Goal: Information Seeking & Learning: Find specific fact

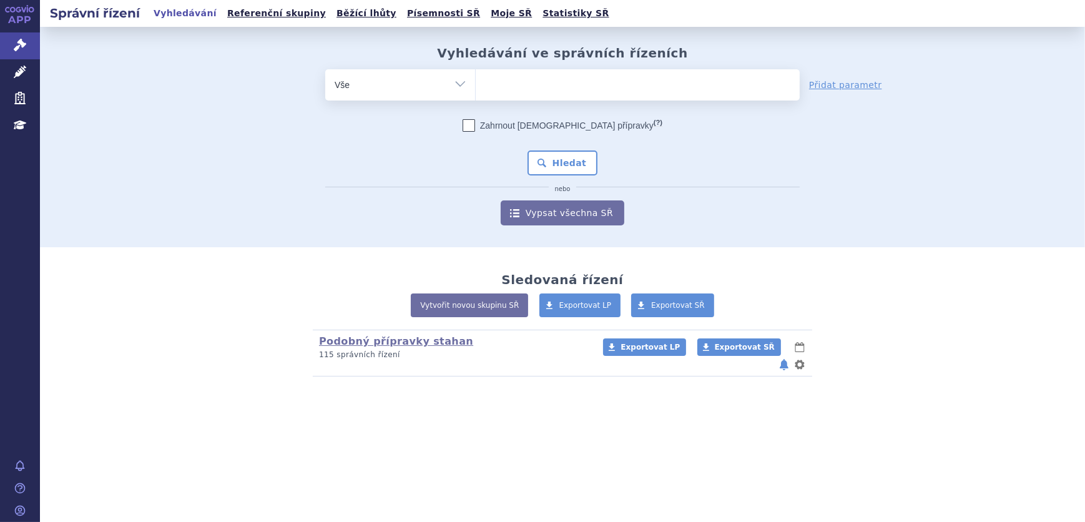
click at [553, 76] on ul at bounding box center [638, 82] width 324 height 26
click at [476, 76] on select at bounding box center [475, 84] width 1 height 31
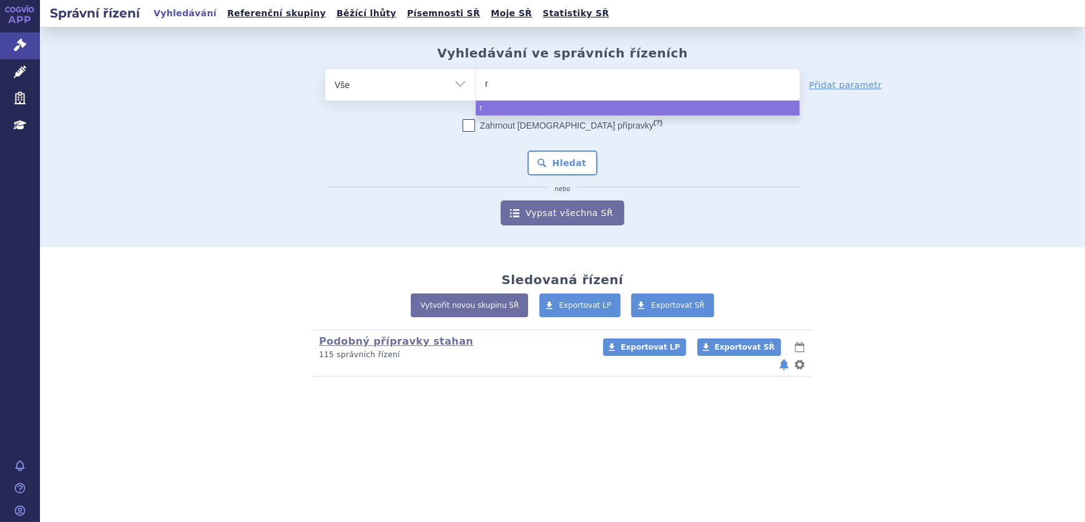
type input "ri"
type input "riv"
type input "riva"
type input "rivar"
type input "rivaro"
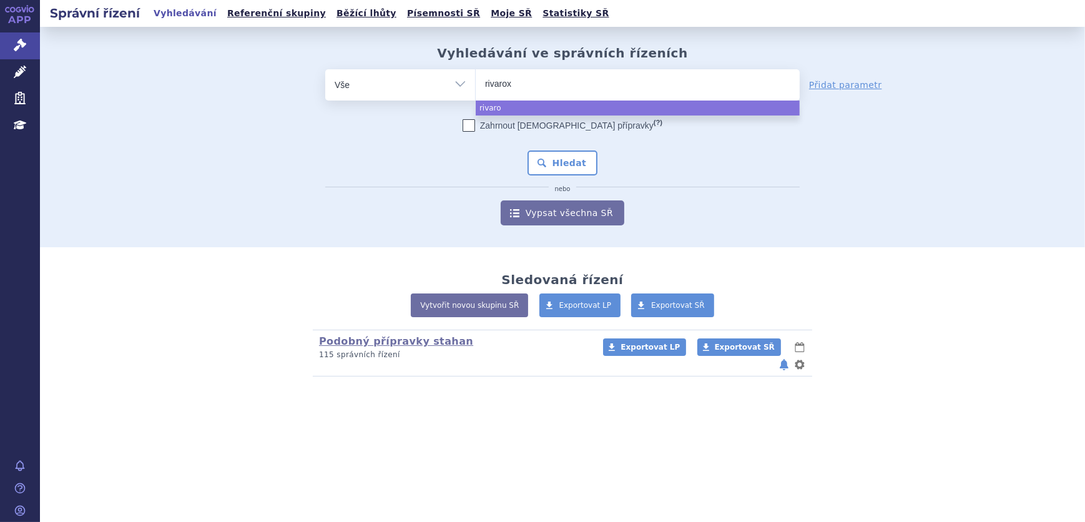
type input "rivaroxa"
type input "rivaroxaba"
type input "rivaroxaban"
select select "rivaroxaban"
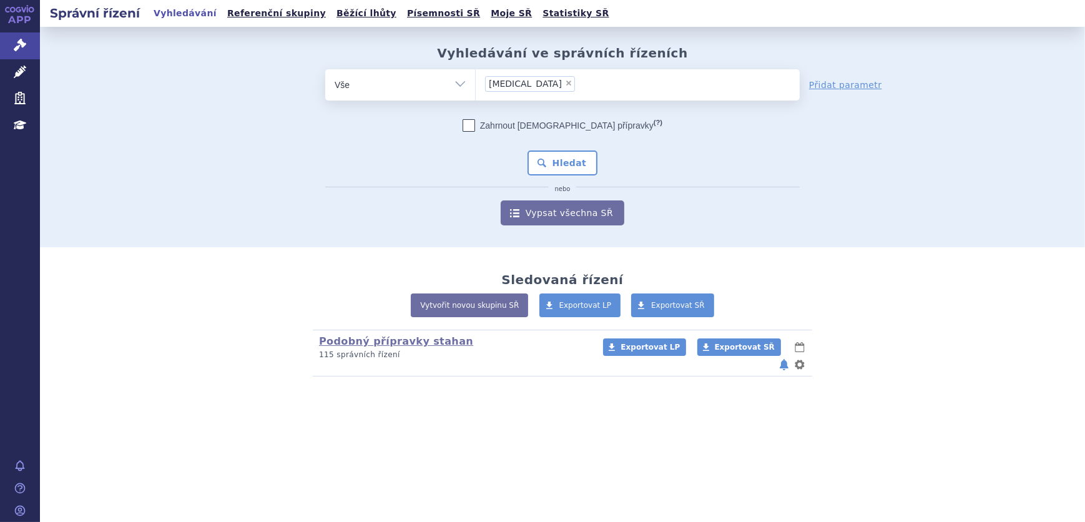
click at [565, 82] on span "×" at bounding box center [568, 82] width 7 height 7
click at [476, 82] on select "rivaroxaban" at bounding box center [475, 84] width 1 height 31
select select
type input "X"
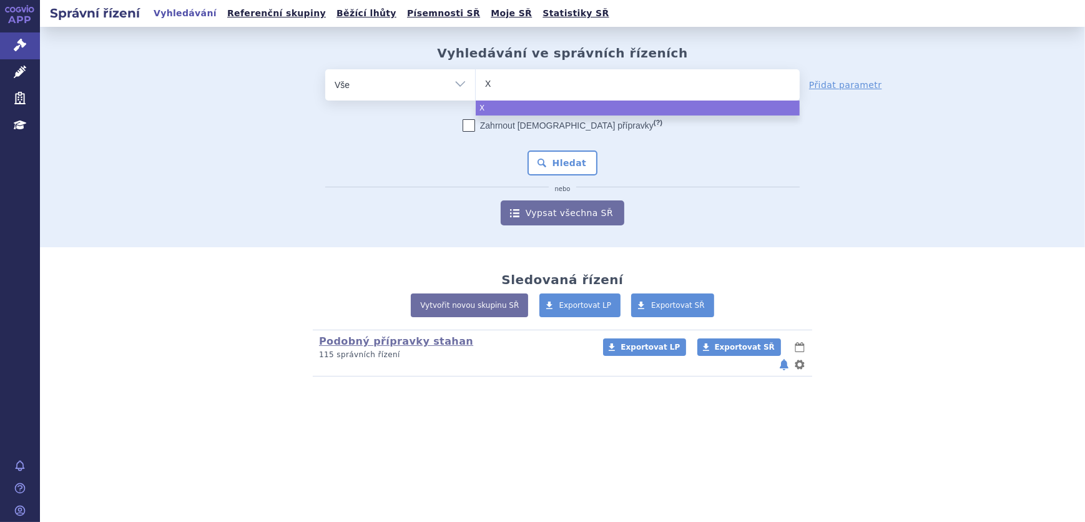
type input "XA"
type input "XAI"
type input "XA"
type input "XANI"
type input "XANIR"
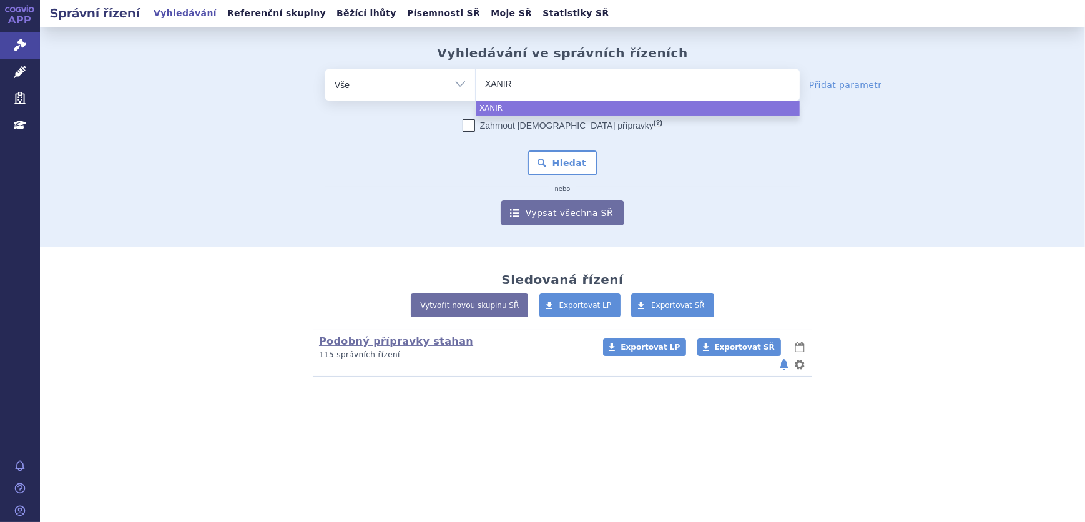
type input "XANIRV"
type input "XANIRVA"
select select "XANIRVA"
click at [565, 155] on button "Hledat" at bounding box center [563, 162] width 71 height 25
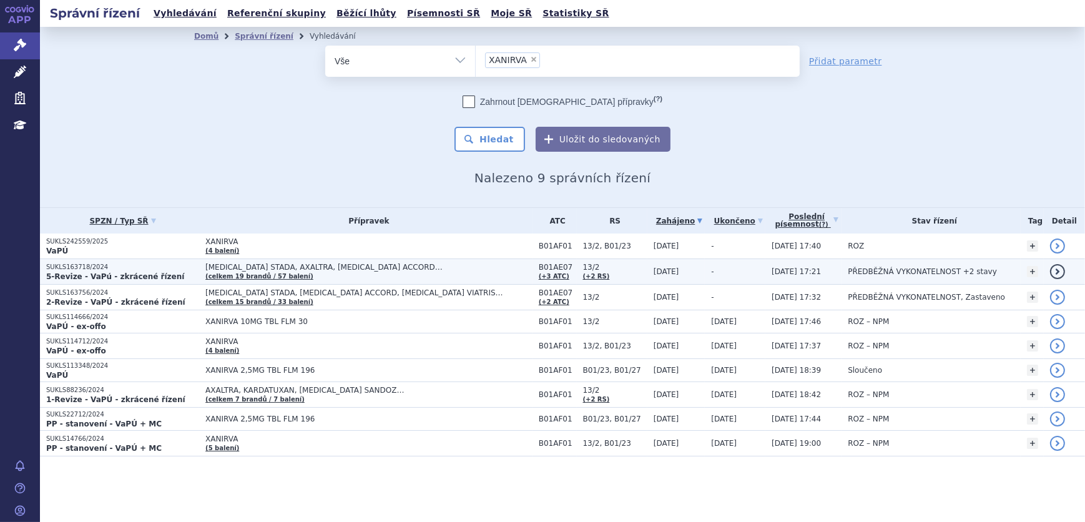
click at [298, 270] on span "[MEDICAL_DATA] STADA, AXALTRA, [MEDICAL_DATA] ACCORD…" at bounding box center [361, 267] width 312 height 9
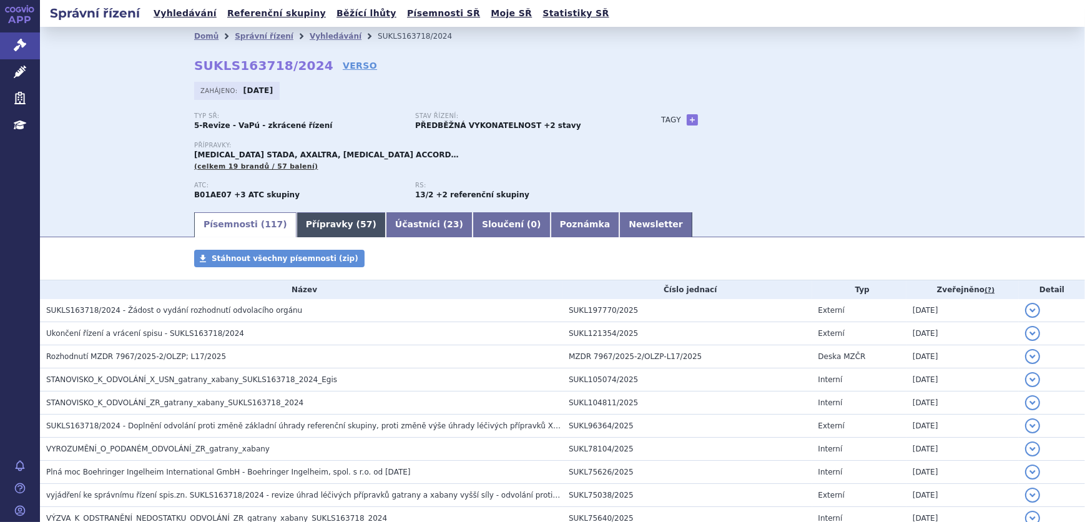
click at [298, 219] on link "Přípravky ( 57 )" at bounding box center [341, 224] width 89 height 25
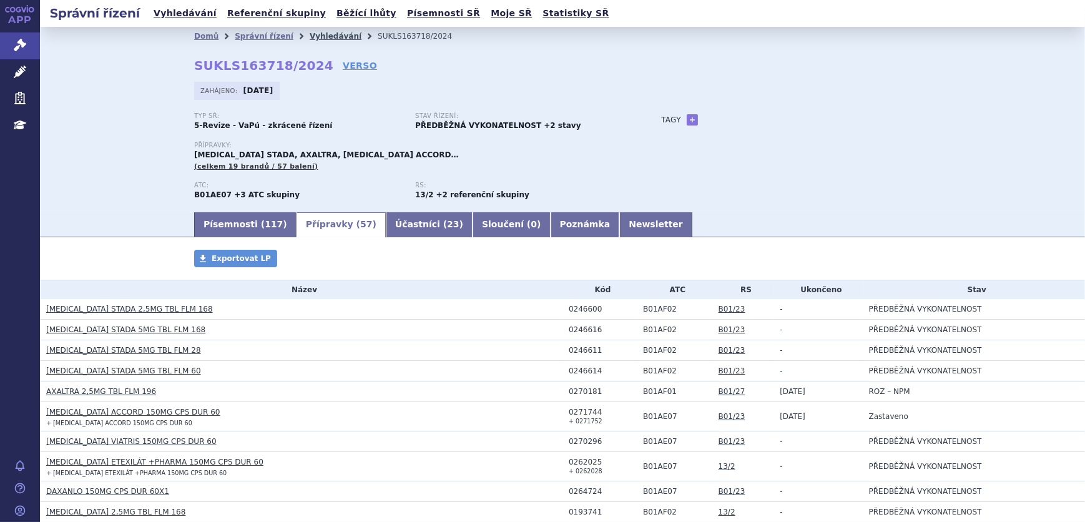
click at [314, 34] on link "Vyhledávání" at bounding box center [336, 36] width 52 height 9
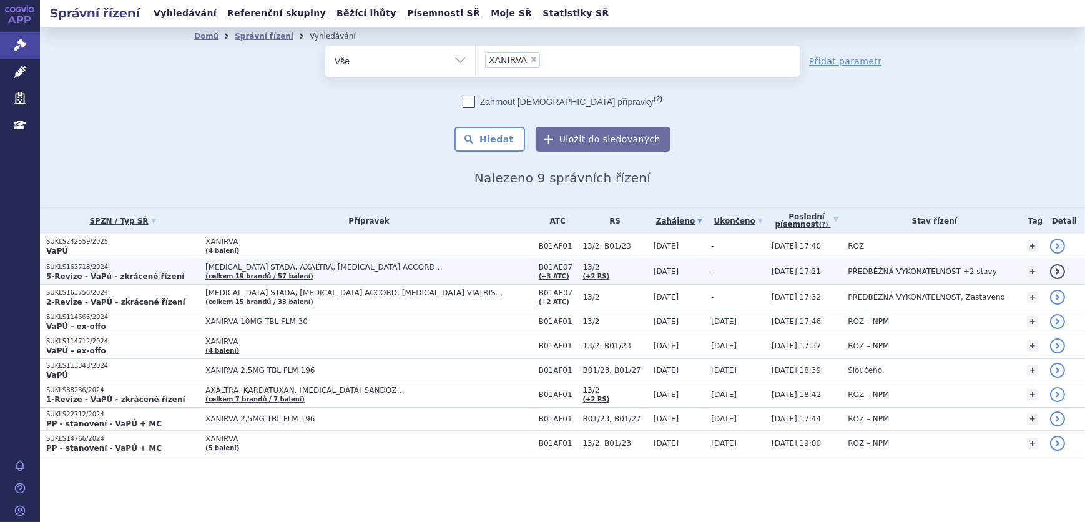
click at [324, 267] on span "[MEDICAL_DATA] STADA, AXALTRA, [MEDICAL_DATA] ACCORD…" at bounding box center [361, 267] width 312 height 9
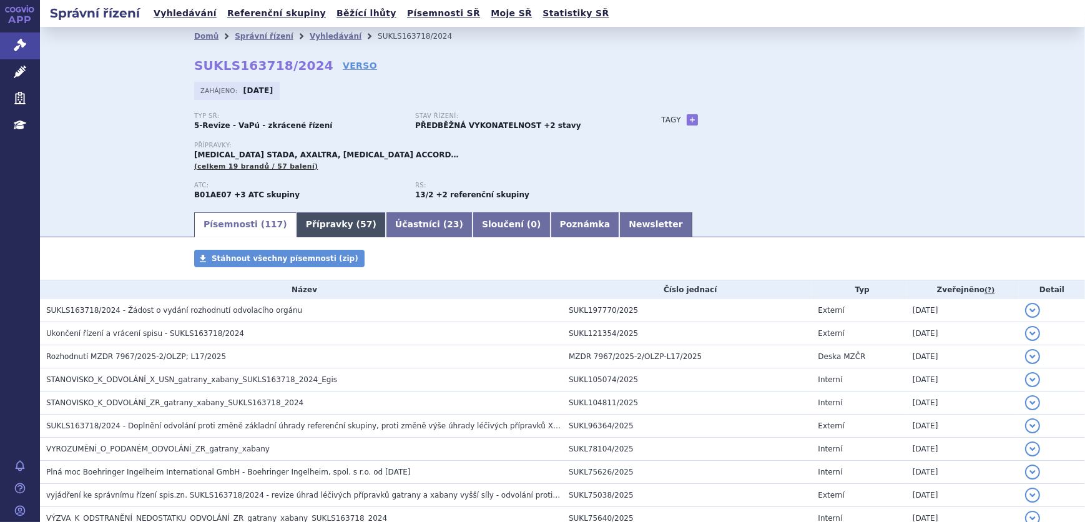
click at [299, 230] on link "Přípravky ( 57 )" at bounding box center [341, 224] width 89 height 25
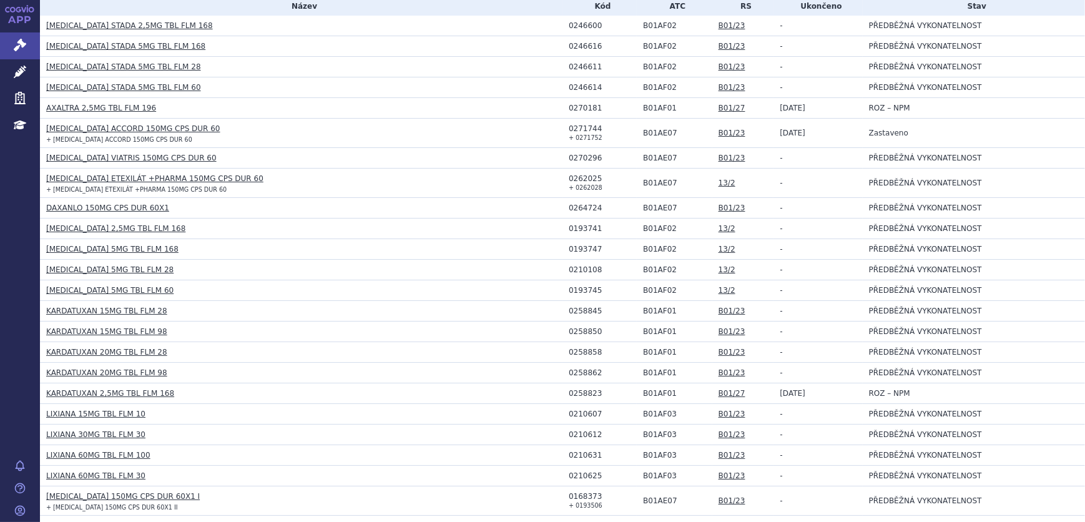
scroll to position [170, 0]
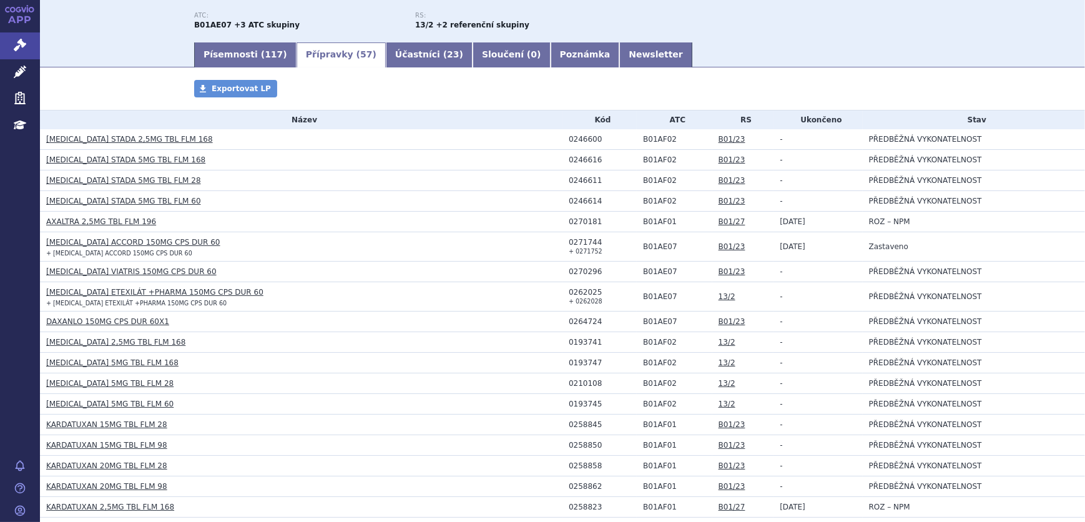
click at [64, 144] on h3 "[MEDICAL_DATA] STADA 2,5MG TBL FLM 168" at bounding box center [304, 139] width 516 height 12
click at [65, 142] on link "[MEDICAL_DATA] STADA 2,5MG TBL FLM 168" at bounding box center [129, 139] width 167 height 9
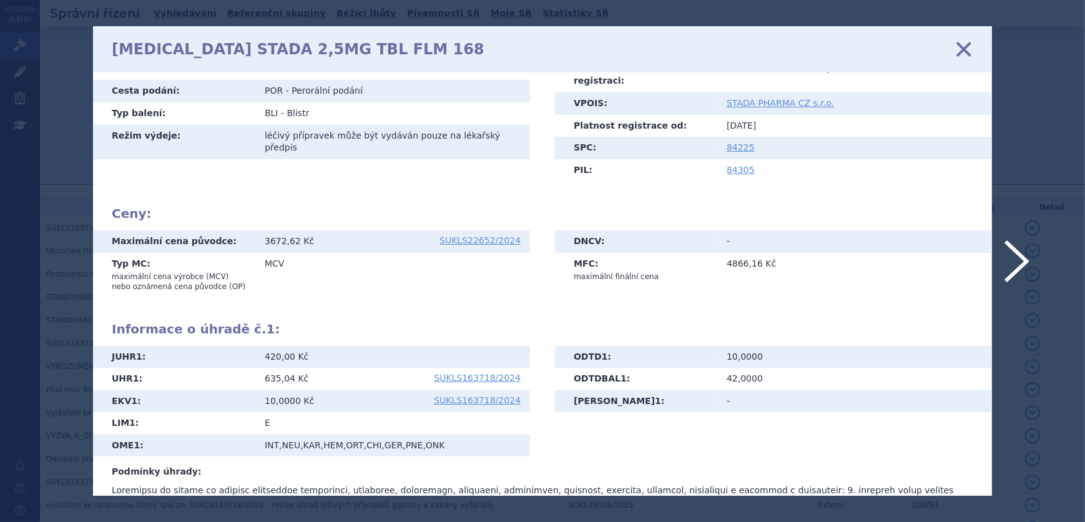
scroll to position [170, 0]
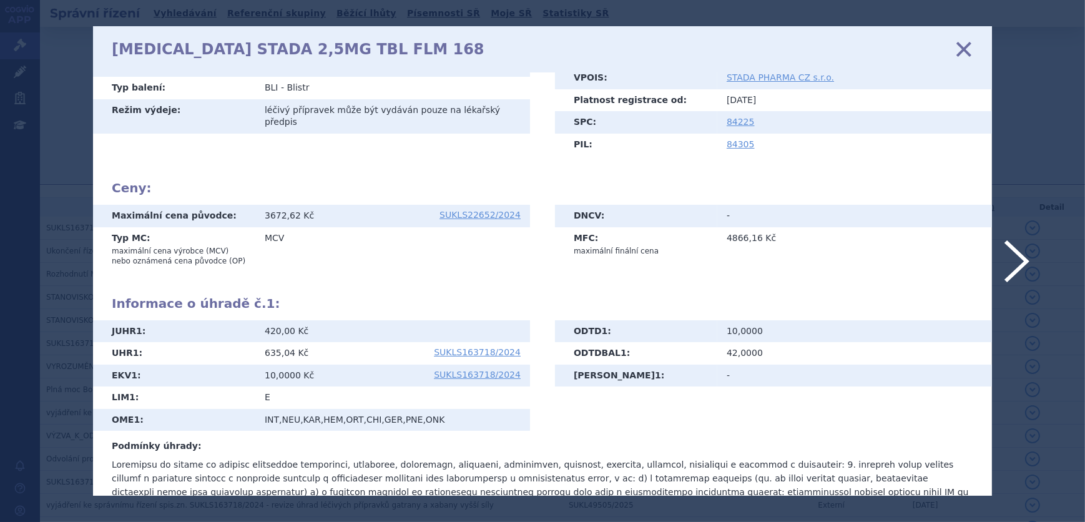
click at [962, 47] on icon at bounding box center [964, 49] width 26 height 26
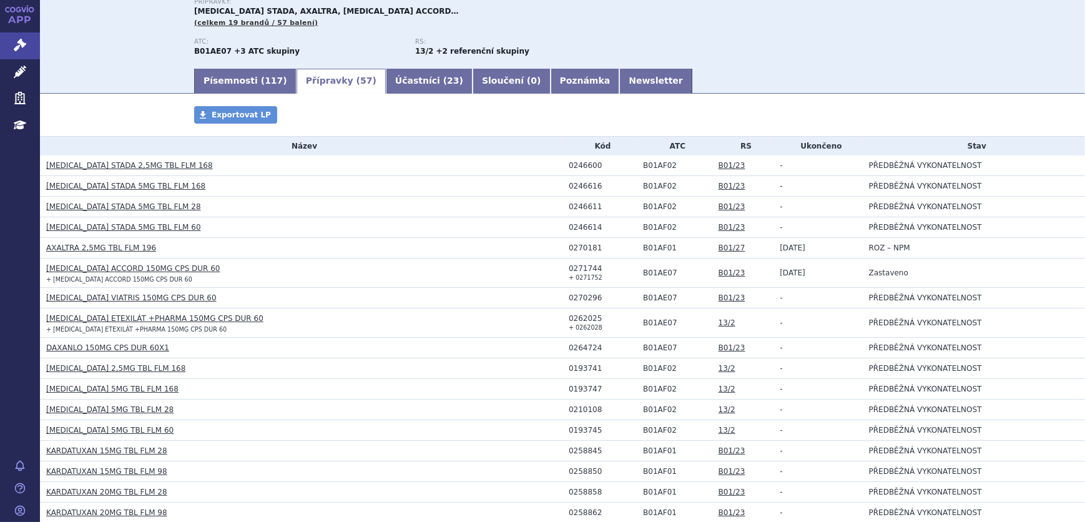
scroll to position [170, 0]
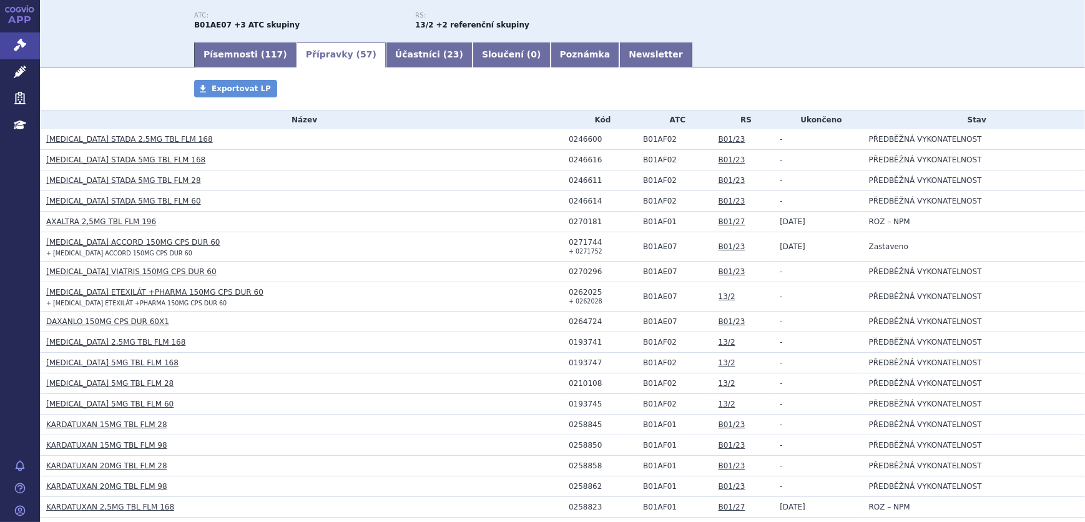
drag, startPoint x: 312, startPoint y: 295, endPoint x: 321, endPoint y: 275, distance: 21.2
click at [318, 282] on td "DABIGATRAN ETEXILÁT +PHARMA 150MG CPS DUR 60 + DABIGATRAN ETEXILÁT +PHARMA 150M…" at bounding box center [301, 296] width 523 height 29
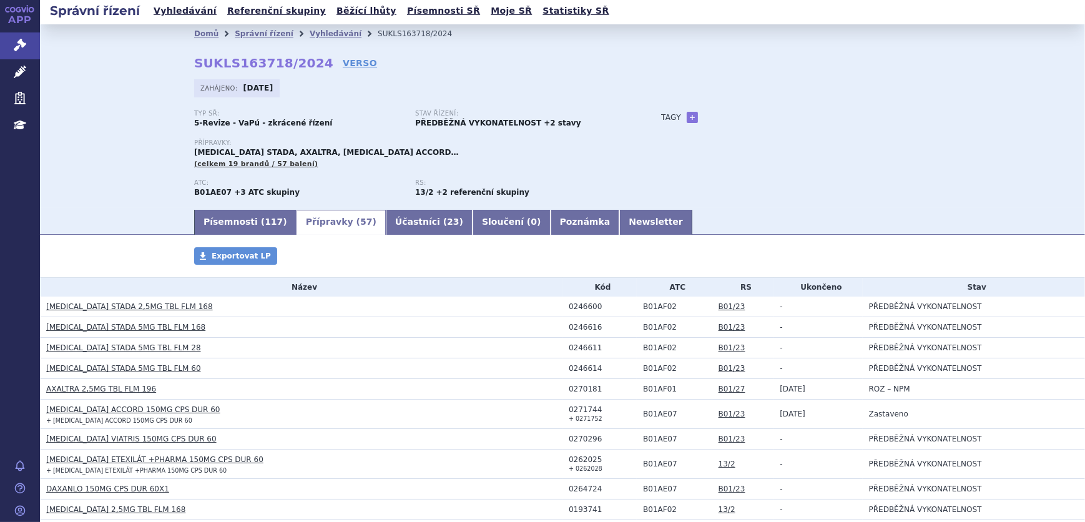
scroll to position [0, 0]
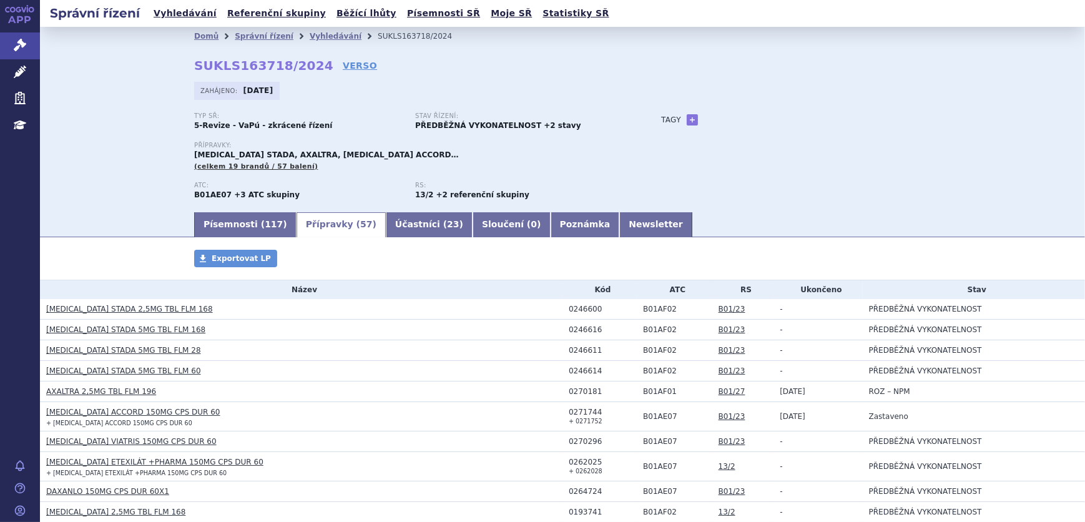
click at [318, 29] on li "Vyhledávání" at bounding box center [344, 36] width 68 height 19
click at [311, 38] on link "Vyhledávání" at bounding box center [336, 36] width 52 height 9
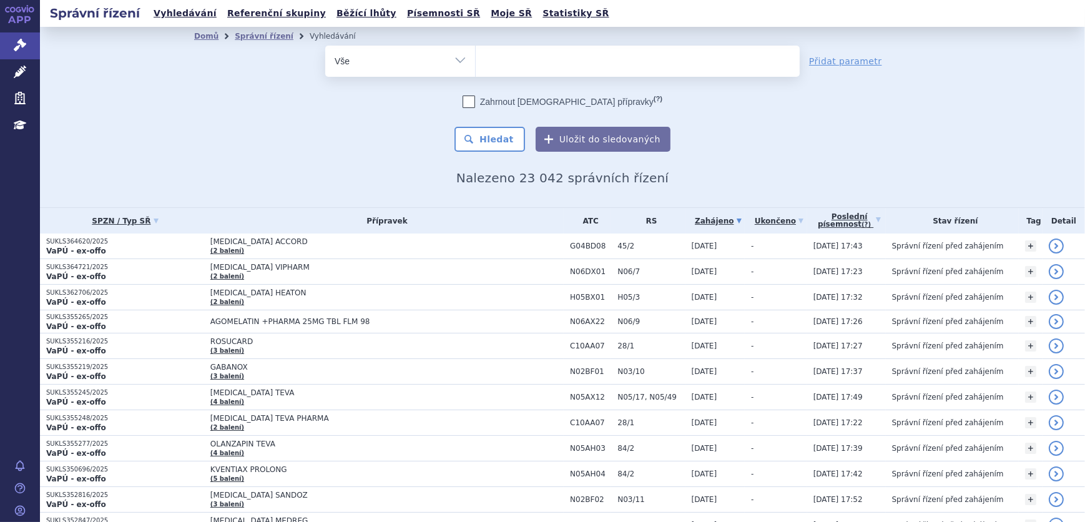
click at [579, 57] on ul at bounding box center [638, 59] width 324 height 26
click at [476, 57] on select at bounding box center [475, 60] width 1 height 31
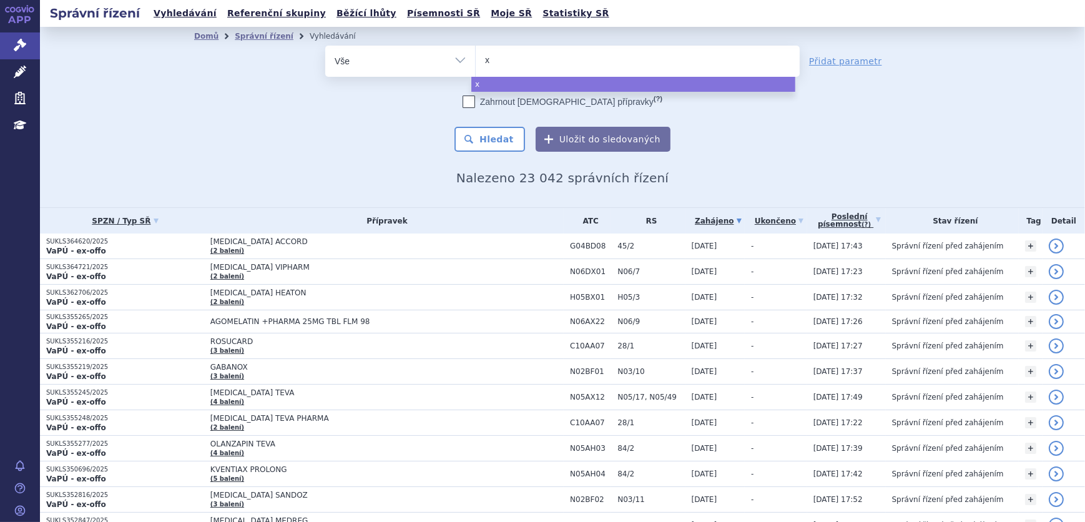
type input "xa"
type input "xan"
type input "xani"
type input "xanir"
type input "xanirva"
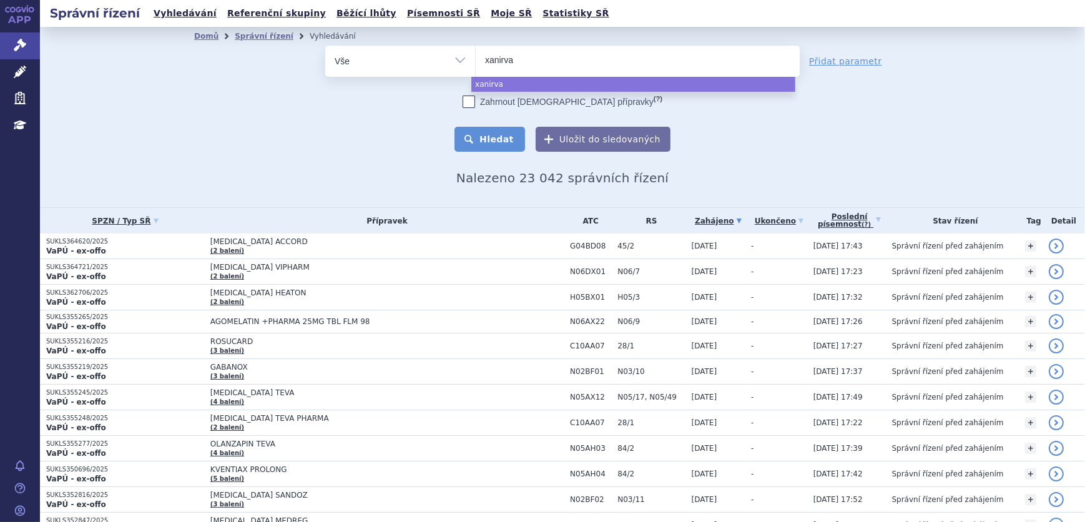
select select "xanirva"
click at [512, 139] on button "Hledat" at bounding box center [490, 139] width 71 height 25
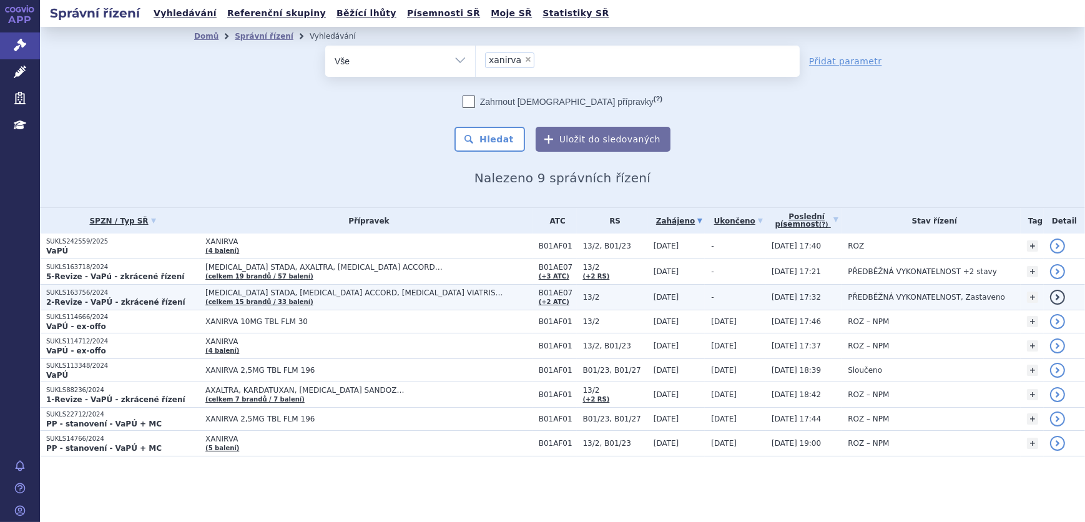
click at [265, 298] on link "(celkem 15 brandů / 33 balení)" at bounding box center [259, 301] width 108 height 7
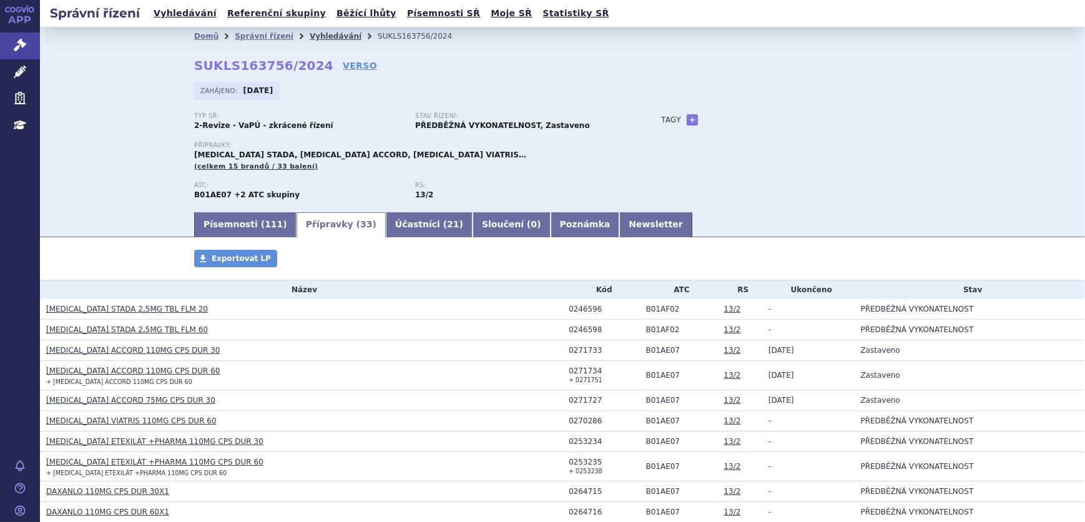
click at [310, 36] on link "Vyhledávání" at bounding box center [336, 36] width 52 height 9
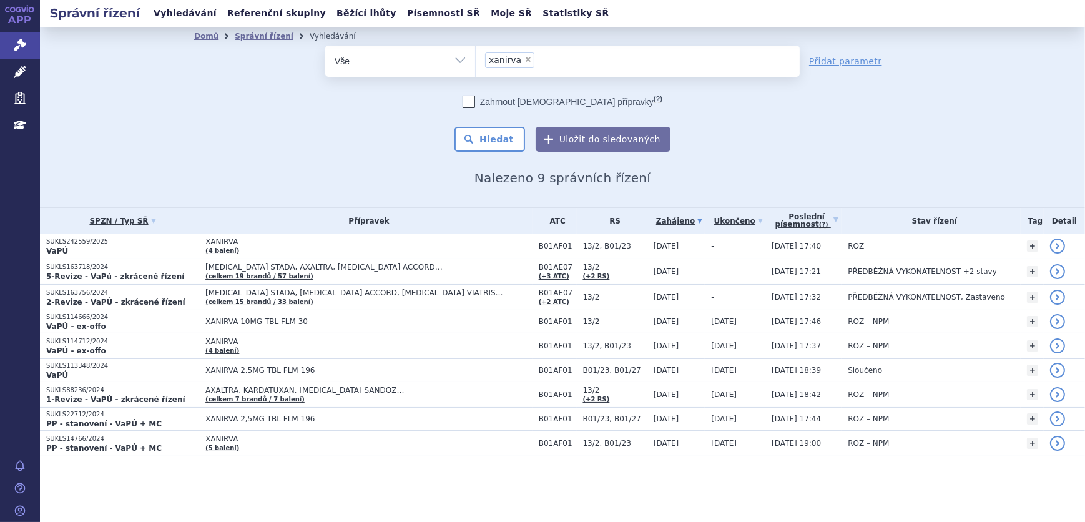
click at [524, 59] on span "×" at bounding box center [527, 59] width 7 height 7
click at [476, 59] on select "xanirva" at bounding box center [475, 60] width 1 height 31
select select
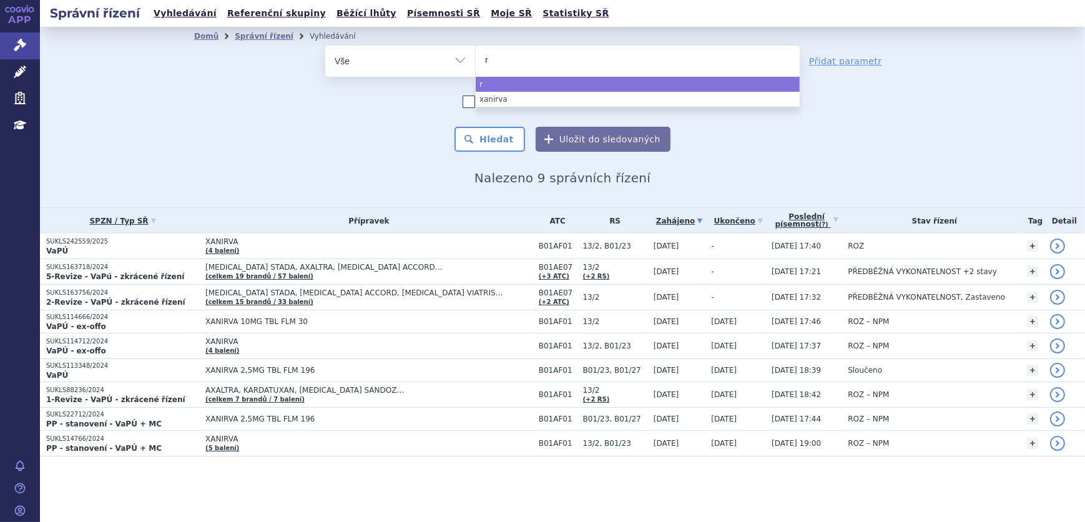
type input "ri"
type input "riv"
type input "rivar"
type input "rivaro"
type input "rivarox"
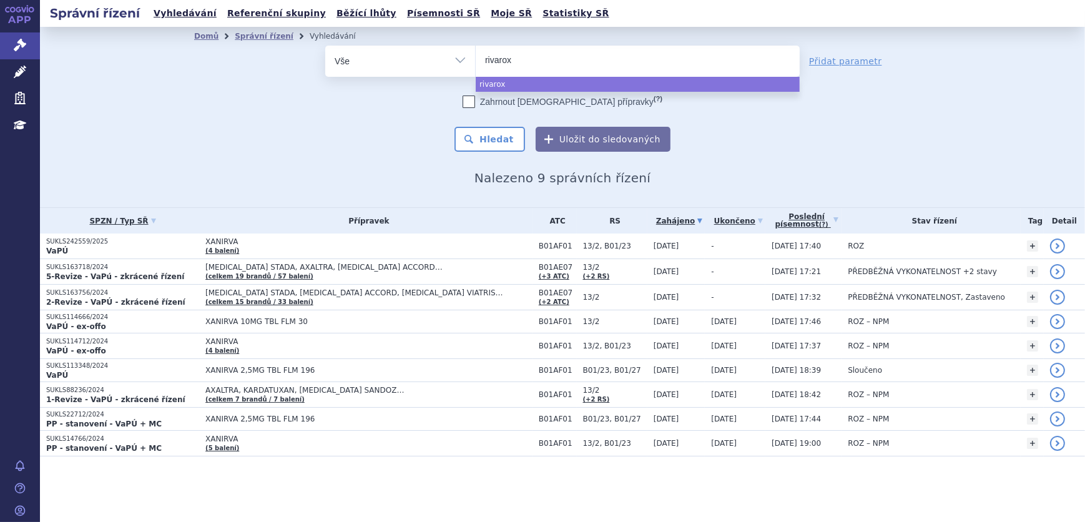
type input "rivaroxa"
type input "[MEDICAL_DATA]"
select select "[MEDICAL_DATA]"
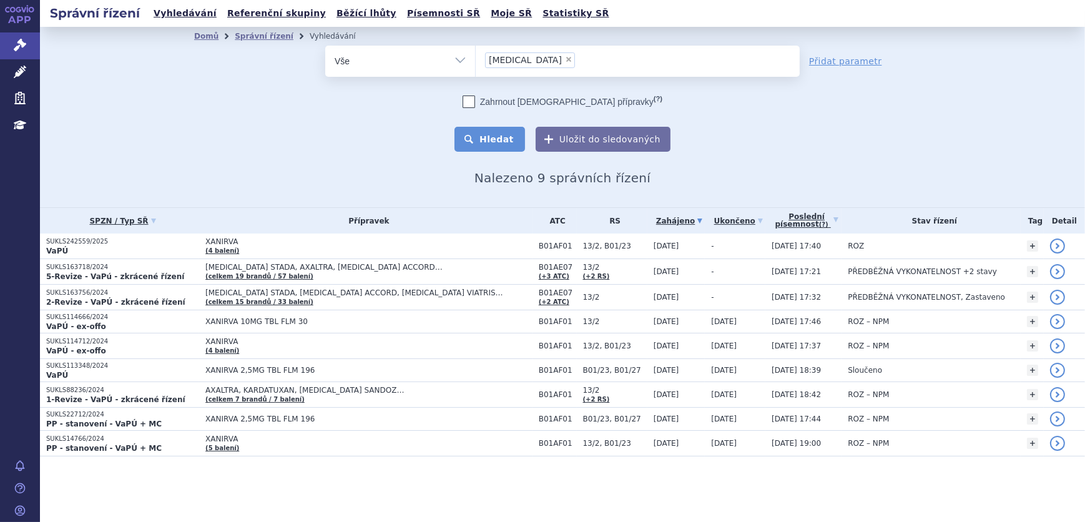
click at [506, 133] on button "Hledat" at bounding box center [490, 139] width 71 height 25
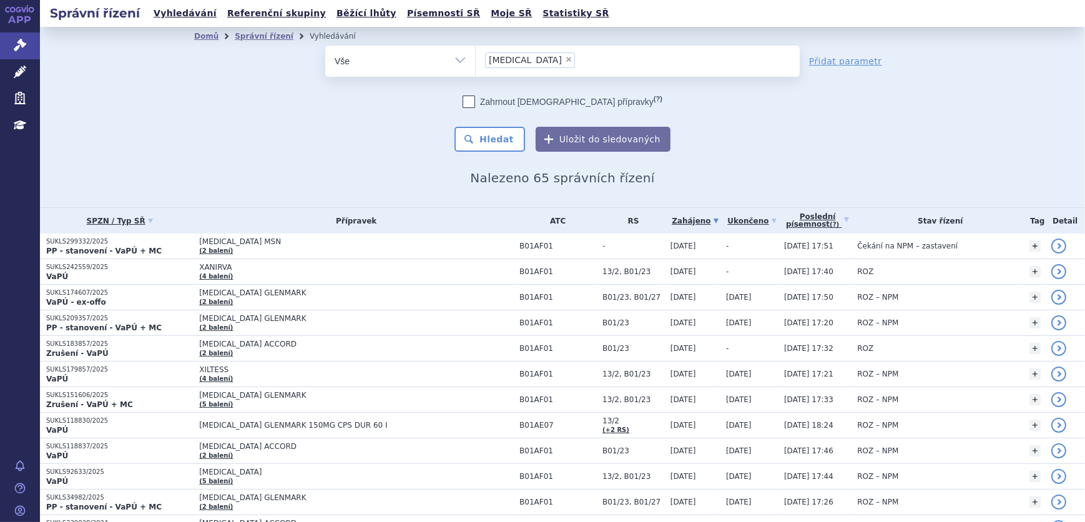
click at [565, 57] on span "×" at bounding box center [568, 59] width 7 height 7
click at [476, 57] on select "rivaroxaban" at bounding box center [475, 60] width 1 height 31
select select
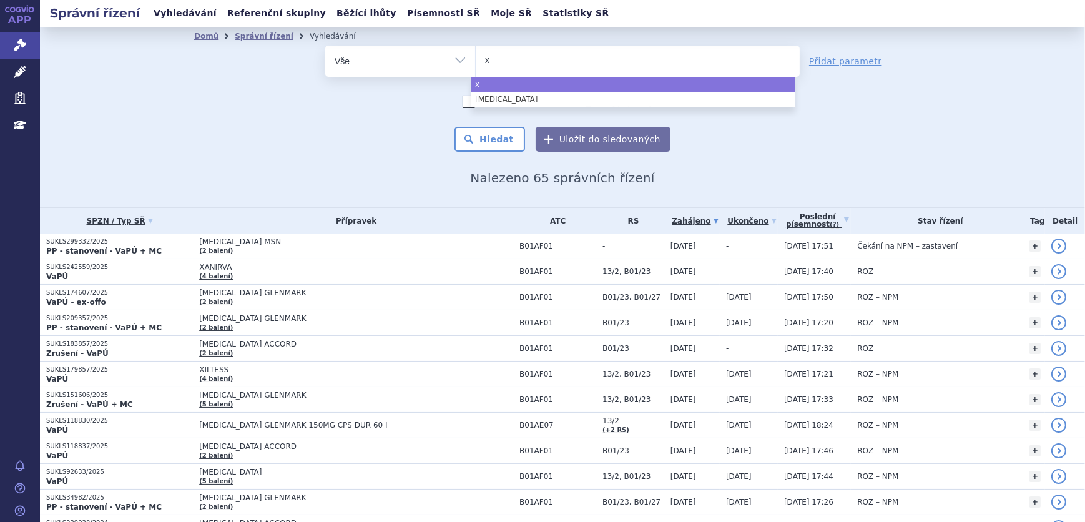
type input "xa"
type input "xan"
type input "xanir"
type input "xanirva"
select select "xanirva"
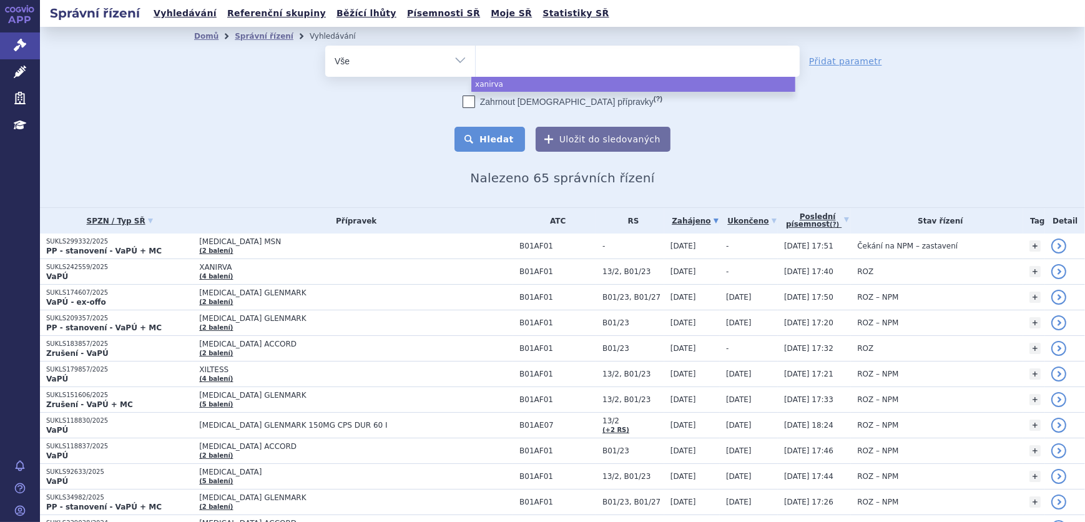
click at [498, 141] on button "Hledat" at bounding box center [490, 139] width 71 height 25
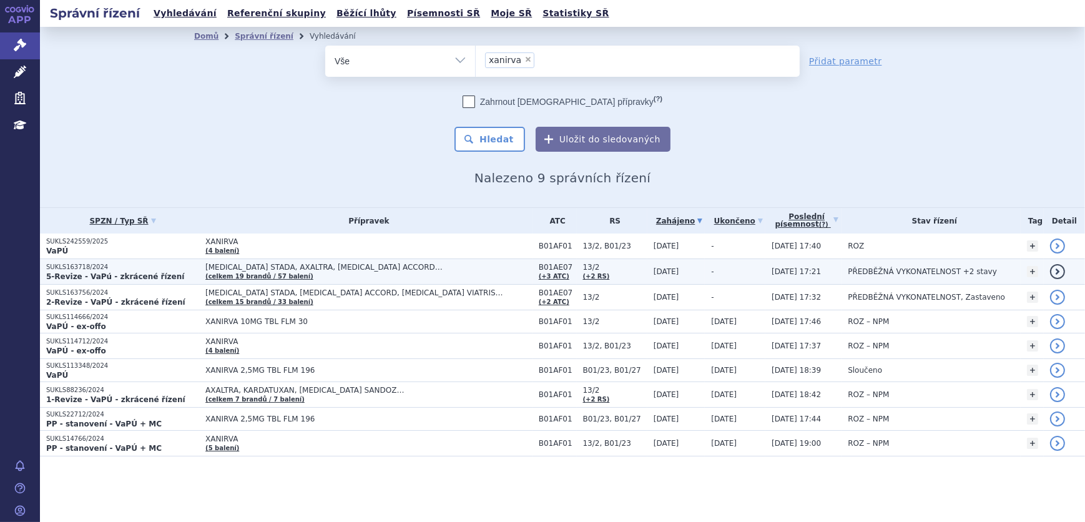
click at [331, 268] on span "[MEDICAL_DATA] STADA, AXALTRA, [MEDICAL_DATA] ACCORD…" at bounding box center [361, 267] width 312 height 9
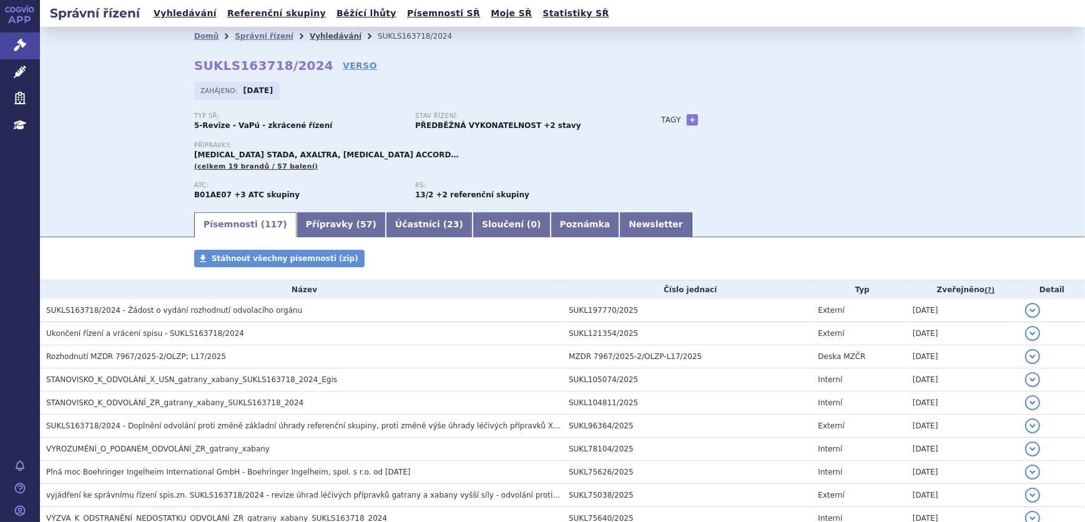
drag, startPoint x: 313, startPoint y: 29, endPoint x: 312, endPoint y: 36, distance: 6.4
click at [312, 34] on li "Vyhledávání" at bounding box center [344, 36] width 68 height 19
click at [312, 36] on link "Vyhledávání" at bounding box center [336, 36] width 52 height 9
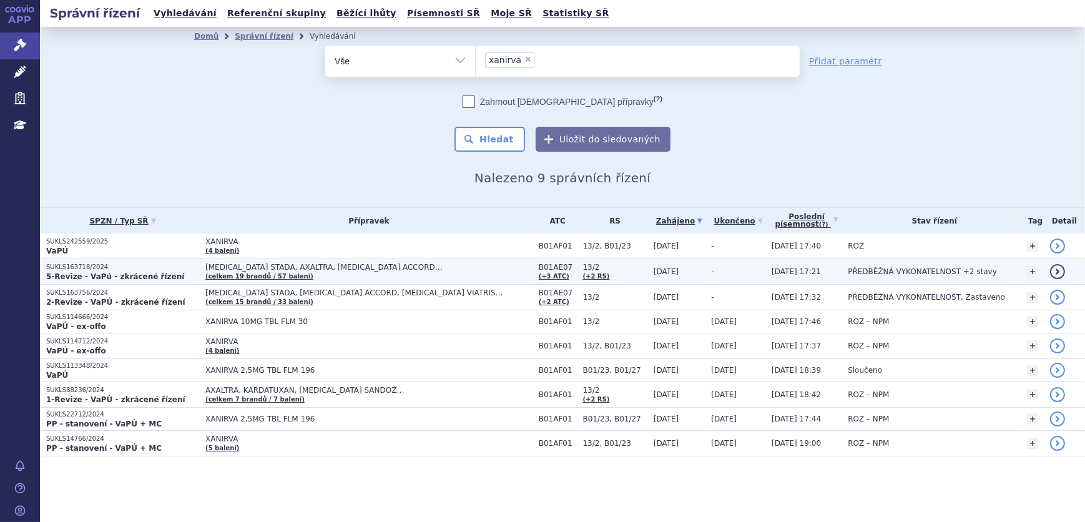
click at [337, 270] on span "[MEDICAL_DATA] STADA, AXALTRA, [MEDICAL_DATA] ACCORD…" at bounding box center [361, 267] width 312 height 9
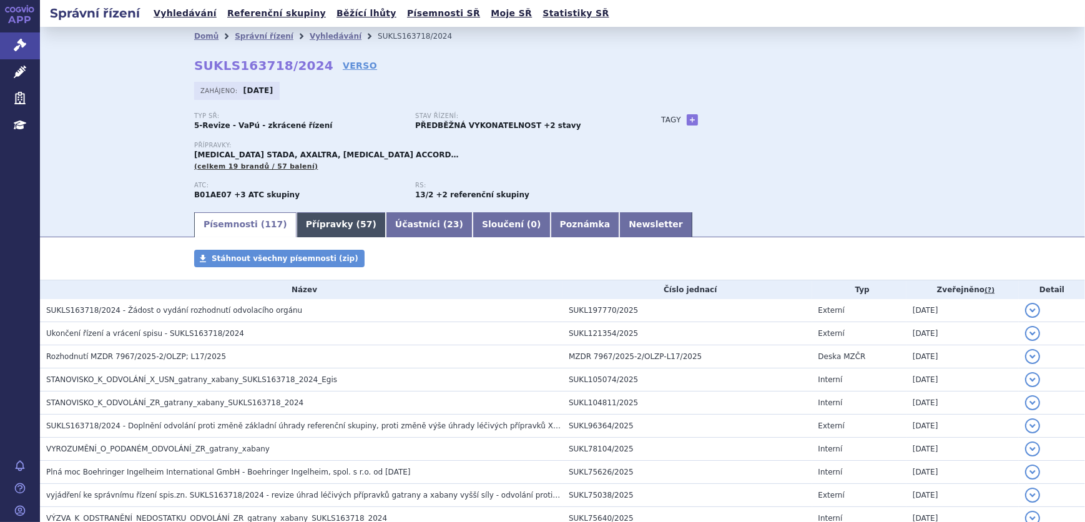
click at [325, 229] on link "Přípravky ( 57 )" at bounding box center [341, 224] width 89 height 25
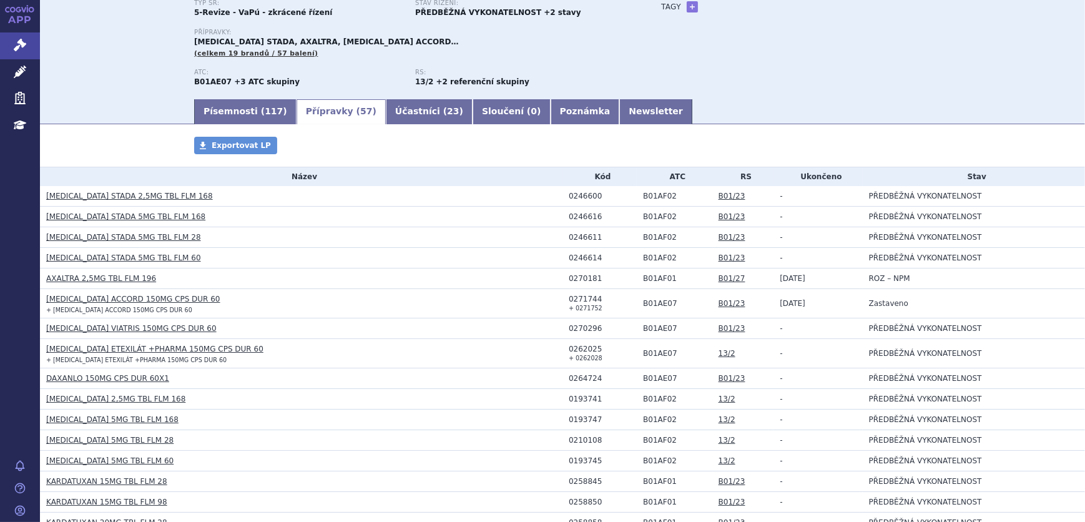
scroll to position [170, 0]
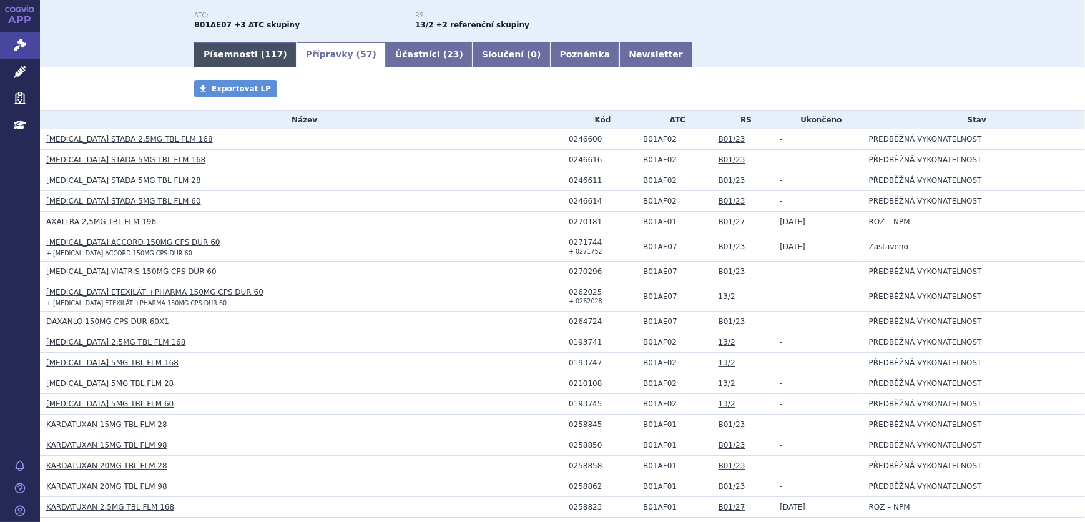
click at [228, 52] on link "Písemnosti ( 117 )" at bounding box center [245, 54] width 102 height 25
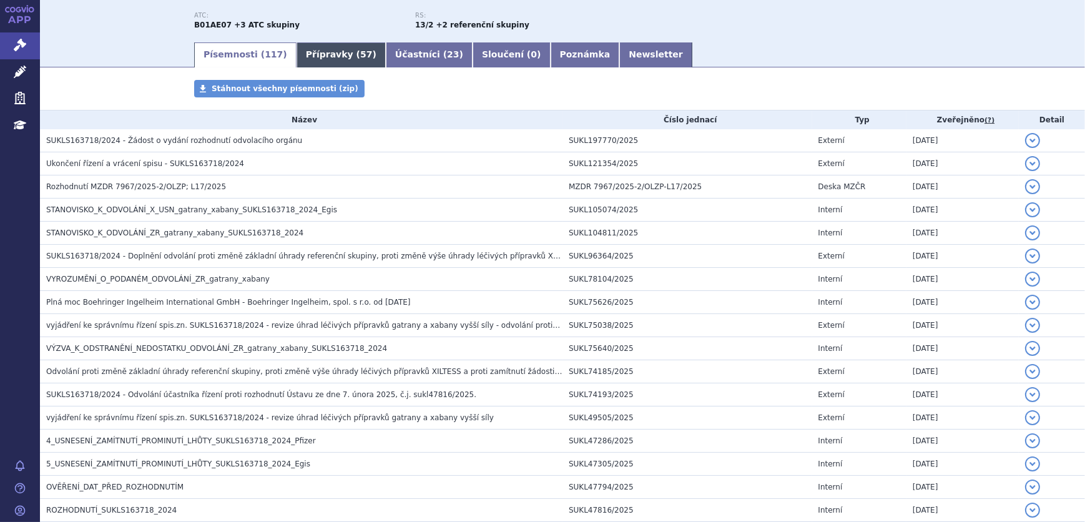
click at [325, 54] on link "Přípravky ( 57 )" at bounding box center [341, 54] width 89 height 25
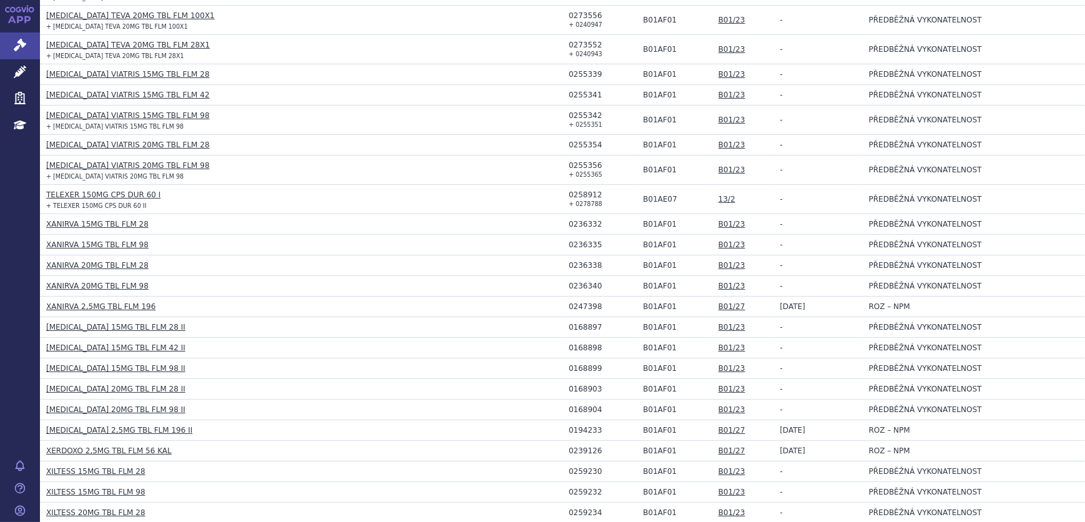
scroll to position [1097, 0]
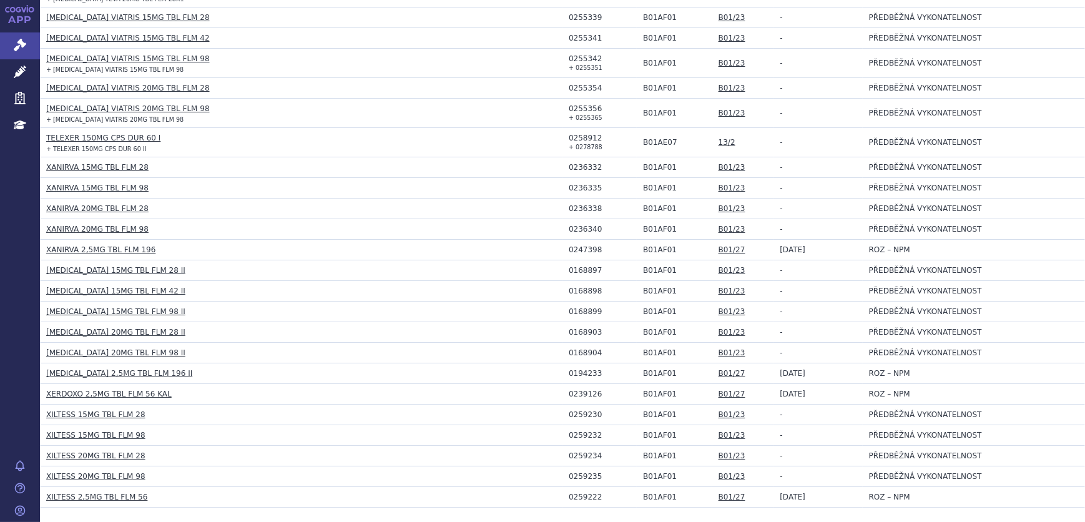
click at [87, 310] on link "[MEDICAL_DATA] 15MG TBL FLM 98 II" at bounding box center [115, 311] width 139 height 9
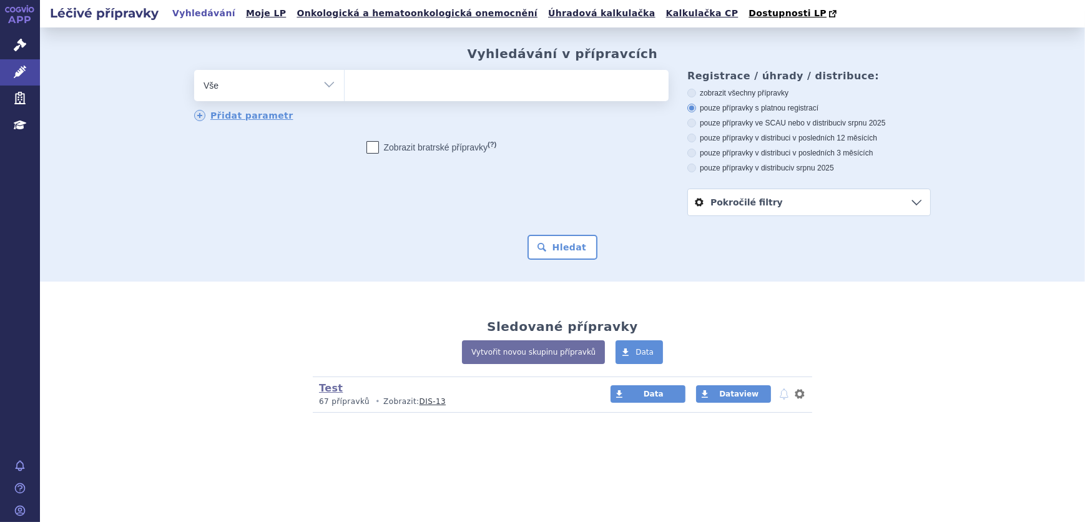
click at [380, 84] on ul at bounding box center [507, 83] width 324 height 26
click at [345, 84] on select at bounding box center [344, 84] width 1 height 31
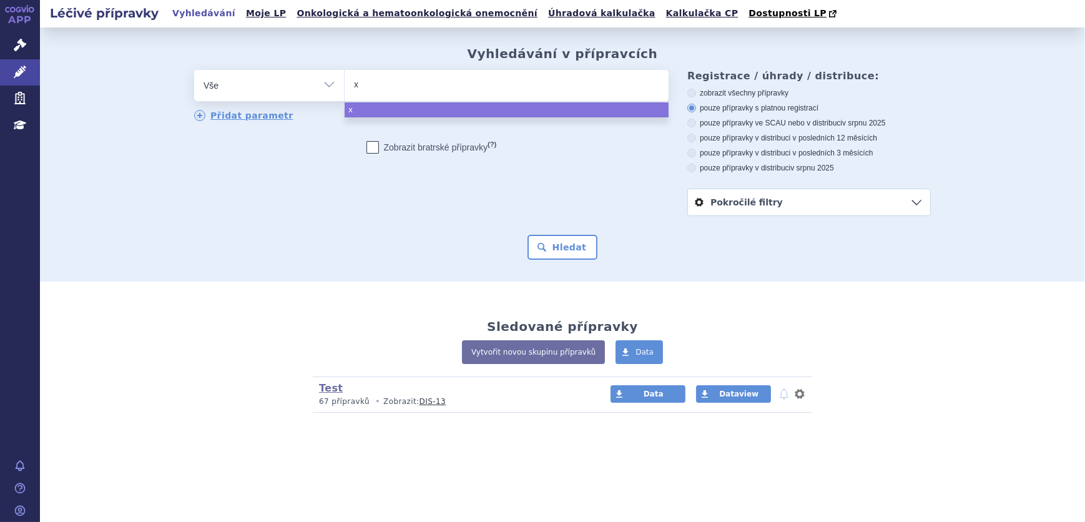
type input "xa"
type input "xani"
type input "xanir"
type input "xanirva"
select select "xanirva"
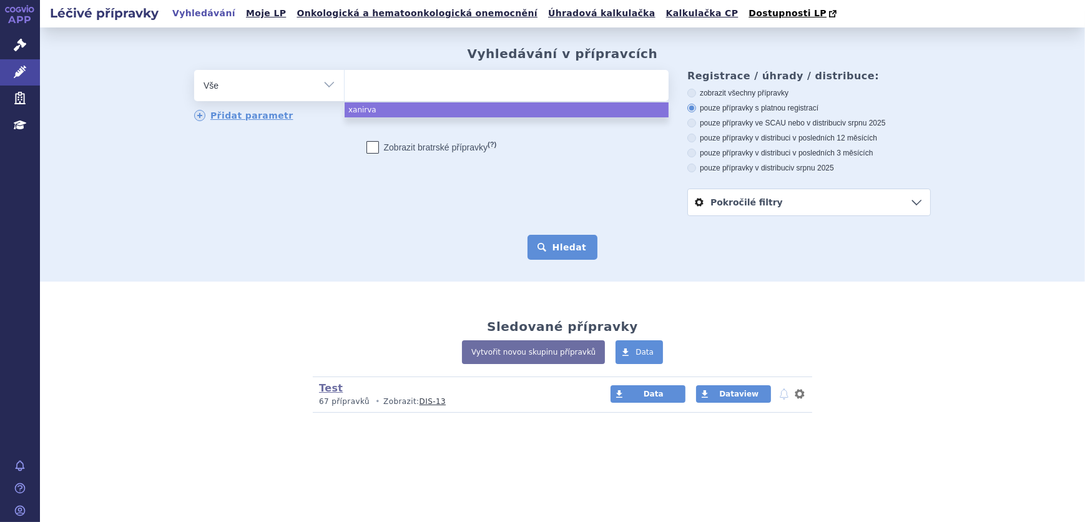
click at [561, 247] on button "Hledat" at bounding box center [563, 247] width 71 height 25
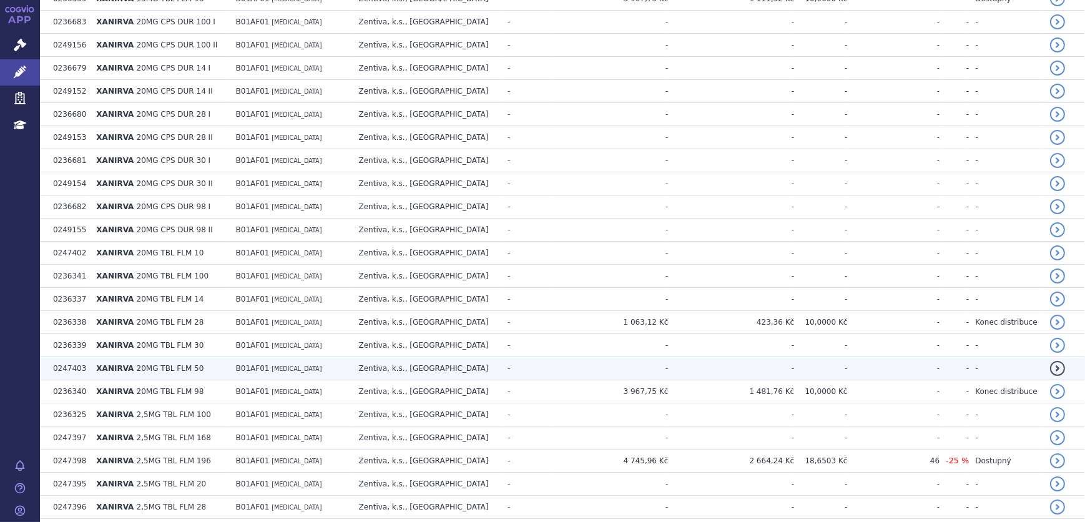
scroll to position [1249, 0]
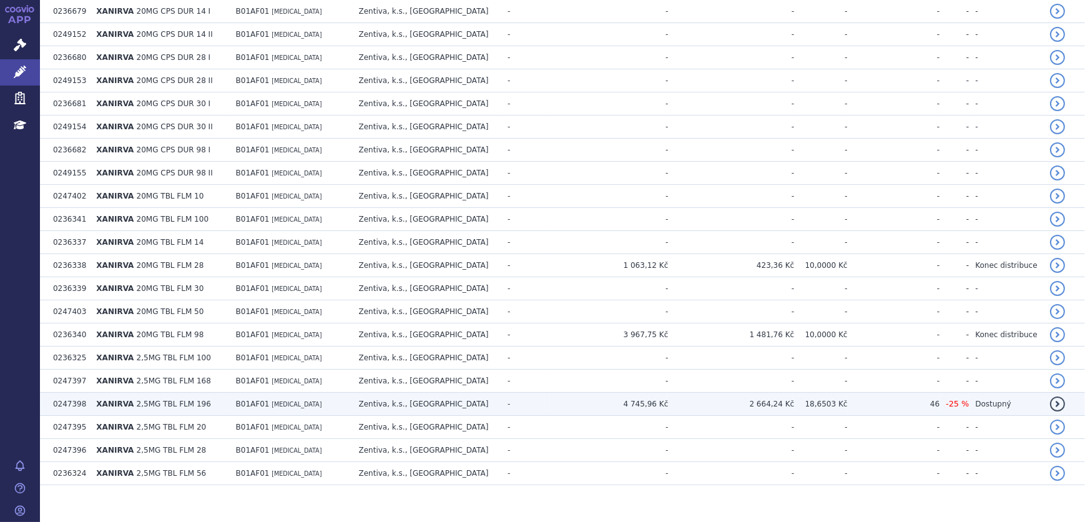
click at [491, 403] on td "Zentiva, k.s., [GEOGRAPHIC_DATA]" at bounding box center [427, 404] width 149 height 23
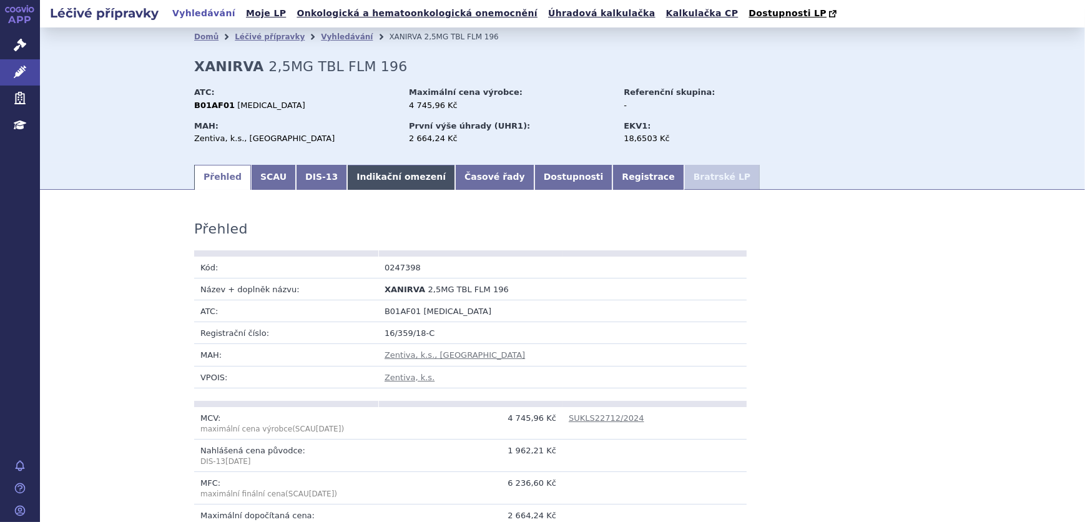
click at [366, 180] on link "Indikační omezení" at bounding box center [401, 177] width 108 height 25
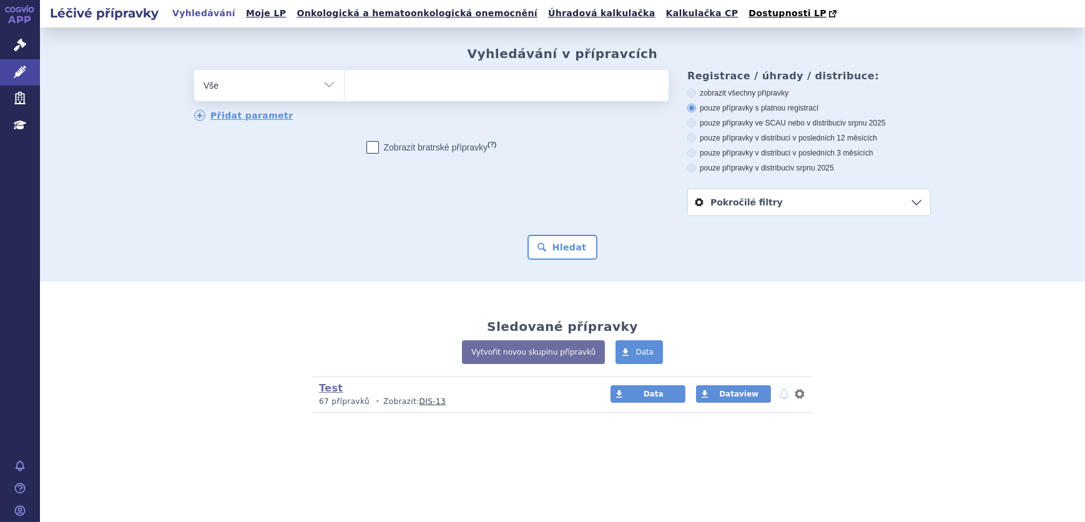
click at [385, 96] on ul at bounding box center [507, 83] width 324 height 26
click at [345, 96] on select at bounding box center [344, 84] width 1 height 31
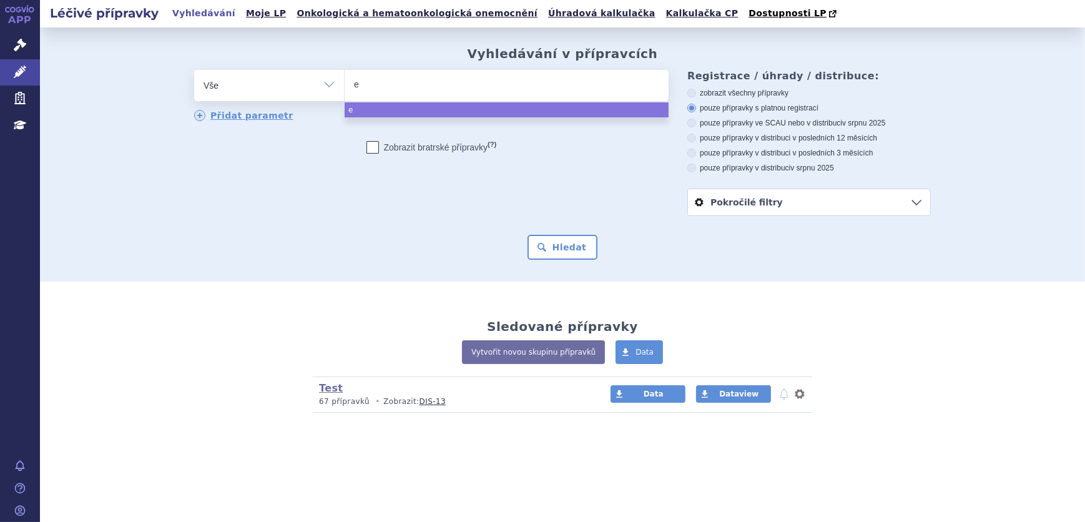
type input "el"
type input "[PERSON_NAME]"
type input "eliqu"
type input "eliqui"
type input "eliquia"
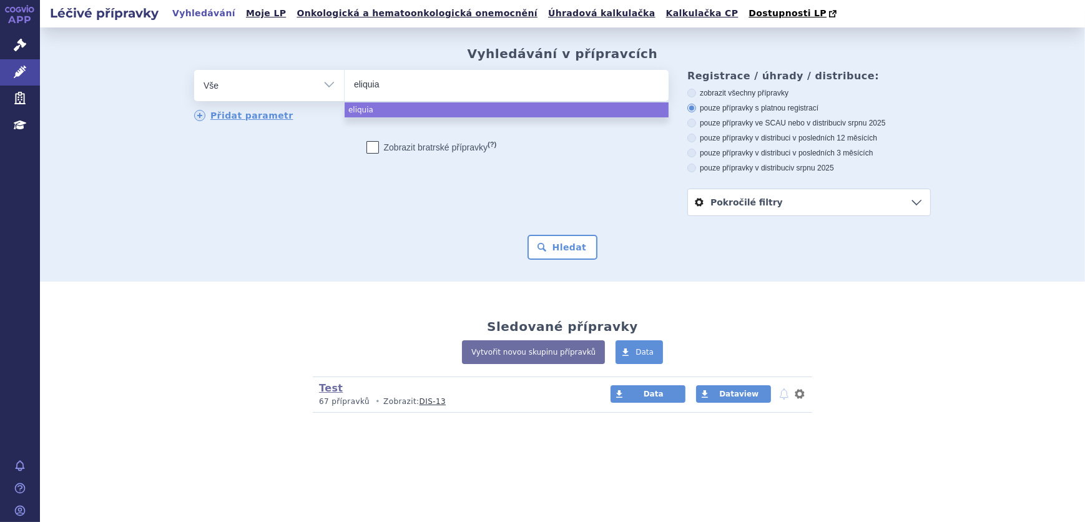
type input "eliqui"
type input "[MEDICAL_DATA]"
select select "[MEDICAL_DATA]"
click at [555, 239] on button "Hledat" at bounding box center [563, 247] width 71 height 25
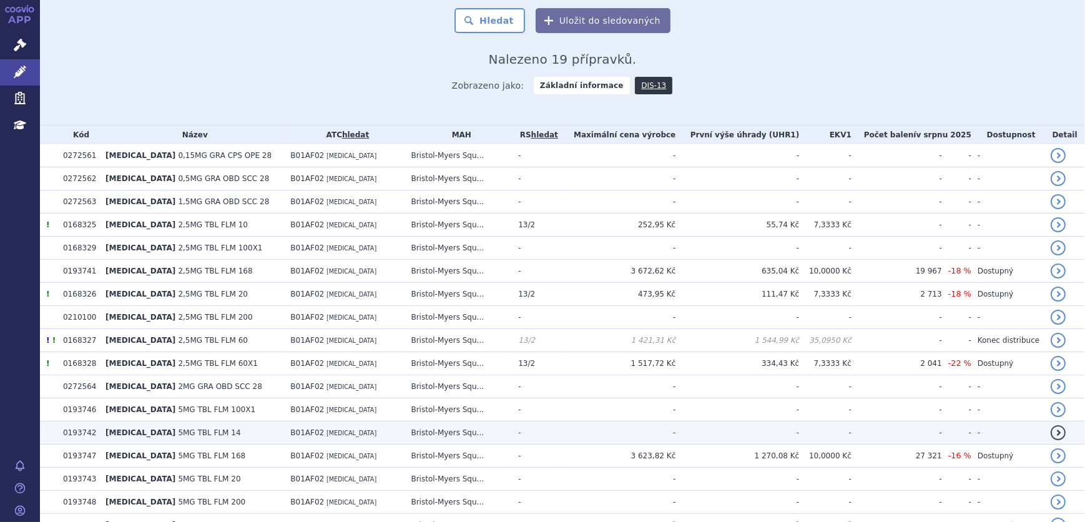
scroll to position [337, 0]
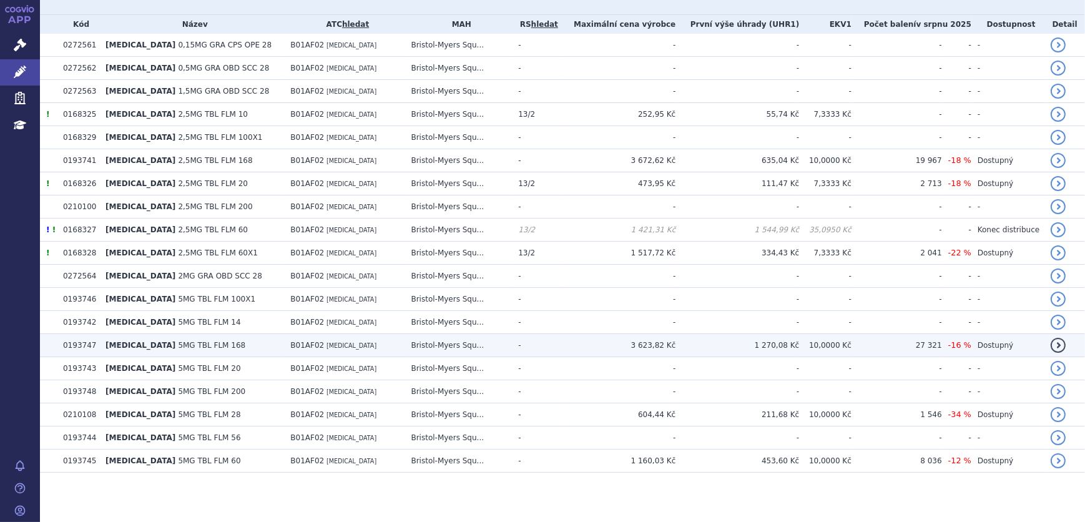
click at [405, 348] on td "Bristol-Myers Squ..." at bounding box center [458, 345] width 107 height 23
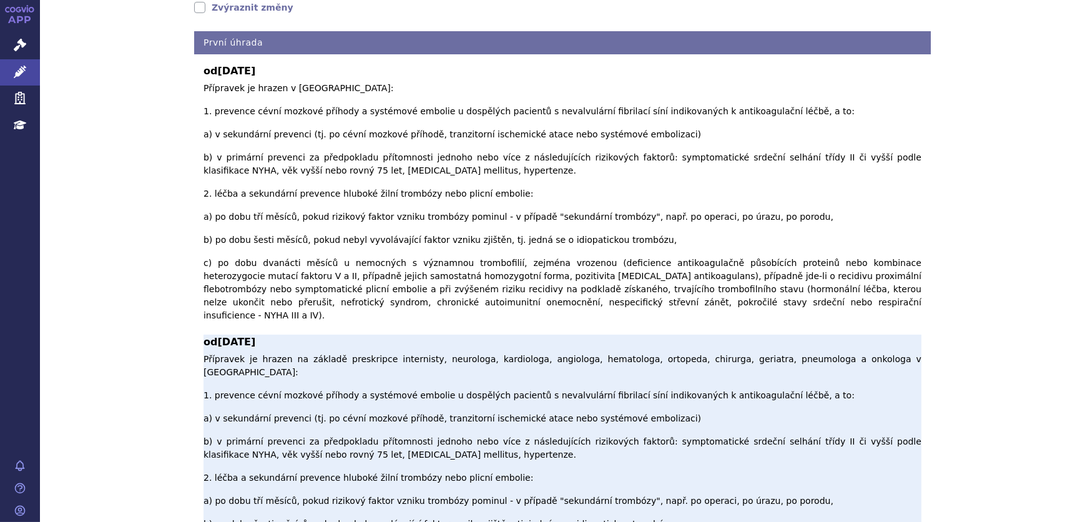
scroll to position [113, 0]
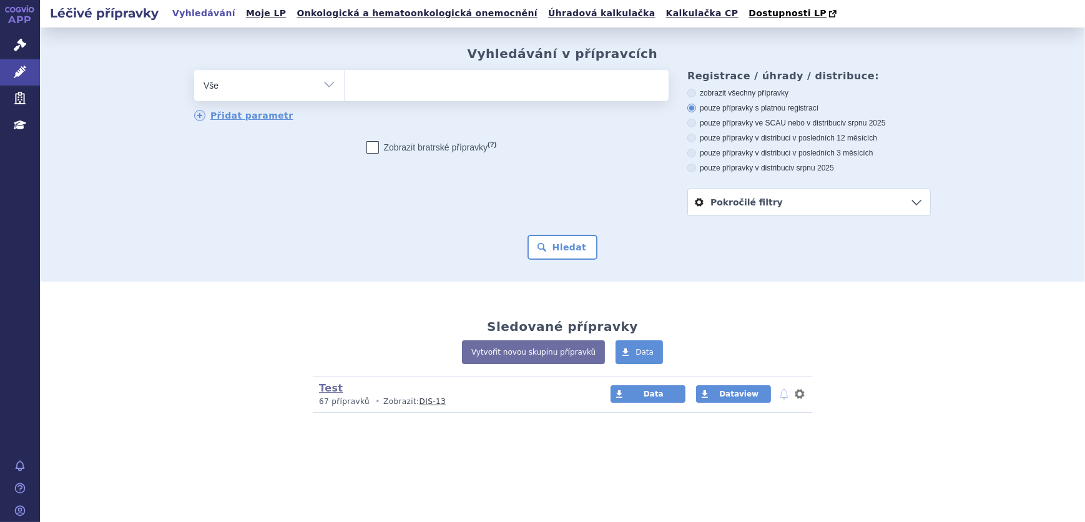
click at [440, 89] on ul at bounding box center [507, 83] width 324 height 26
click at [345, 89] on select at bounding box center [344, 84] width 1 height 31
type input "xa"
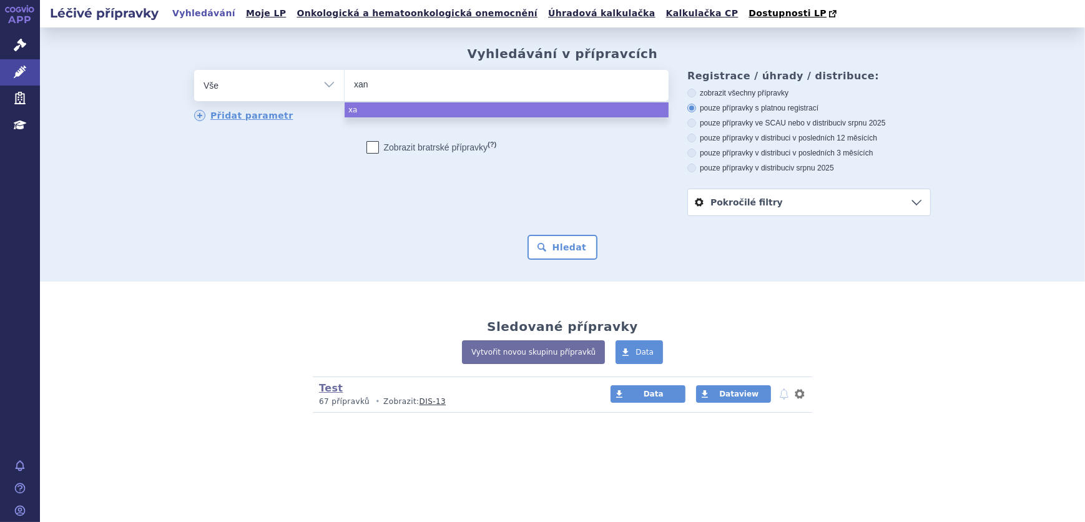
type input "xani"
type input "xanir"
type input "xanirva"
select select "xanirva"
click at [561, 253] on button "Hledat" at bounding box center [563, 247] width 71 height 25
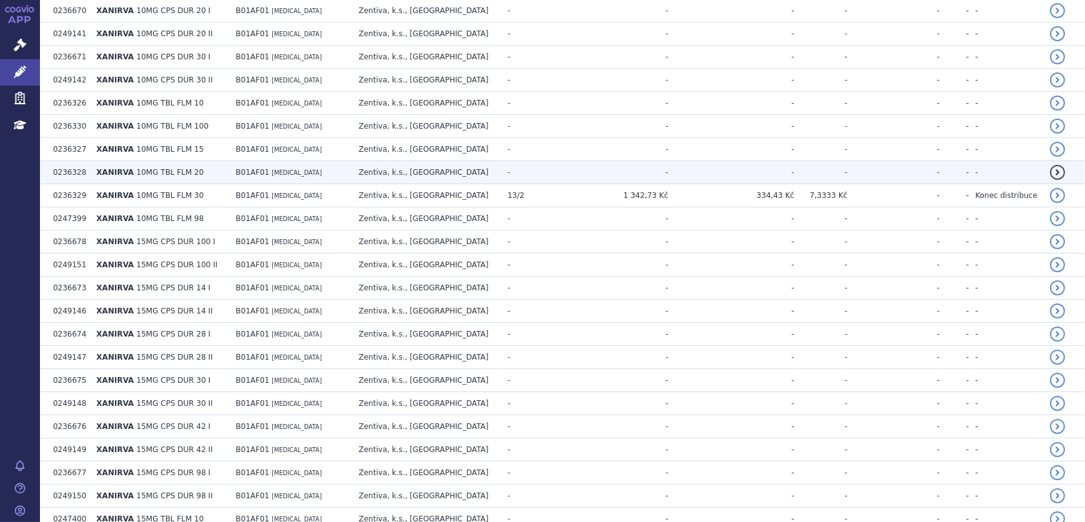
scroll to position [397, 0]
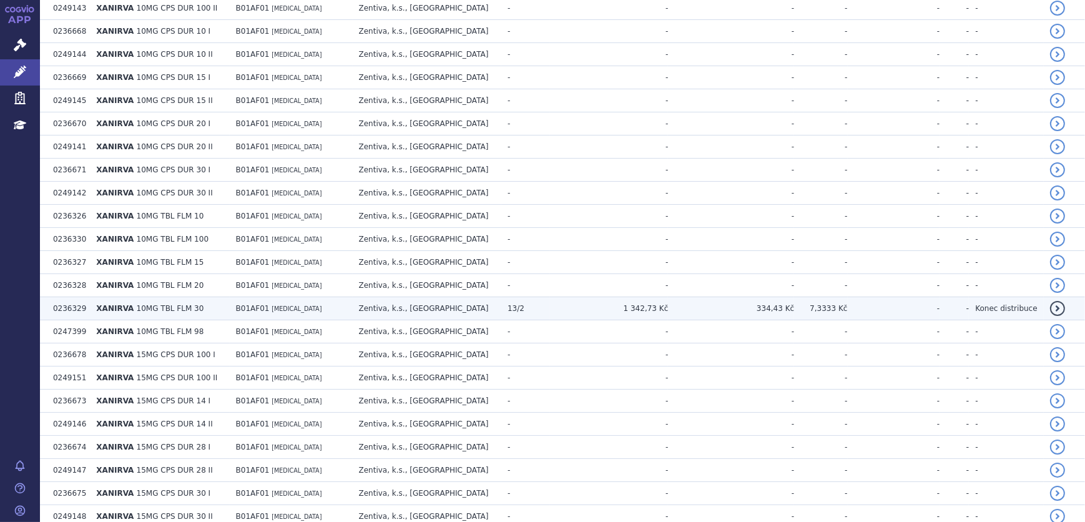
click at [332, 309] on td "B01AF01 [MEDICAL_DATA]" at bounding box center [291, 308] width 123 height 23
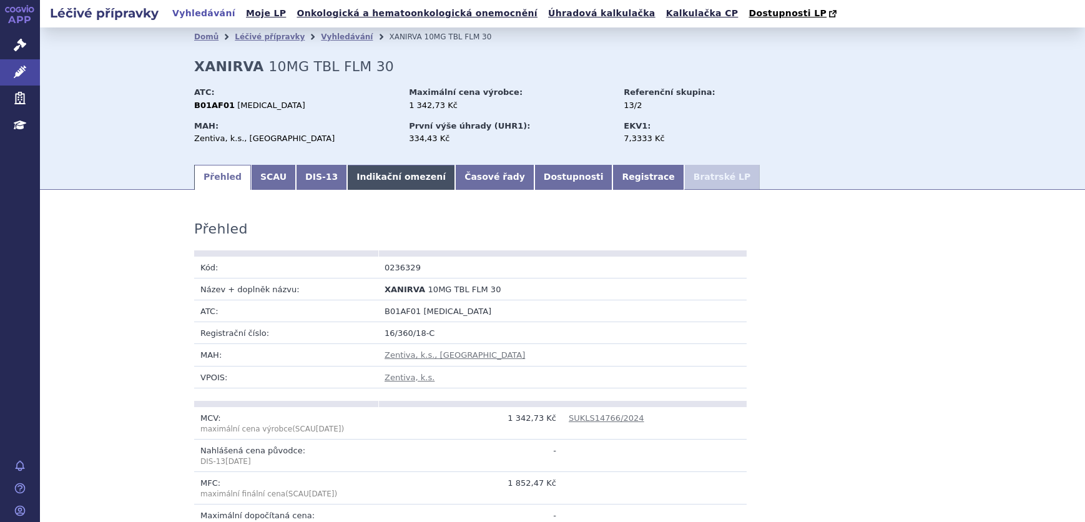
click at [355, 184] on link "Indikační omezení" at bounding box center [401, 177] width 108 height 25
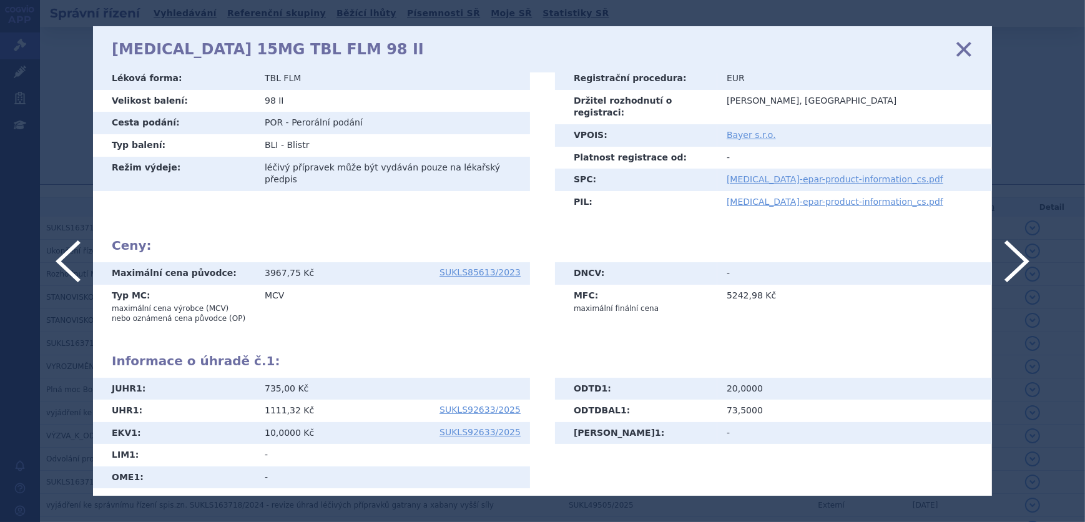
scroll to position [113, 0]
click at [957, 50] on icon at bounding box center [964, 49] width 26 height 26
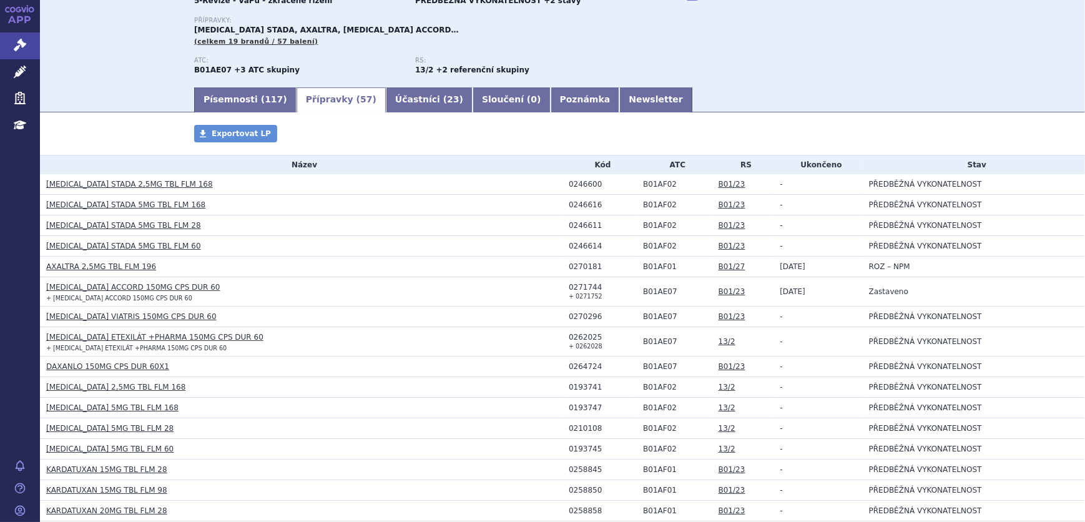
scroll to position [170, 0]
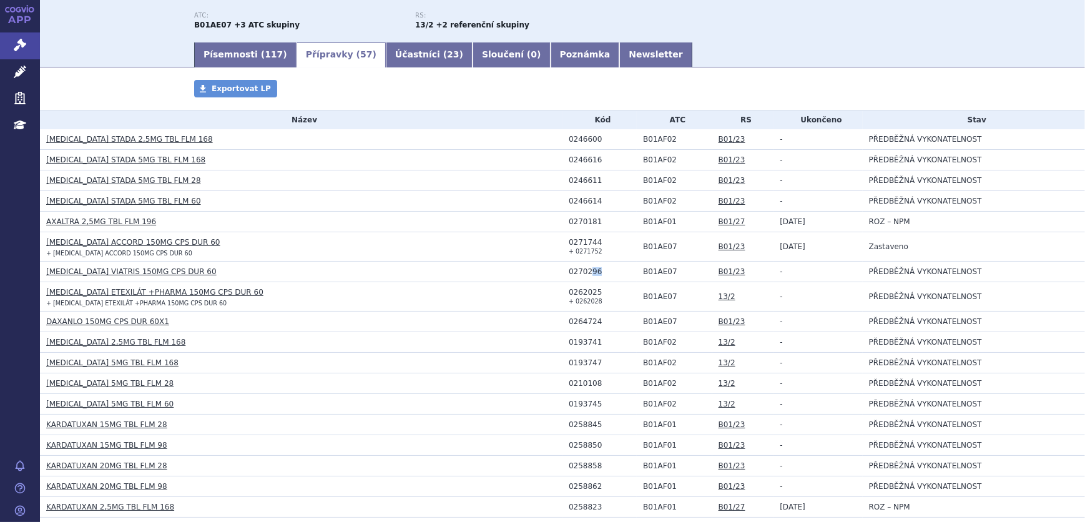
drag, startPoint x: 597, startPoint y: 268, endPoint x: 580, endPoint y: 268, distance: 16.9
click at [580, 268] on div "0270296" at bounding box center [603, 271] width 68 height 9
drag, startPoint x: 580, startPoint y: 268, endPoint x: 566, endPoint y: 291, distance: 27.2
click at [569, 291] on div "0262025" at bounding box center [603, 292] width 68 height 9
copy div "0262025"
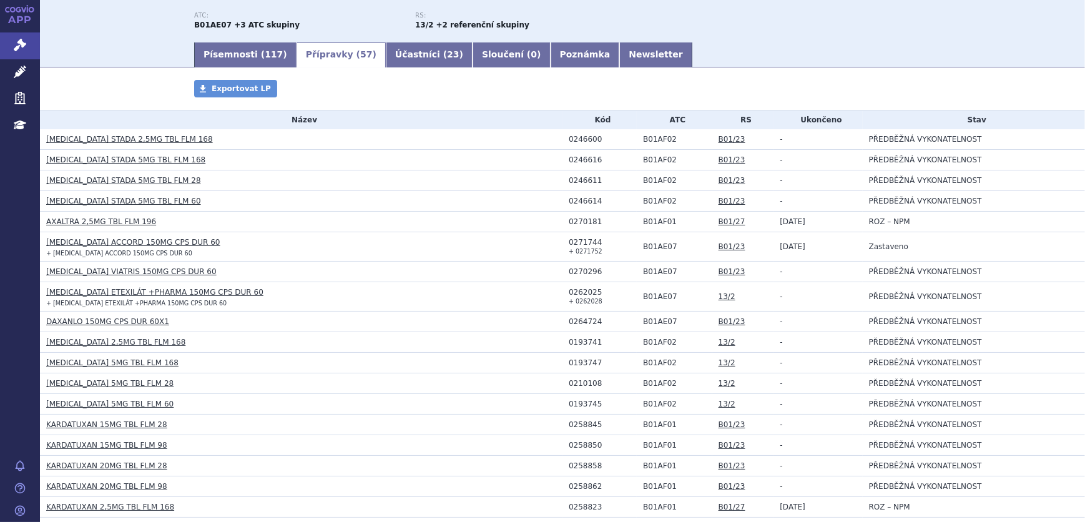
click at [483, 318] on h3 "DAXANLO 150MG CPS DUR 60X1" at bounding box center [304, 321] width 516 height 12
drag, startPoint x: 230, startPoint y: 292, endPoint x: 44, endPoint y: 290, distance: 186.7
click at [44, 290] on td "DABIGATRAN ETEXILÁT +PHARMA 150MG CPS DUR 60 + DABIGATRAN ETEXILÁT +PHARMA 150M…" at bounding box center [301, 296] width 523 height 29
copy link "[MEDICAL_DATA] ETEXILÁT +PHARMA 150MG CPS DUR 60"
drag, startPoint x: 594, startPoint y: 343, endPoint x: 565, endPoint y: 343, distance: 29.3
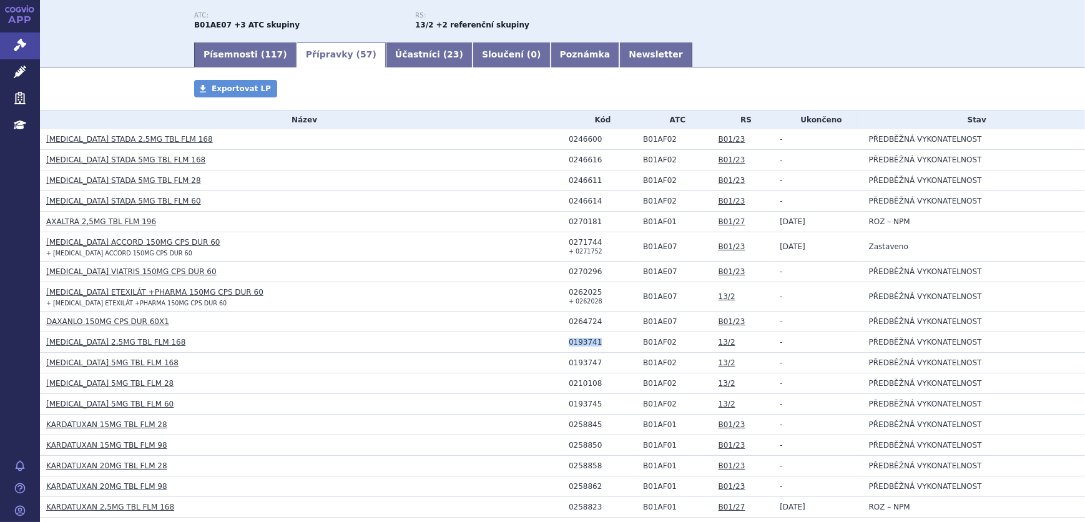
click at [569, 343] on div "0193741" at bounding box center [603, 342] width 68 height 9
copy div "0193741"
drag, startPoint x: 142, startPoint y: 342, endPoint x: 47, endPoint y: 342, distance: 95.5
click at [47, 342] on h3 "[MEDICAL_DATA] 2,5MG TBL FLM 168" at bounding box center [304, 342] width 516 height 12
click at [117, 340] on link "[MEDICAL_DATA] 2,5MG TBL FLM 168" at bounding box center [115, 342] width 139 height 9
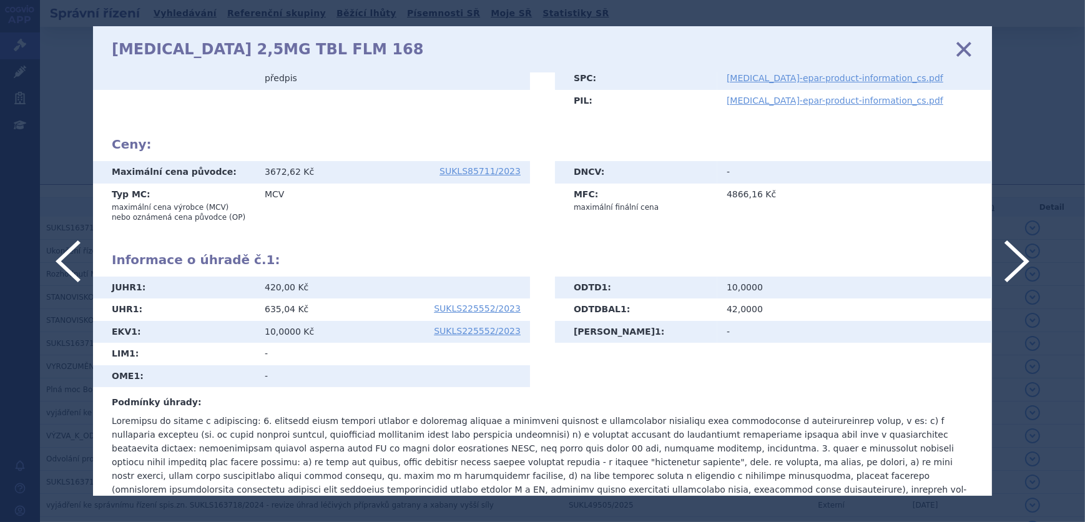
scroll to position [233, 0]
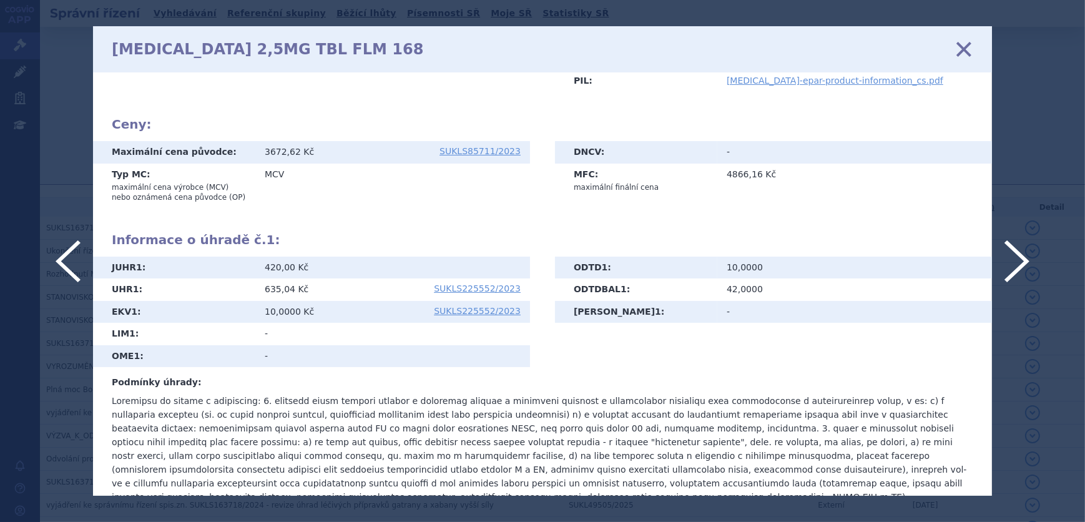
click at [966, 45] on icon at bounding box center [964, 49] width 26 height 26
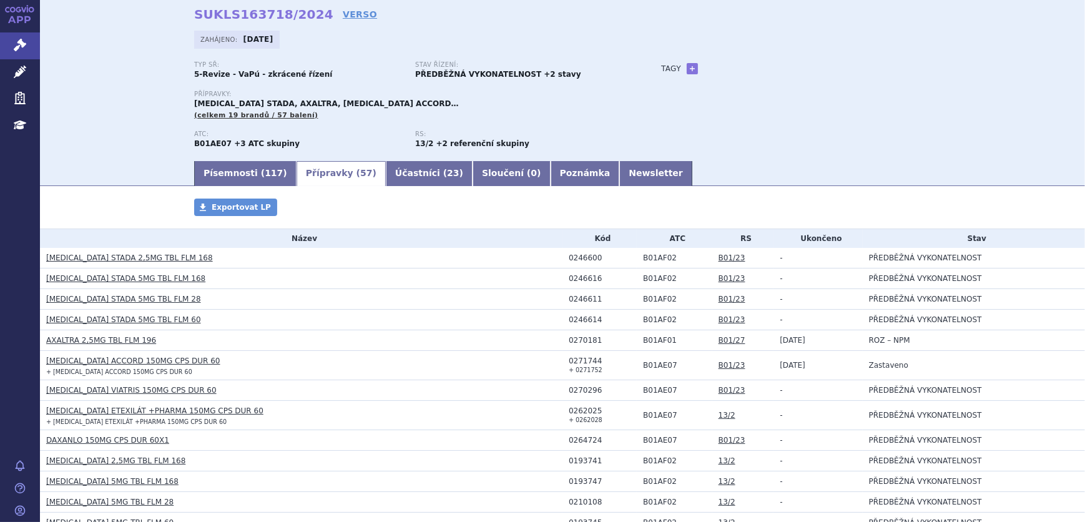
scroll to position [227, 0]
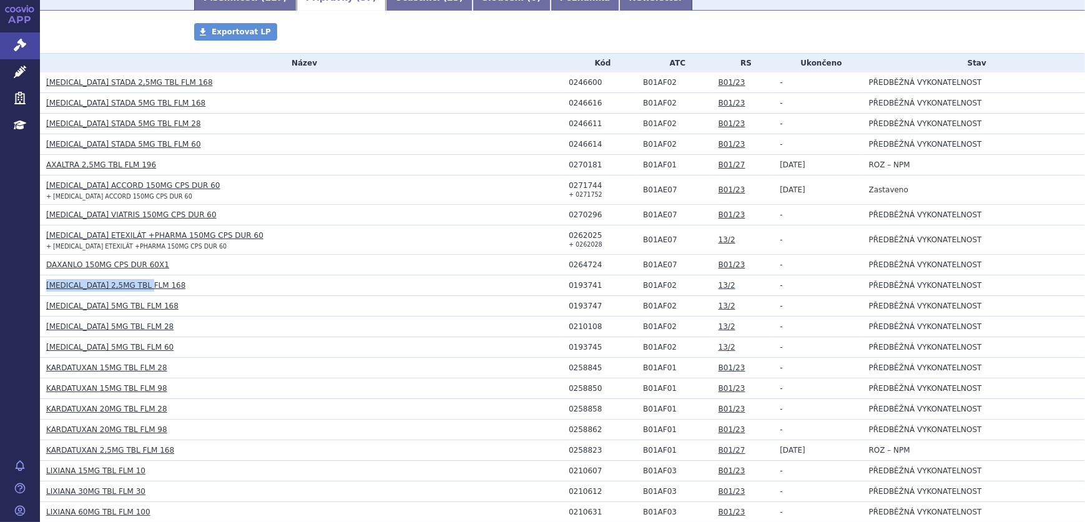
drag, startPoint x: 152, startPoint y: 284, endPoint x: 44, endPoint y: 285, distance: 108.0
click at [44, 285] on td "[MEDICAL_DATA] 2,5MG TBL FLM 168" at bounding box center [301, 285] width 523 height 21
copy link "[MEDICAL_DATA] 2,5MG TBL FLM 168"
drag, startPoint x: 597, startPoint y: 282, endPoint x: 563, endPoint y: 281, distance: 34.3
click at [563, 281] on td "0193741" at bounding box center [600, 285] width 74 height 21
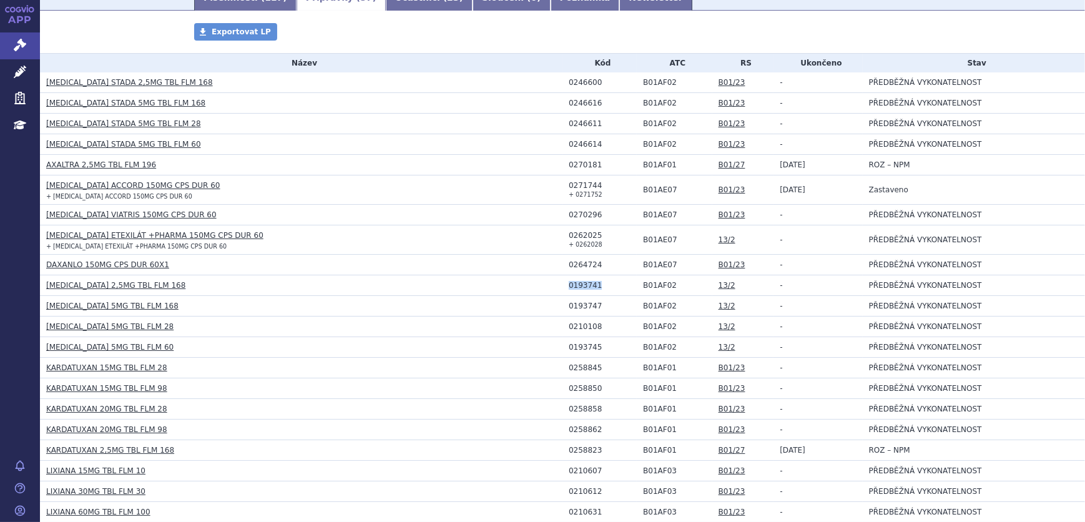
copy div "0193741"
click at [597, 311] on td "0193747" at bounding box center [600, 306] width 74 height 21
drag, startPoint x: 593, startPoint y: 303, endPoint x: 565, endPoint y: 305, distance: 28.2
click at [569, 305] on div "0193747" at bounding box center [603, 306] width 68 height 9
copy div "0193747"
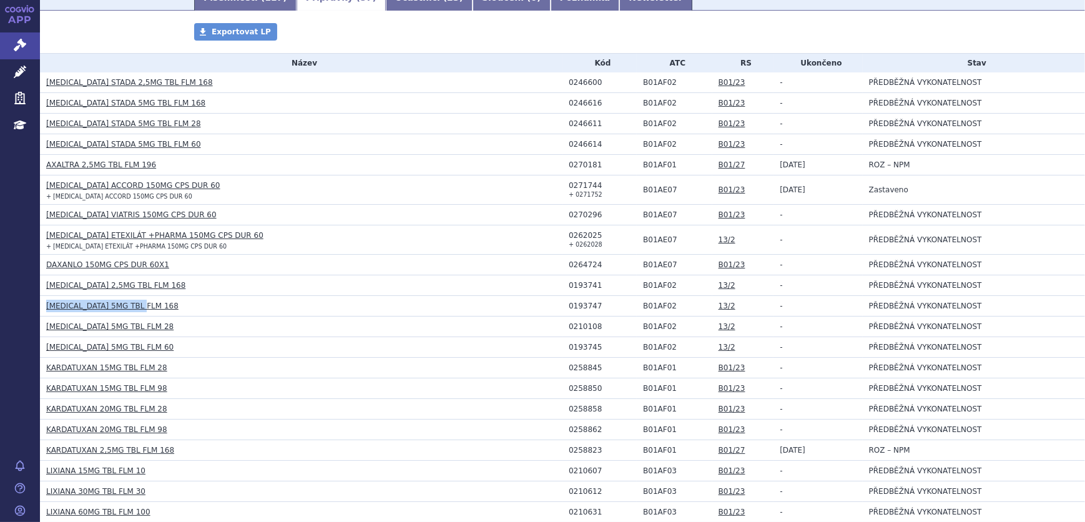
drag, startPoint x: 139, startPoint y: 306, endPoint x: 26, endPoint y: 306, distance: 113.0
click at [46, 306] on h3 "[MEDICAL_DATA] 5MG TBL FLM 168" at bounding box center [304, 306] width 516 height 12
copy link "[MEDICAL_DATA] 5MG TBL FLM 168"
click at [127, 322] on link "[MEDICAL_DATA] 5MG TBL FLM 28" at bounding box center [109, 326] width 127 height 9
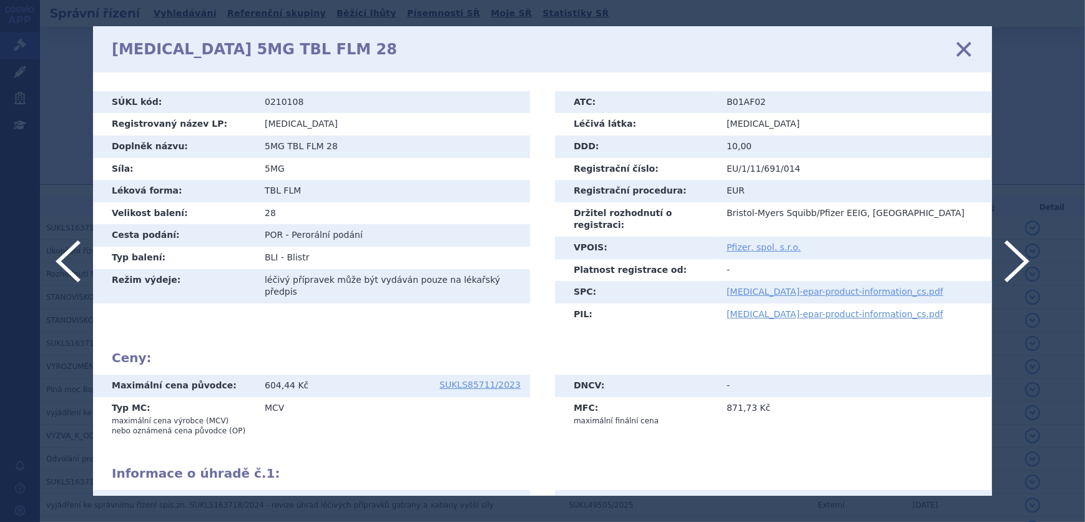
click at [963, 44] on icon at bounding box center [964, 49] width 26 height 26
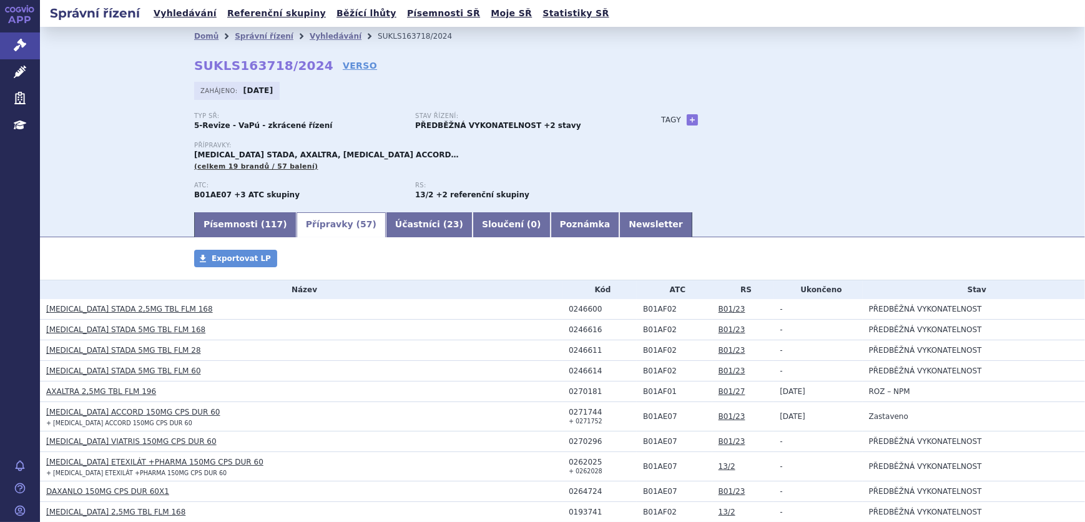
scroll to position [283, 0]
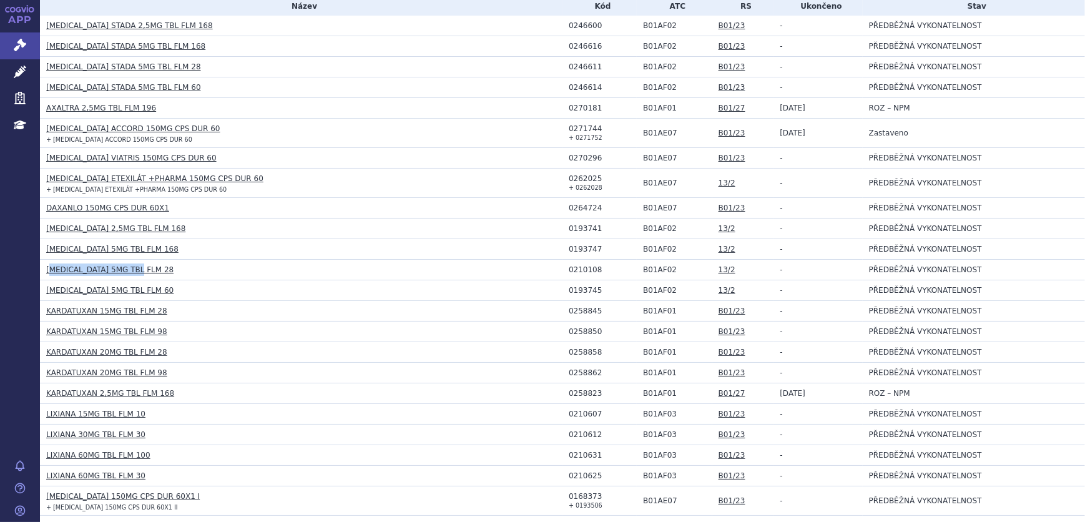
drag, startPoint x: 141, startPoint y: 268, endPoint x: 49, endPoint y: 268, distance: 92.4
click at [49, 268] on h3 "[MEDICAL_DATA] 5MG TBL FLM 28" at bounding box center [304, 269] width 516 height 12
click at [143, 270] on h3 "[MEDICAL_DATA] 5MG TBL FLM 28" at bounding box center [304, 269] width 516 height 12
drag, startPoint x: 137, startPoint y: 267, endPoint x: 44, endPoint y: 268, distance: 93.7
click at [47, 268] on h3 "[MEDICAL_DATA] 5MG TBL FLM 28" at bounding box center [304, 269] width 516 height 12
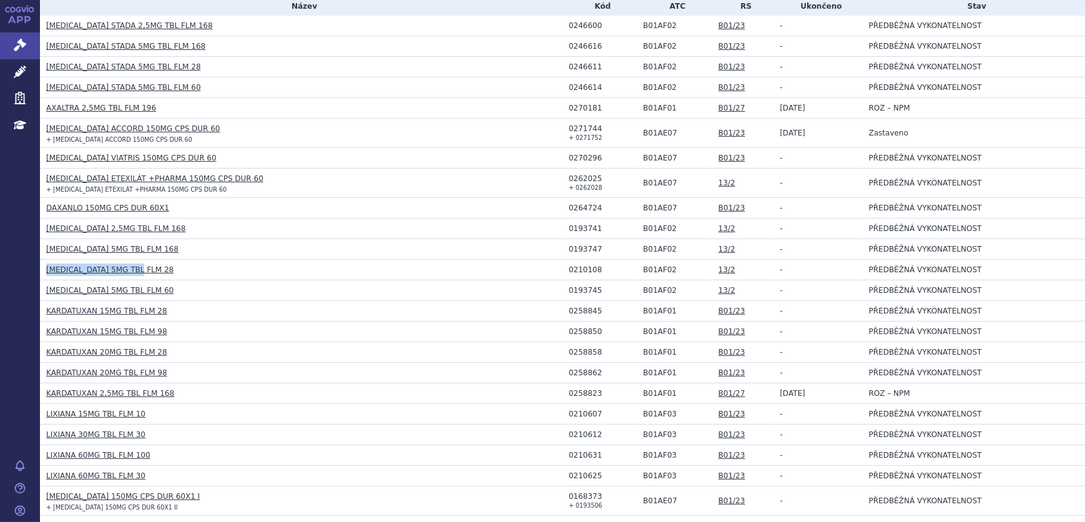
copy link "[MEDICAL_DATA] 5MG TBL FLM 28"
drag, startPoint x: 599, startPoint y: 269, endPoint x: 381, endPoint y: 269, distance: 217.9
click at [557, 268] on tr "ELIQUIS 5MG TBL FLM 28 0210108 B01AF02 13/2 - PŘEDBĚŽNÁ VYKONATELNOST" at bounding box center [562, 270] width 1045 height 21
copy tr "0210108"
drag, startPoint x: 596, startPoint y: 289, endPoint x: 559, endPoint y: 288, distance: 36.8
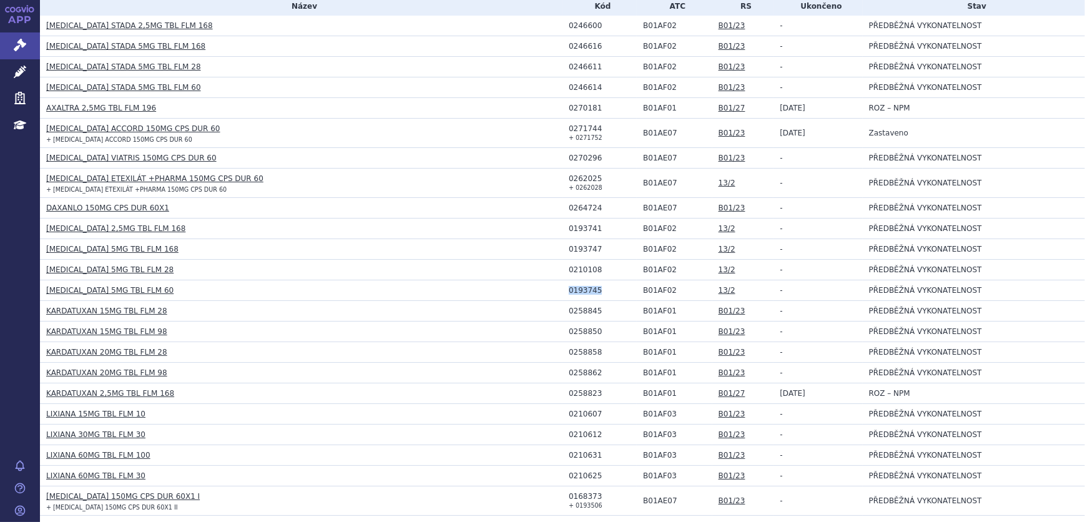
click at [563, 288] on td "0193745" at bounding box center [600, 290] width 74 height 21
copy div "0193745"
drag, startPoint x: 140, startPoint y: 290, endPoint x: 40, endPoint y: 288, distance: 99.9
click at [40, 288] on td "[MEDICAL_DATA] 5MG TBL FLM 60" at bounding box center [301, 290] width 523 height 21
copy link "[MEDICAL_DATA] 5MG TBL FLM 60"
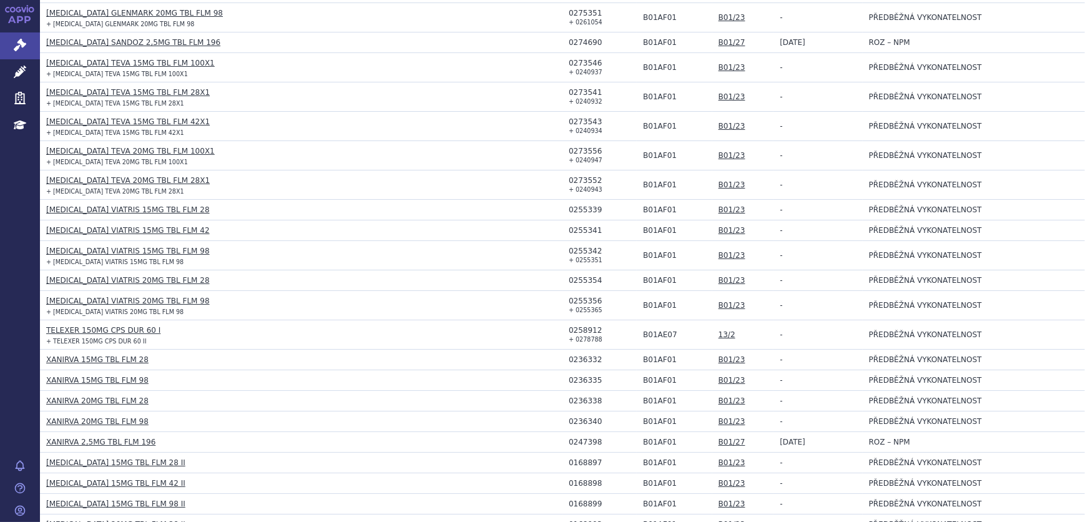
scroll to position [908, 0]
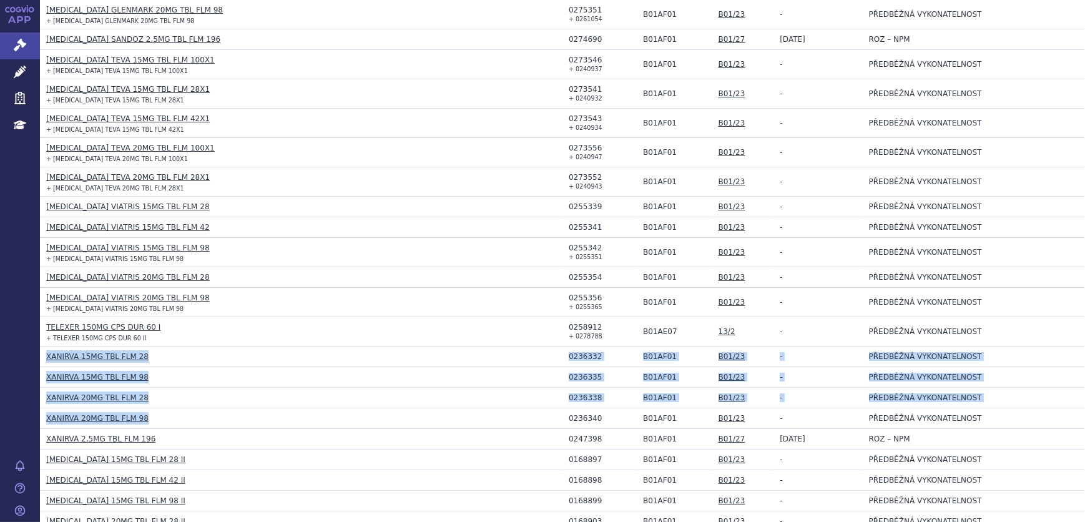
drag, startPoint x: 161, startPoint y: 414, endPoint x: 45, endPoint y: 353, distance: 131.0
click at [45, 353] on tbody "Název Kód ATC RS Ukončeno Stav APIXABAN STADA 2,5MG TBL FLM 168 0246600 B01AF02…" at bounding box center [562, 35] width 1045 height 1324
click at [400, 391] on h3 "XANIRVA 20MG TBL FLM 28" at bounding box center [304, 397] width 516 height 12
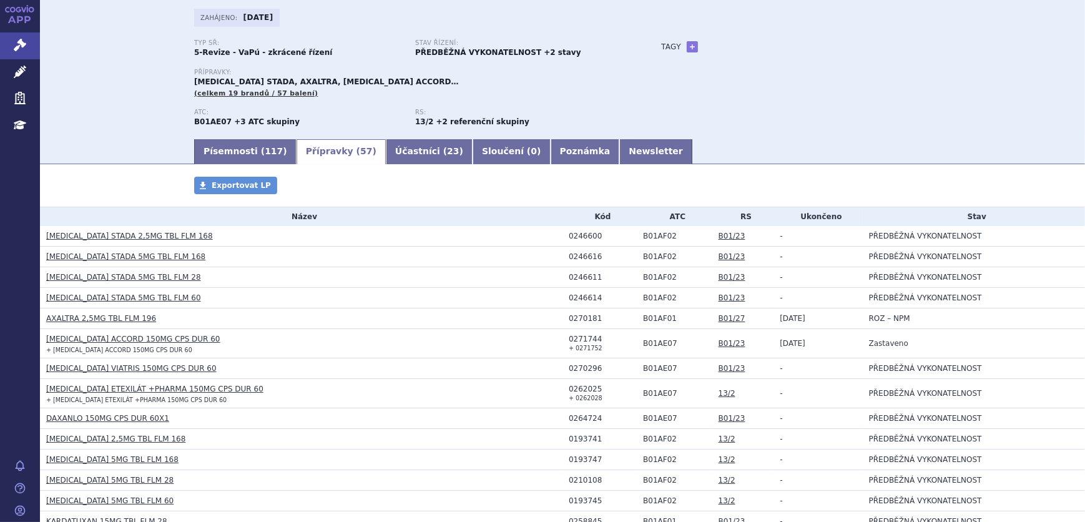
scroll to position [56, 0]
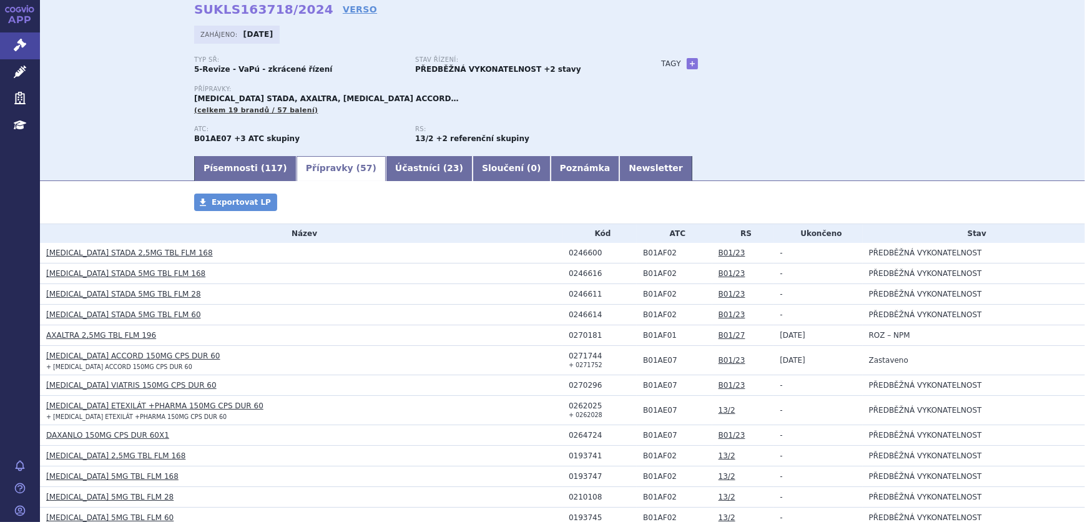
click at [122, 274] on link "[MEDICAL_DATA] STADA 5MG TBL FLM 168" at bounding box center [125, 273] width 159 height 9
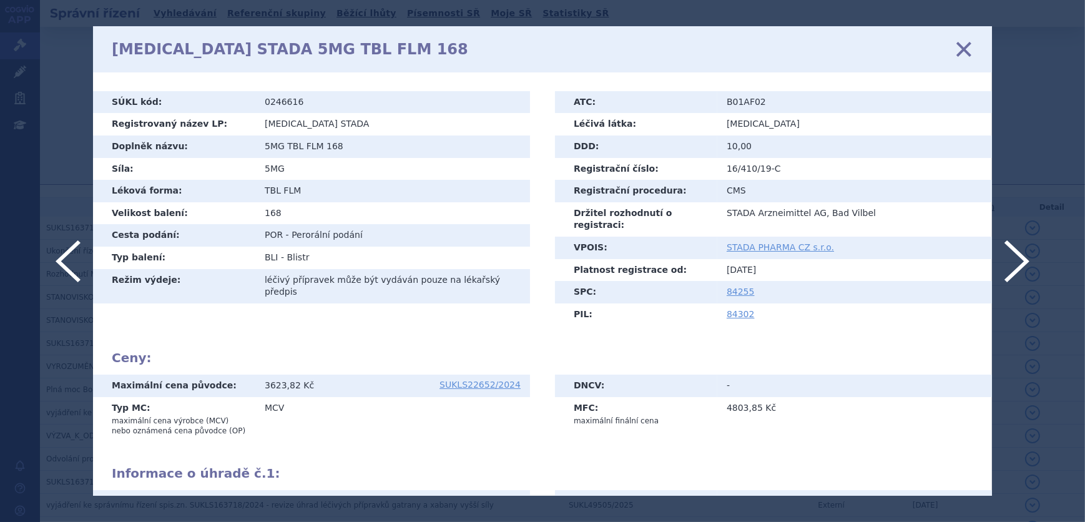
scroll to position [247, 0]
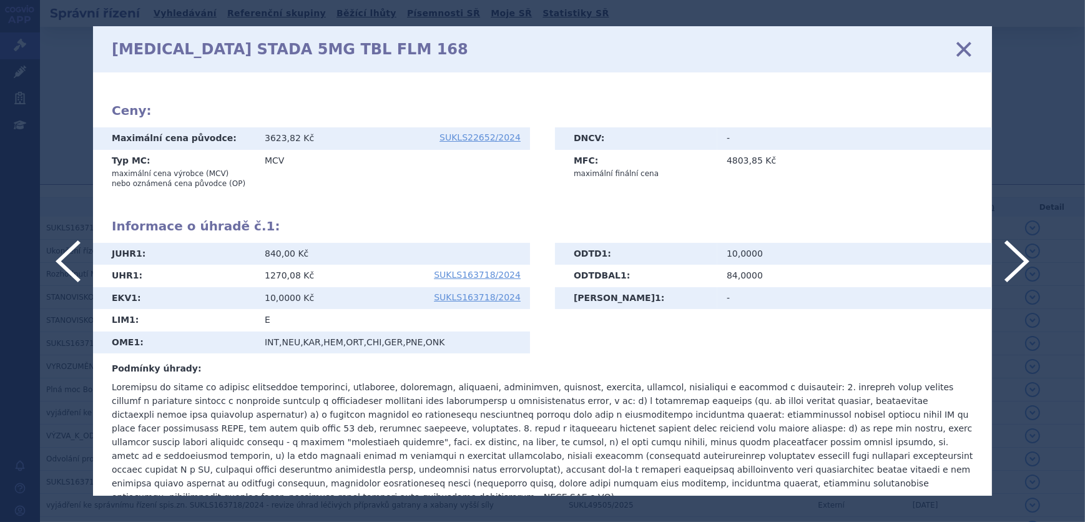
click at [953, 50] on div "[MEDICAL_DATA] STADA 5MG TBL FLM 168 zavřít" at bounding box center [542, 49] width 899 height 46
click at [955, 49] on icon at bounding box center [964, 49] width 26 height 26
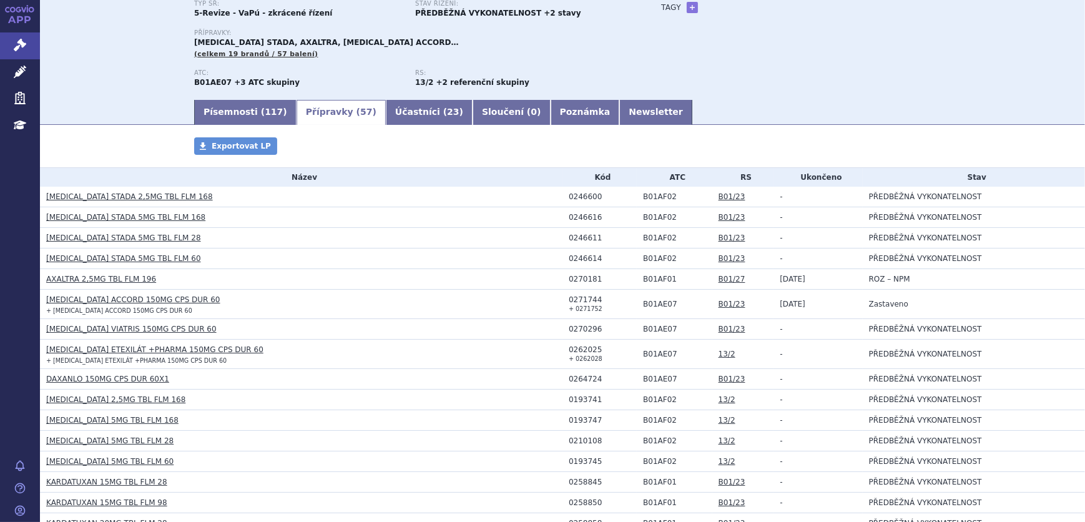
scroll to position [113, 0]
drag, startPoint x: 237, startPoint y: 298, endPoint x: 44, endPoint y: 297, distance: 193.5
click at [44, 297] on td "[MEDICAL_DATA] ACCORD 150MG CPS DUR 60 + [MEDICAL_DATA] ACCORD 150MG CPS DUR 60" at bounding box center [301, 303] width 523 height 29
copy link "[MEDICAL_DATA] ACCORD 150MG CPS DUR 60"
drag, startPoint x: 207, startPoint y: 319, endPoint x: 220, endPoint y: 318, distance: 13.7
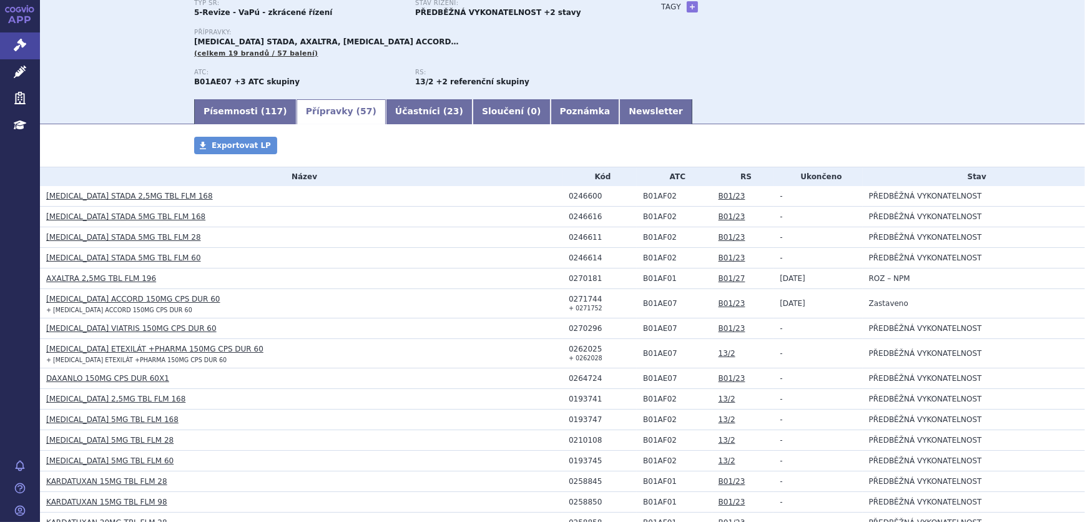
click at [208, 320] on td "[MEDICAL_DATA] VIATRIS 150MG CPS DUR 60" at bounding box center [301, 328] width 523 height 21
drag, startPoint x: 208, startPoint y: 331, endPoint x: 46, endPoint y: 331, distance: 162.3
click at [46, 331] on h3 "[MEDICAL_DATA] VIATRIS 150MG CPS DUR 60" at bounding box center [304, 328] width 516 height 12
copy link "[MEDICAL_DATA] VIATRIS 150MG CPS DUR 60"
drag, startPoint x: 598, startPoint y: 298, endPoint x: 562, endPoint y: 300, distance: 36.2
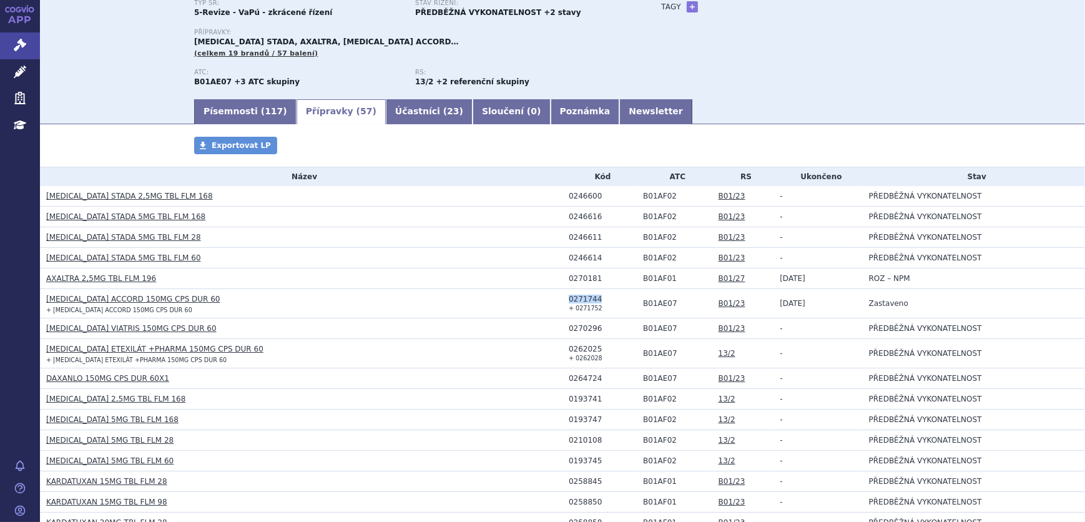
click at [563, 300] on td "0271744 + 0271752" at bounding box center [600, 303] width 74 height 29
copy div "0271744"
click at [320, 293] on td "DABIGATRAN ETEXILATE ACCORD 150MG CPS DUR 60 + DABIGATRAN ETEXILATE ACCORD 150M…" at bounding box center [301, 303] width 523 height 29
drag, startPoint x: 591, startPoint y: 310, endPoint x: 569, endPoint y: 313, distance: 22.7
click at [569, 313] on td "0271744 + 0271752" at bounding box center [600, 303] width 74 height 29
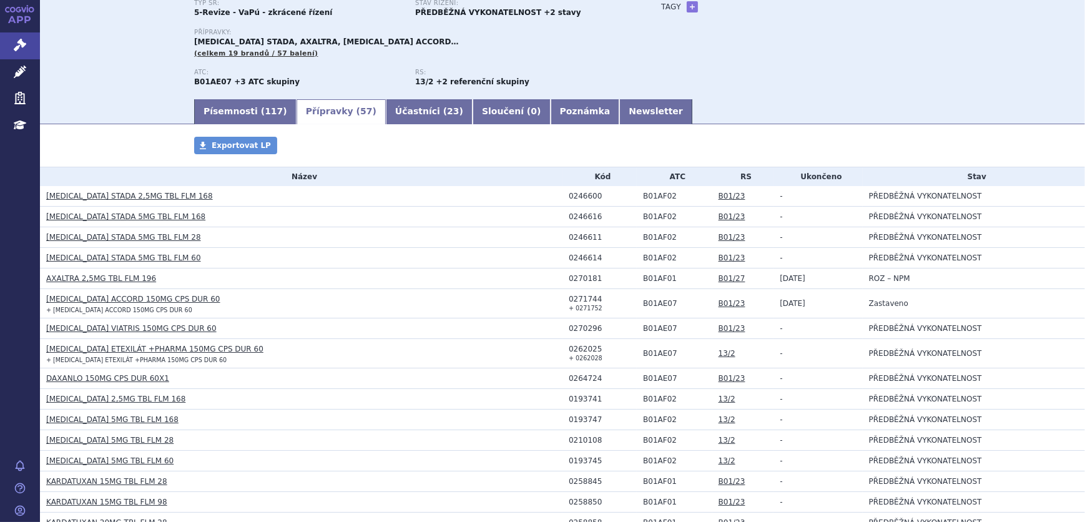
click at [569, 313] on td "0271744 + 0271752" at bounding box center [600, 303] width 74 height 29
drag, startPoint x: 601, startPoint y: 307, endPoint x: 571, endPoint y: 307, distance: 30.6
click at [571, 307] on td "0271744 + 0271752" at bounding box center [600, 303] width 74 height 29
copy small "0271752"
drag, startPoint x: 513, startPoint y: 353, endPoint x: 546, endPoint y: 350, distance: 33.9
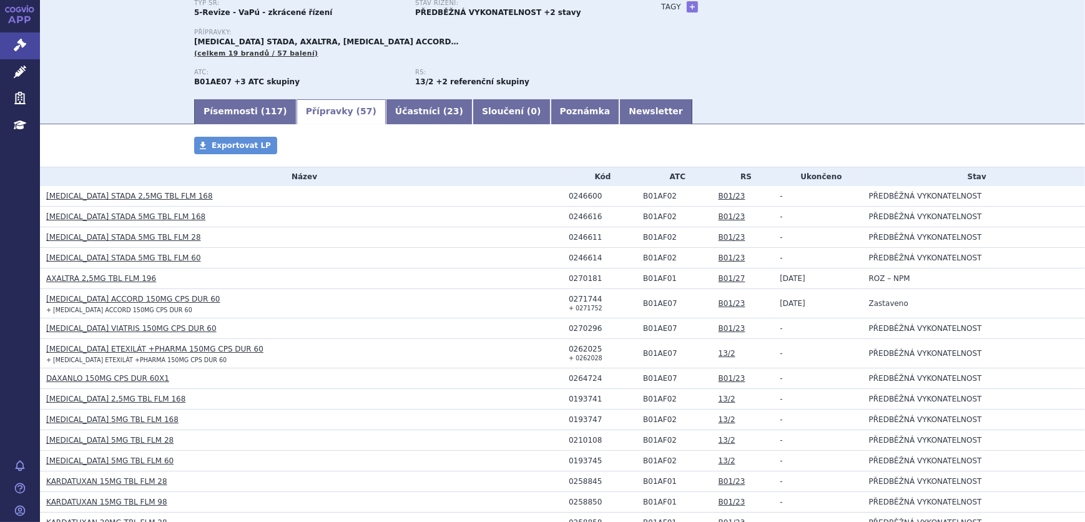
click at [517, 354] on td "DABIGATRAN ETEXILÁT +PHARMA 150MG CPS DUR 60 + DABIGATRAN ETEXILÁT +PHARMA 150M…" at bounding box center [301, 353] width 523 height 29
drag, startPoint x: 597, startPoint y: 323, endPoint x: 551, endPoint y: 325, distance: 46.2
click at [551, 325] on tr "DABIGATRAN ETEXILATE VIATRIS 150MG CPS DUR 60 0270296 B01AE07 B01/23 - PŘEDBĚŽN…" at bounding box center [562, 328] width 1045 height 21
copy tr "0270296"
drag, startPoint x: 171, startPoint y: 376, endPoint x: 46, endPoint y: 380, distance: 124.9
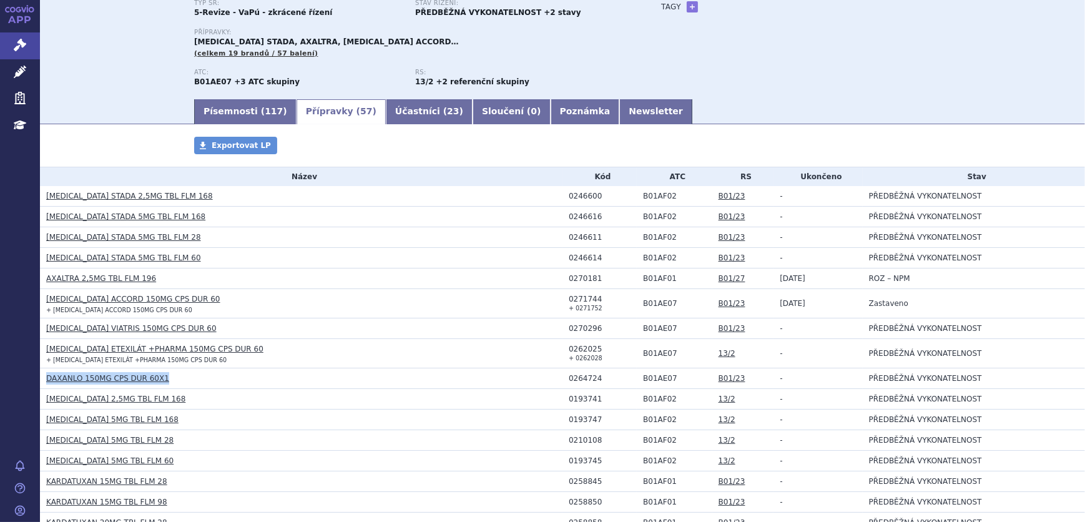
click at [46, 380] on h3 "DAXANLO 150MG CPS DUR 60X1" at bounding box center [304, 378] width 516 height 12
copy link "DAXANLO 150MG CPS DUR 60X1"
drag, startPoint x: 598, startPoint y: 376, endPoint x: 564, endPoint y: 376, distance: 34.3
click at [569, 376] on div "0264724" at bounding box center [603, 378] width 68 height 9
copy div "0264724"
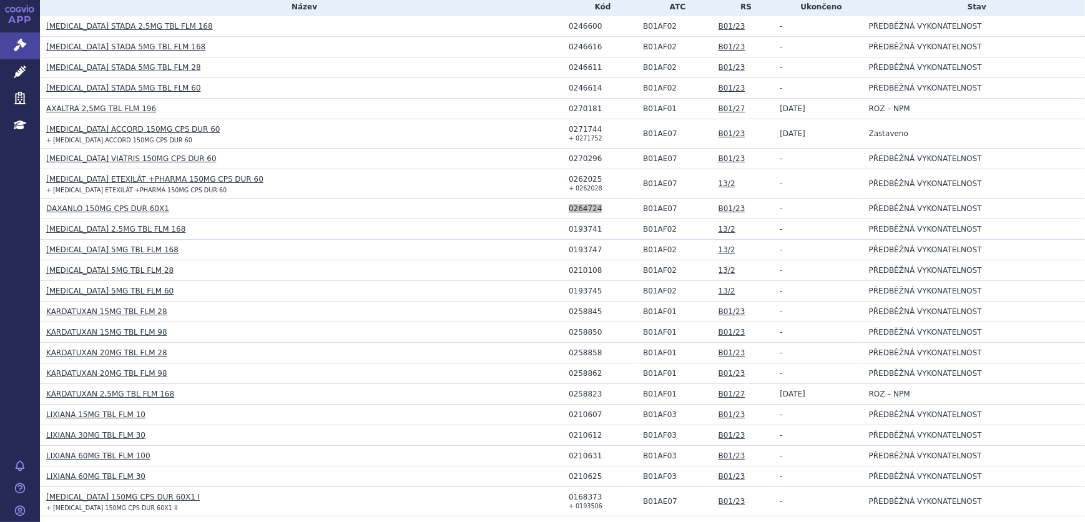
scroll to position [283, 0]
drag, startPoint x: 599, startPoint y: 306, endPoint x: 565, endPoint y: 307, distance: 33.7
click at [569, 307] on div "0258845" at bounding box center [603, 311] width 68 height 9
copy div "0258845"
drag, startPoint x: 170, startPoint y: 308, endPoint x: 42, endPoint y: 308, distance: 128.0
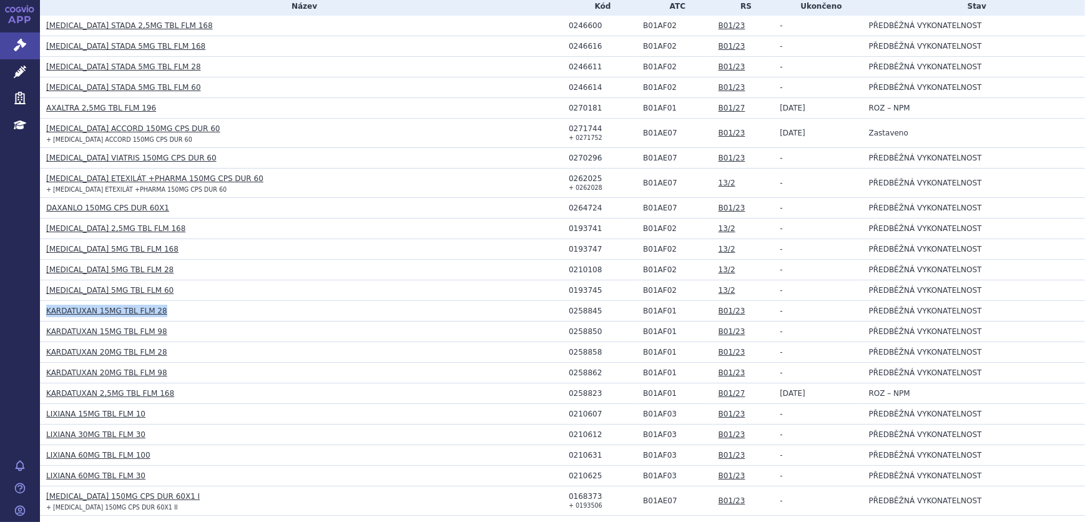
click at [42, 308] on td "KARDATUXAN 15MG TBL FLM 28" at bounding box center [301, 311] width 523 height 21
copy link "KARDATUXAN 15MG TBL FLM 28"
drag, startPoint x: 164, startPoint y: 333, endPoint x: 44, endPoint y: 328, distance: 120.6
click at [44, 328] on td "KARDATUXAN 15MG TBL FLM 98" at bounding box center [301, 332] width 523 height 21
copy link "KARDATUXAN 15MG TBL FLM 98"
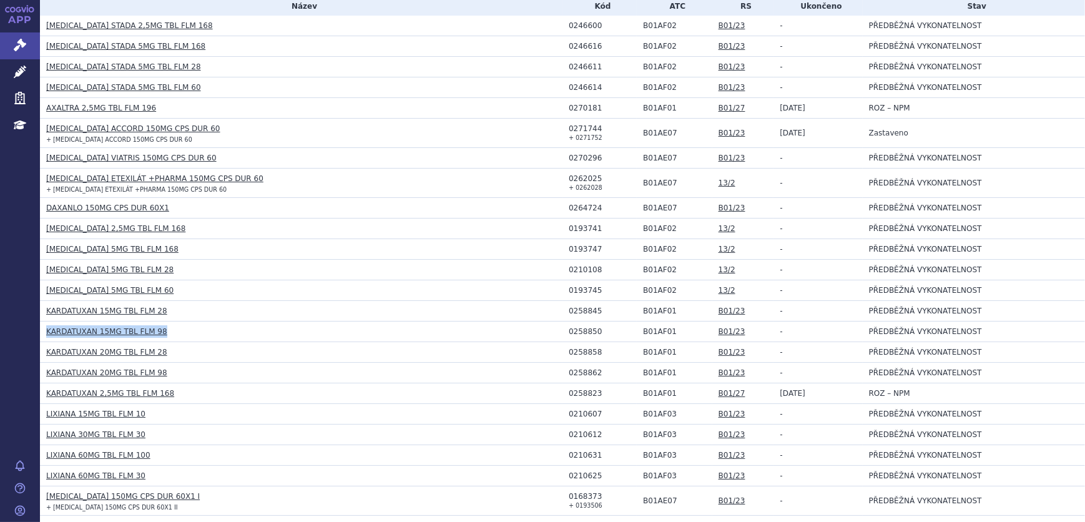
click at [174, 356] on h3 "KARDATUXAN 20MG TBL FLM 28" at bounding box center [304, 352] width 516 height 12
drag, startPoint x: 154, startPoint y: 350, endPoint x: 47, endPoint y: 350, distance: 106.8
click at [47, 350] on h3 "KARDATUXAN 20MG TBL FLM 28" at bounding box center [304, 352] width 516 height 12
drag, startPoint x: 759, startPoint y: 372, endPoint x: 67, endPoint y: 366, distance: 691.8
click at [67, 366] on tr "KARDATUXAN 20MG TBL FLM 98 0258862 B01AF01 B01/23 - PŘEDBĚŽNÁ VYKONATELNOST" at bounding box center [562, 373] width 1045 height 21
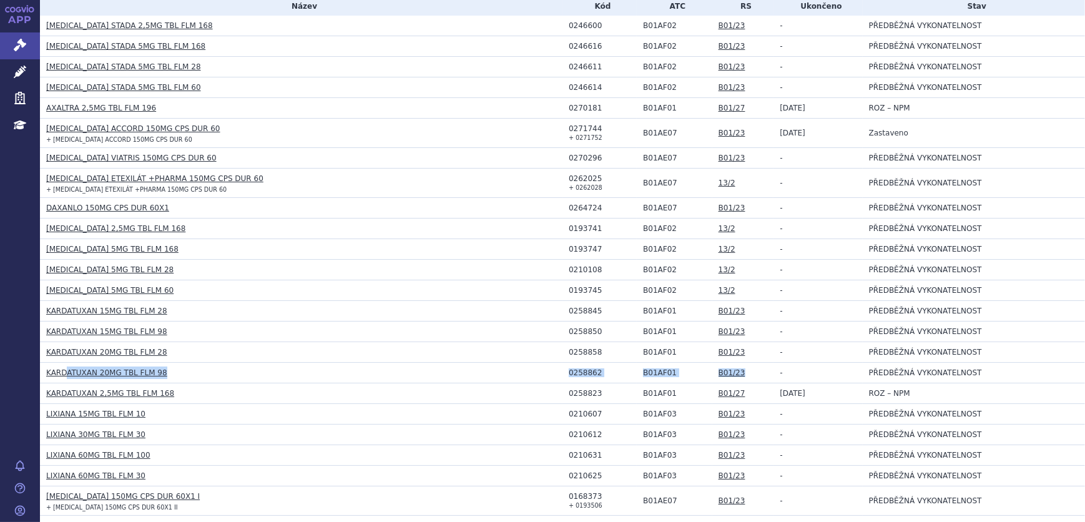
drag, startPoint x: 67, startPoint y: 366, endPoint x: 161, endPoint y: 370, distance: 94.4
click at [161, 370] on h3 "KARDATUXAN 20MG TBL FLM 98" at bounding box center [304, 372] width 516 height 12
click at [165, 372] on h3 "KARDATUXAN 20MG TBL FLM 98" at bounding box center [304, 372] width 516 height 12
drag, startPoint x: 175, startPoint y: 370, endPoint x: 169, endPoint y: 373, distance: 7.5
click at [169, 373] on h3 "KARDATUXAN 20MG TBL FLM 98" at bounding box center [304, 372] width 516 height 12
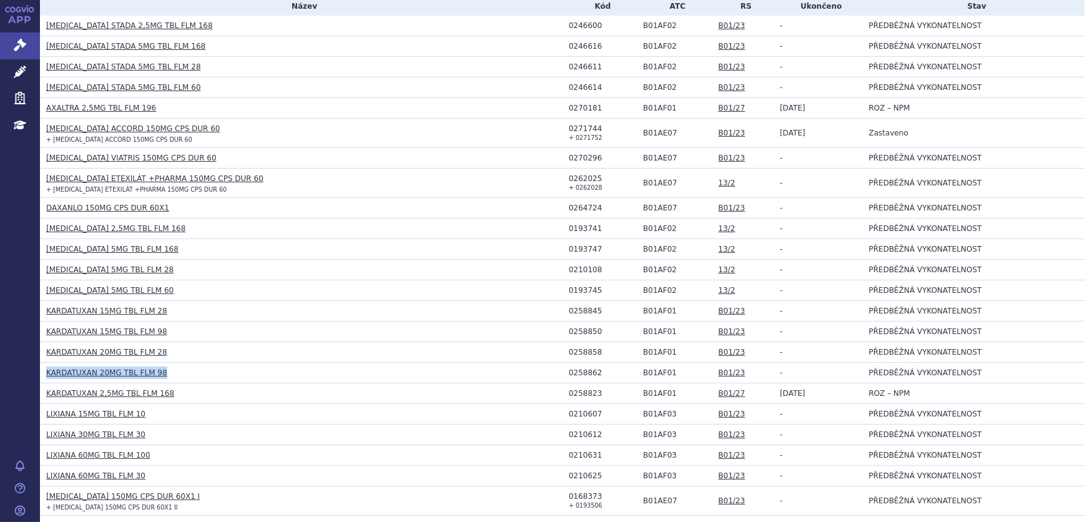
drag, startPoint x: 157, startPoint y: 373, endPoint x: 47, endPoint y: 381, distance: 110.8
click at [49, 372] on h3 "KARDATUXAN 20MG TBL FLM 98" at bounding box center [304, 372] width 516 height 12
drag, startPoint x: 613, startPoint y: 325, endPoint x: 557, endPoint y: 331, distance: 56.5
click at [557, 331] on tr "KARDATUXAN 15MG TBL FLM 98 0258850 B01AF01 B01/23 - PŘEDBĚŽNÁ VYKONATELNOST" at bounding box center [562, 332] width 1045 height 21
click at [600, 354] on div "0258858" at bounding box center [603, 352] width 68 height 9
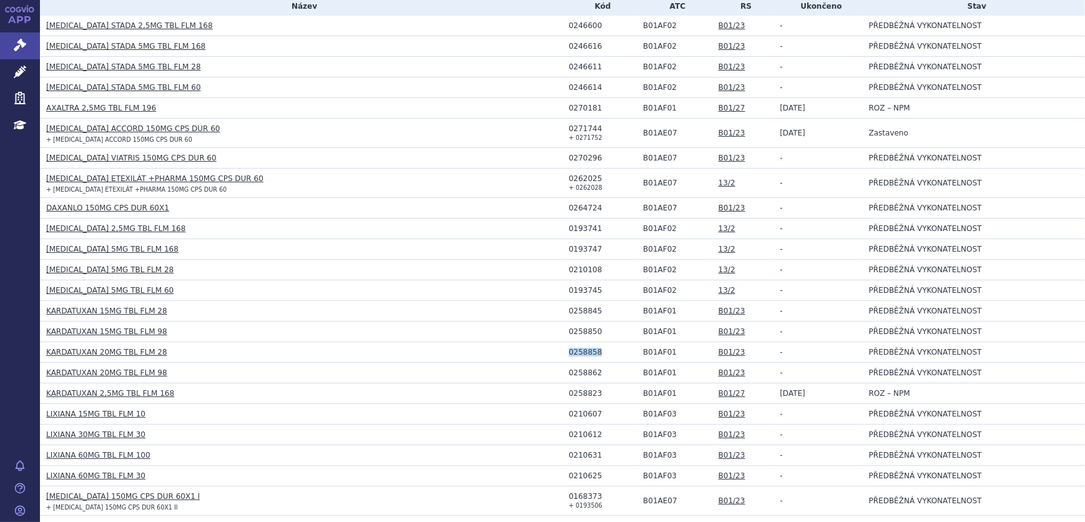
drag, startPoint x: 599, startPoint y: 349, endPoint x: 564, endPoint y: 351, distance: 34.4
click at [569, 351] on div "0258858" at bounding box center [603, 352] width 68 height 9
drag, startPoint x: 599, startPoint y: 371, endPoint x: 566, endPoint y: 371, distance: 33.1
click at [569, 371] on div "0258862" at bounding box center [603, 372] width 68 height 9
drag, startPoint x: 536, startPoint y: 383, endPoint x: 557, endPoint y: 384, distance: 21.2
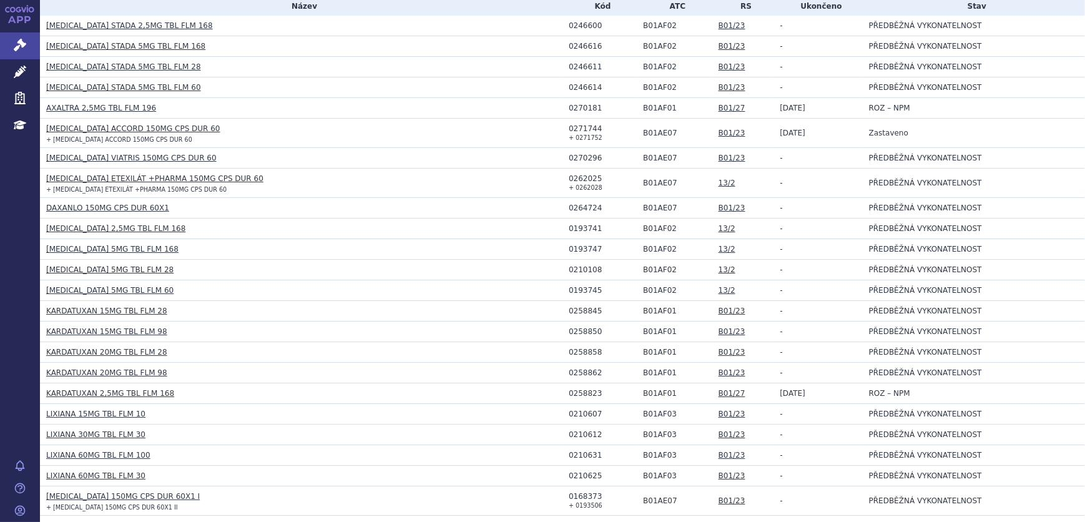
click at [553, 384] on td "KARDATUXAN 2,5MG TBL FLM 168" at bounding box center [301, 393] width 523 height 21
drag, startPoint x: 606, startPoint y: 380, endPoint x: 595, endPoint y: 371, distance: 13.7
click at [595, 371] on div "0258862" at bounding box center [603, 372] width 68 height 9
click at [598, 380] on td "0258862" at bounding box center [600, 373] width 74 height 21
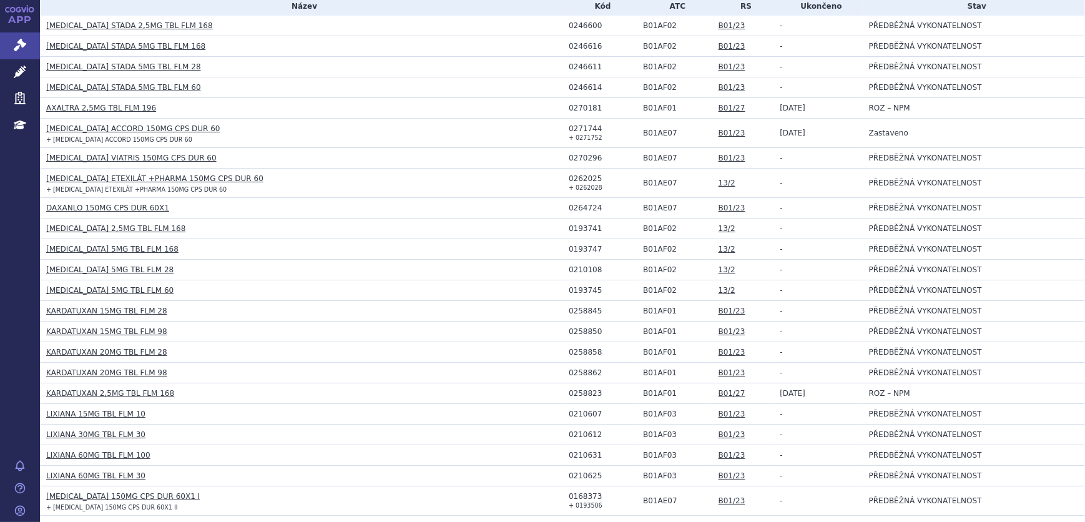
click at [598, 406] on td "0210607" at bounding box center [600, 414] width 74 height 21
drag, startPoint x: 592, startPoint y: 370, endPoint x: 563, endPoint y: 374, distance: 30.2
click at [563, 374] on td "0258862" at bounding box center [600, 373] width 74 height 21
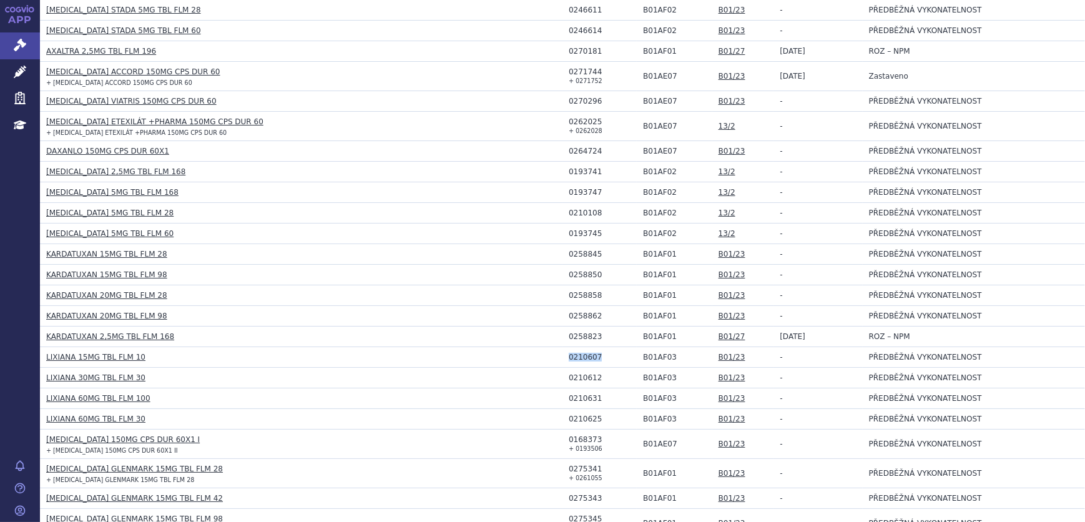
drag, startPoint x: 600, startPoint y: 355, endPoint x: 564, endPoint y: 355, distance: 35.6
click at [569, 355] on div "0210607" at bounding box center [603, 357] width 68 height 9
click at [132, 353] on link "LIXIANA 15MG TBL FLM 10" at bounding box center [95, 357] width 99 height 9
drag, startPoint x: 149, startPoint y: 355, endPoint x: 41, endPoint y: 354, distance: 107.4
click at [41, 354] on td "LIXIANA 15MG TBL FLM 10" at bounding box center [301, 357] width 523 height 21
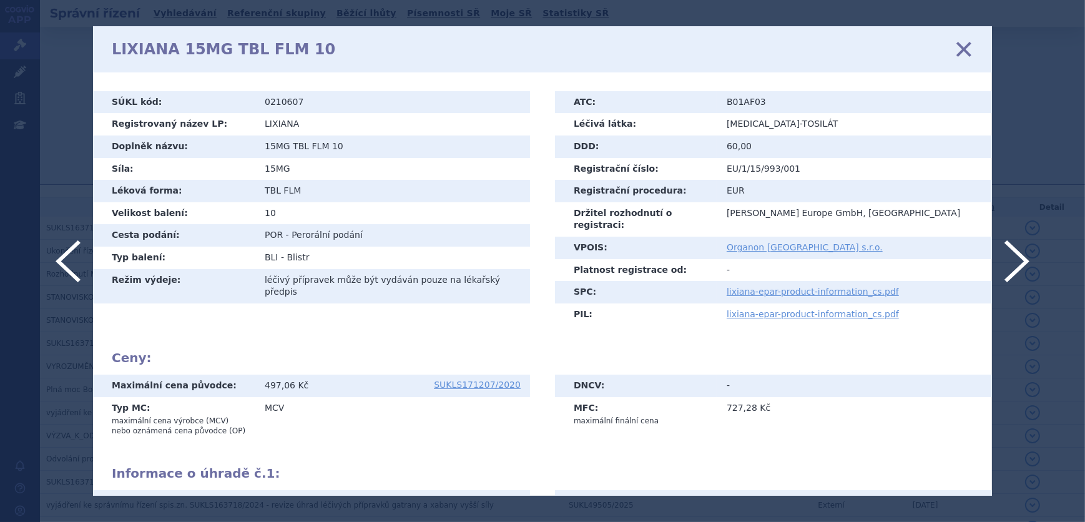
drag, startPoint x: 247, startPoint y: 410, endPoint x: 237, endPoint y: 398, distance: 15.5
click at [247, 408] on th "Typ MC: maximální cena výrobce (MCV) nebo oznámená cena původce (OP)" at bounding box center [174, 419] width 162 height 44
click at [970, 48] on icon at bounding box center [964, 49] width 26 height 26
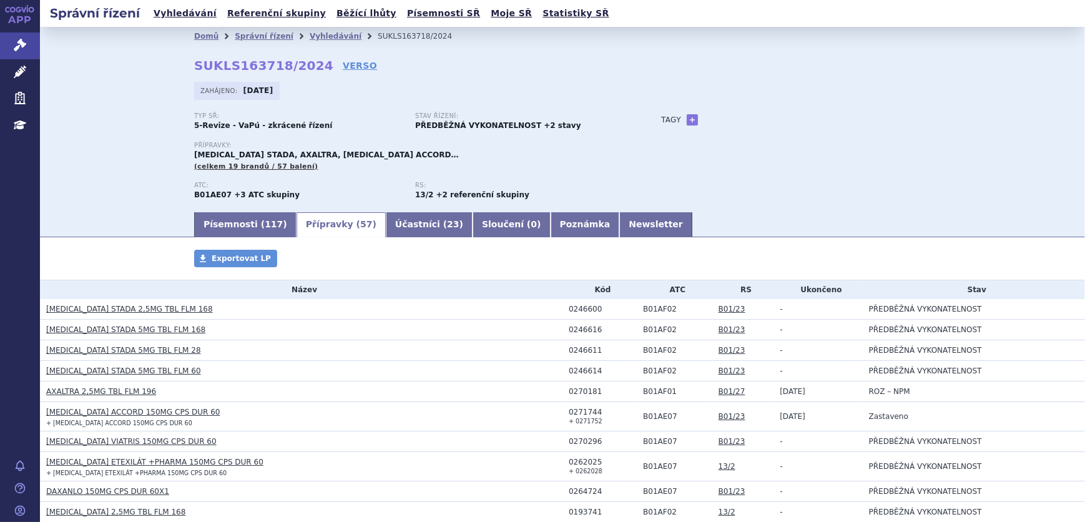
scroll to position [283, 0]
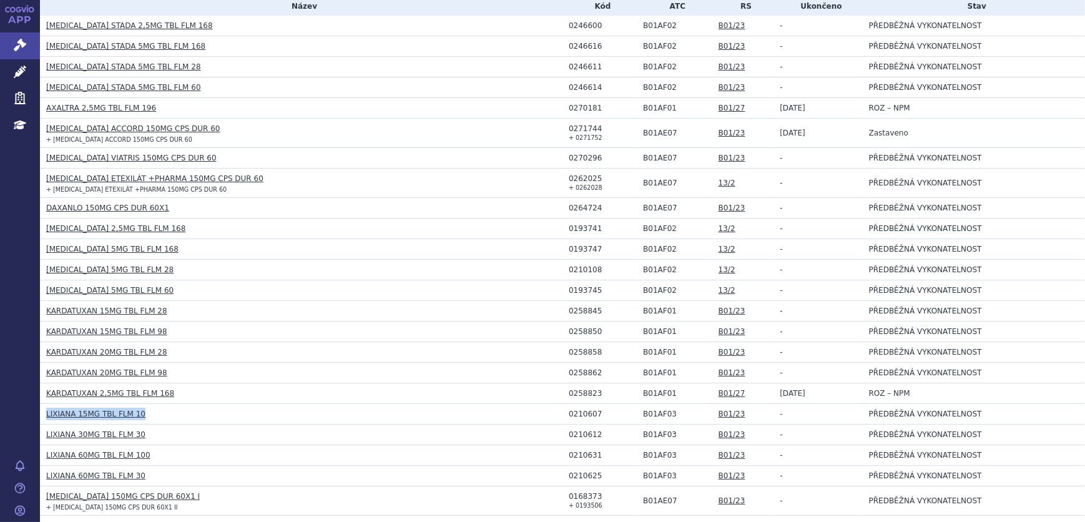
drag, startPoint x: 143, startPoint y: 413, endPoint x: 46, endPoint y: 413, distance: 97.4
click at [46, 413] on h3 "LIXIANA 15MG TBL FLM 10" at bounding box center [304, 414] width 516 height 12
copy link "LIXIANA 15MG TBL FLM 10"
drag, startPoint x: 139, startPoint y: 436, endPoint x: 47, endPoint y: 433, distance: 91.8
click at [47, 433] on h3 "LIXIANA 30MG TBL FLM 30" at bounding box center [304, 434] width 516 height 12
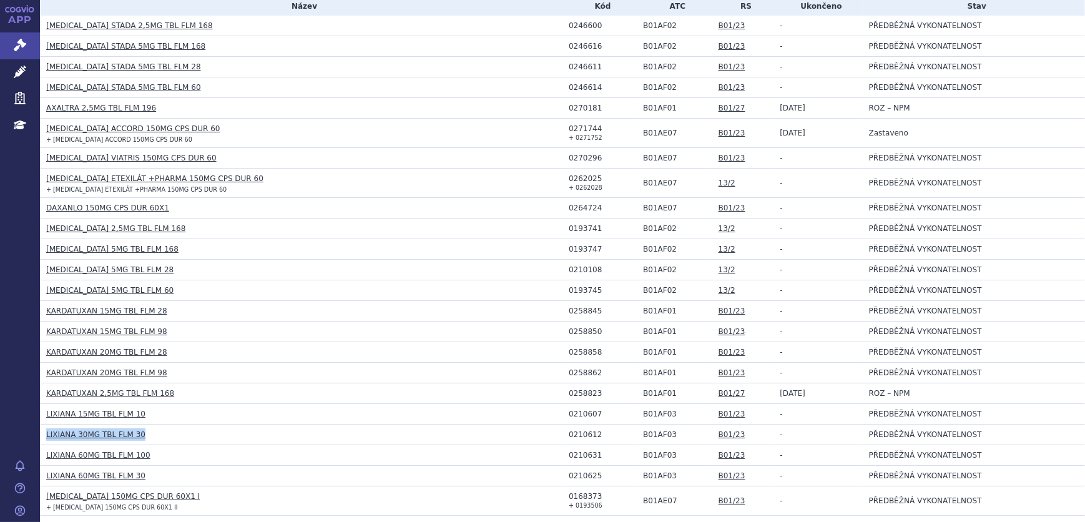
copy link "LIXIANA 30MG TBL FLM 30"
click at [155, 449] on h3 "LIXIANA 60MG TBL FLM 100" at bounding box center [304, 455] width 516 height 12
drag, startPoint x: 149, startPoint y: 455, endPoint x: 44, endPoint y: 455, distance: 105.5
click at [44, 455] on td "LIXIANA 60MG TBL FLM 100" at bounding box center [301, 455] width 523 height 21
copy link "LIXIANA 60MG TBL FLM 100"
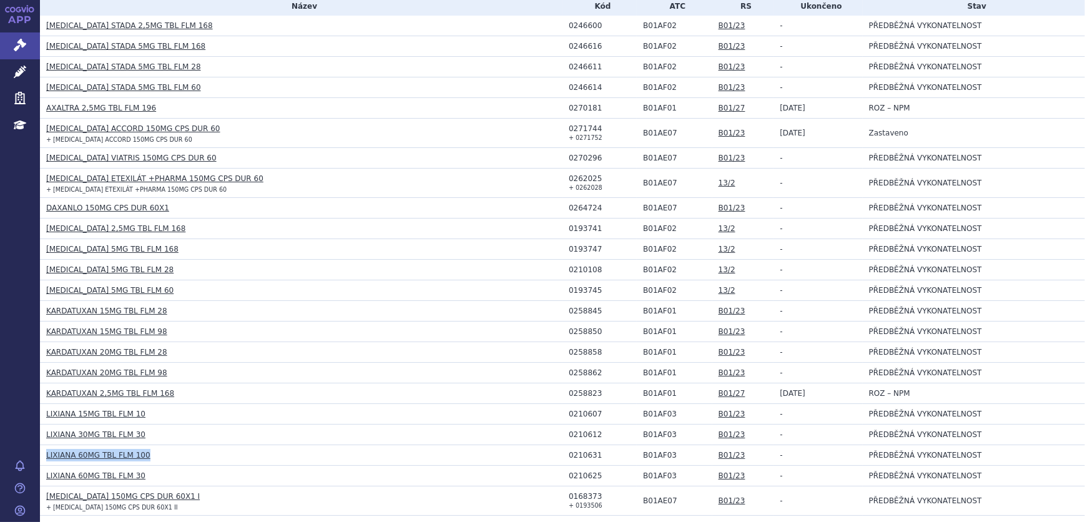
click at [182, 463] on td "LIXIANA 60MG TBL FLM 100" at bounding box center [301, 455] width 523 height 21
drag, startPoint x: 151, startPoint y: 471, endPoint x: 44, endPoint y: 470, distance: 107.4
click at [44, 470] on td "LIXIANA 60MG TBL FLM 30" at bounding box center [301, 476] width 523 height 21
copy link "LIXIANA 60MG TBL FLM 30"
drag, startPoint x: 596, startPoint y: 411, endPoint x: 562, endPoint y: 411, distance: 33.7
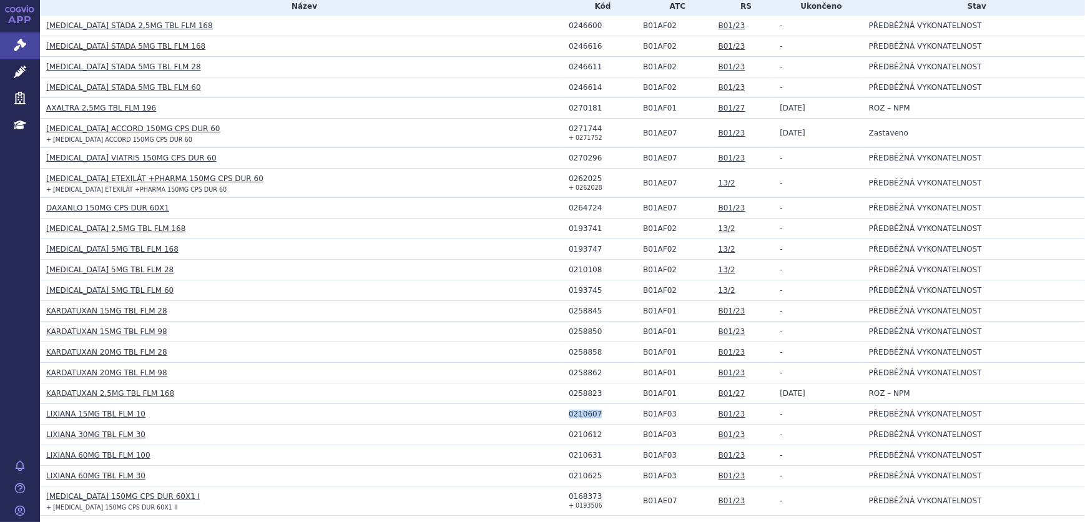
click at [563, 411] on td "0210607" at bounding box center [600, 414] width 74 height 21
copy div "0210607"
drag, startPoint x: 599, startPoint y: 431, endPoint x: 555, endPoint y: 431, distance: 43.7
click at [555, 431] on tr "LIXIANA 30MG TBL FLM 30 0210612 B01AF03 B01/23 - PŘEDBĚŽNÁ VYKONATELNOST" at bounding box center [562, 435] width 1045 height 21
copy tr "0210612"
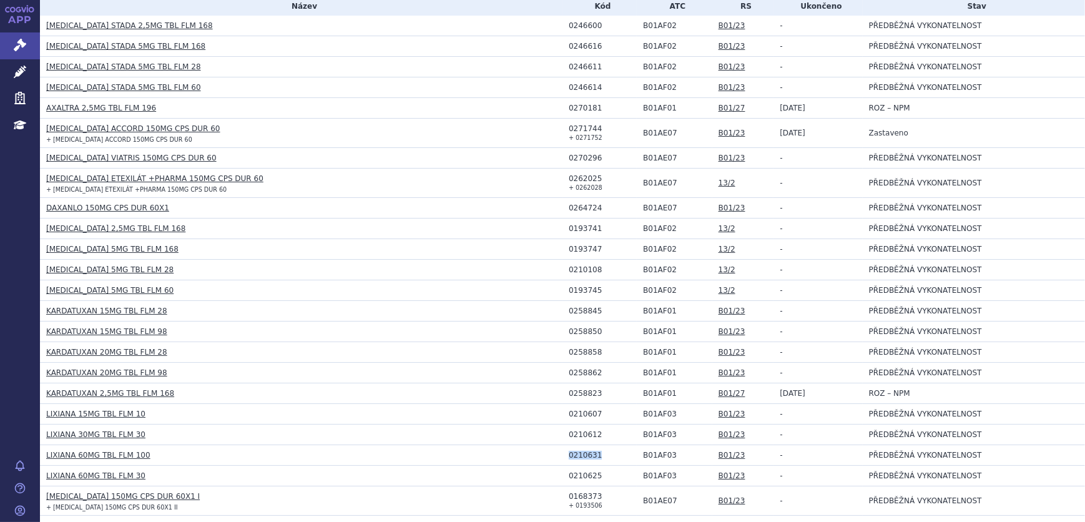
drag, startPoint x: 599, startPoint y: 454, endPoint x: 264, endPoint y: 458, distance: 334.7
click at [563, 454] on td "0210631" at bounding box center [600, 455] width 74 height 21
copy div "0210631"
click at [605, 453] on div "0210631" at bounding box center [603, 455] width 68 height 9
drag, startPoint x: 599, startPoint y: 473, endPoint x: 561, endPoint y: 474, distance: 37.5
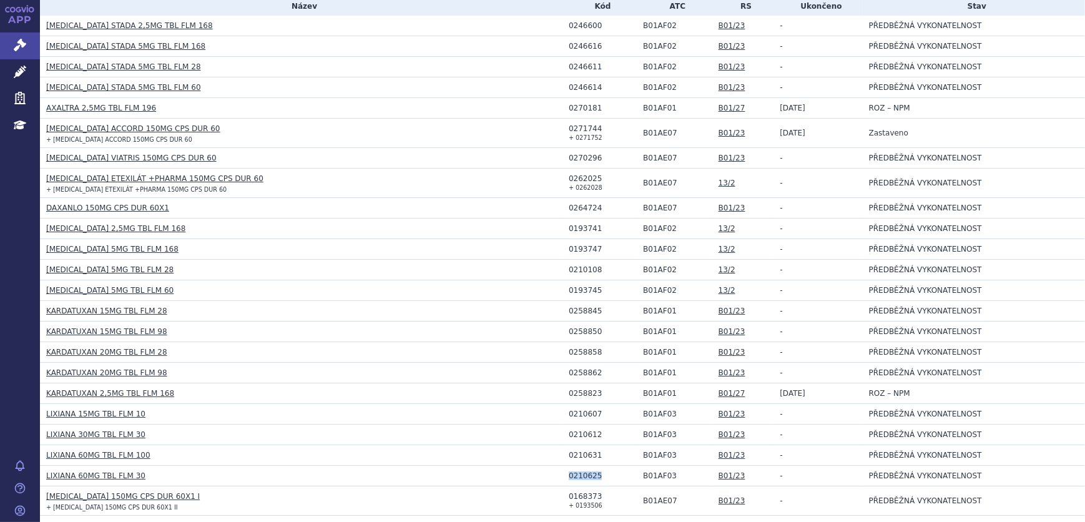
click at [569, 474] on div "0210625" at bounding box center [603, 475] width 68 height 9
copy div "0210625"
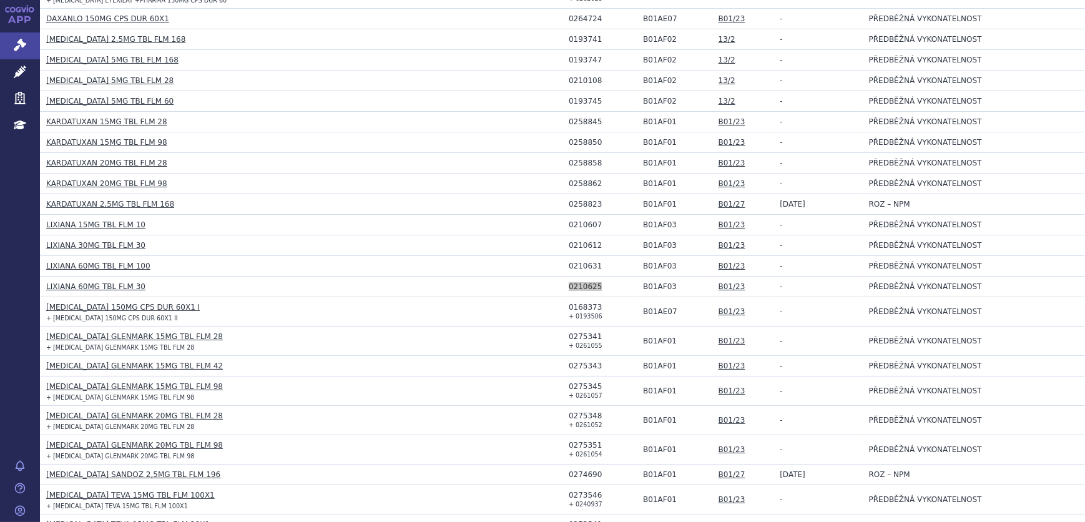
scroll to position [511, 0]
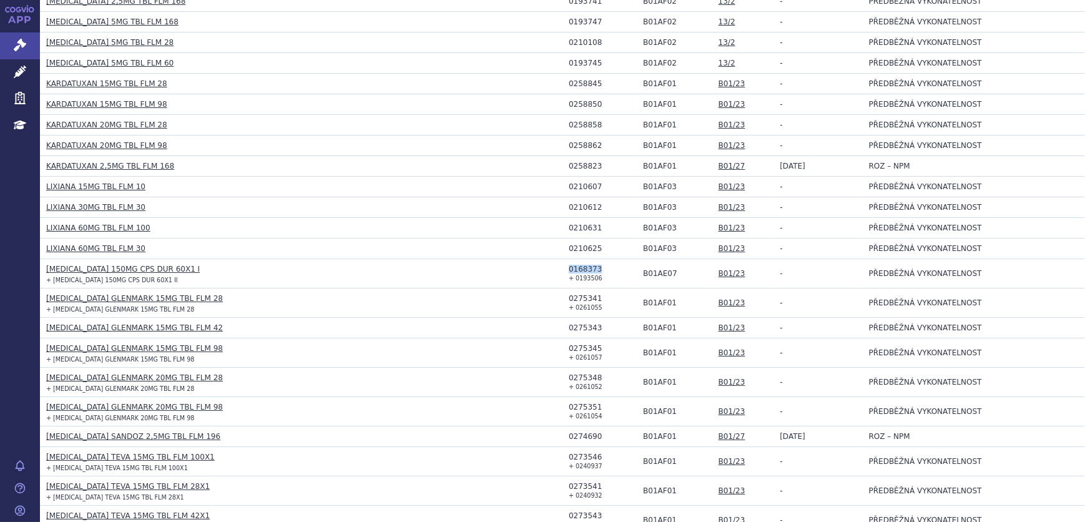
drag, startPoint x: 596, startPoint y: 264, endPoint x: 561, endPoint y: 266, distance: 35.0
click at [563, 266] on td "0168373 + 0193506" at bounding box center [600, 273] width 74 height 29
copy div "0168373"
drag, startPoint x: 166, startPoint y: 267, endPoint x: 46, endPoint y: 266, distance: 119.9
click at [46, 266] on h3 "[MEDICAL_DATA] 150MG CPS DUR 60X1 I" at bounding box center [304, 269] width 516 height 12
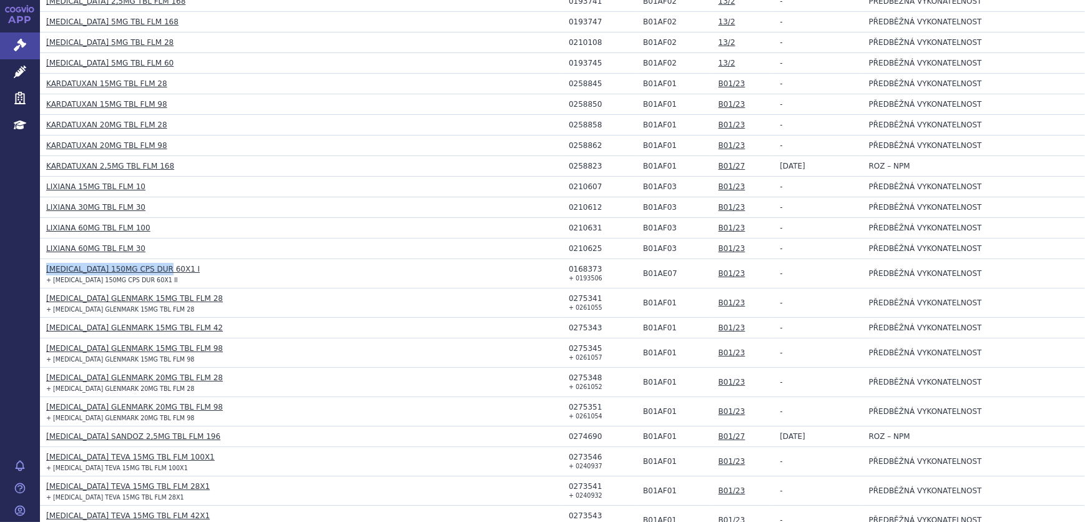
copy link "[MEDICAL_DATA] 150MG CPS DUR 60X1 I"
click at [592, 277] on small "+ 0193506" at bounding box center [586, 278] width 34 height 7
drag, startPoint x: 594, startPoint y: 278, endPoint x: 565, endPoint y: 280, distance: 28.8
click at [565, 280] on td "0168373 + 0193506" at bounding box center [600, 273] width 74 height 29
drag, startPoint x: 164, startPoint y: 267, endPoint x: 48, endPoint y: 268, distance: 115.5
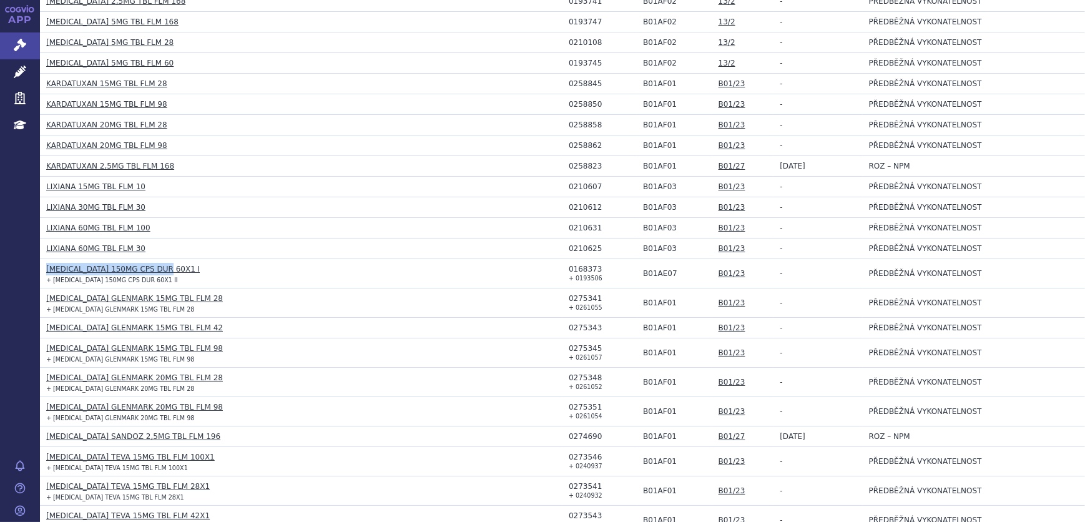
click at [48, 268] on h3 "[MEDICAL_DATA] 150MG CPS DUR 60X1 I" at bounding box center [304, 269] width 516 height 12
drag, startPoint x: 205, startPoint y: 296, endPoint x: 47, endPoint y: 300, distance: 158.0
click at [47, 300] on h3 "[MEDICAL_DATA] GLENMARK 15MG TBL FLM 28" at bounding box center [304, 298] width 516 height 12
drag, startPoint x: 206, startPoint y: 327, endPoint x: 46, endPoint y: 327, distance: 159.8
click at [46, 327] on h3 "[MEDICAL_DATA] GLENMARK 15MG TBL FLM 42" at bounding box center [304, 328] width 516 height 12
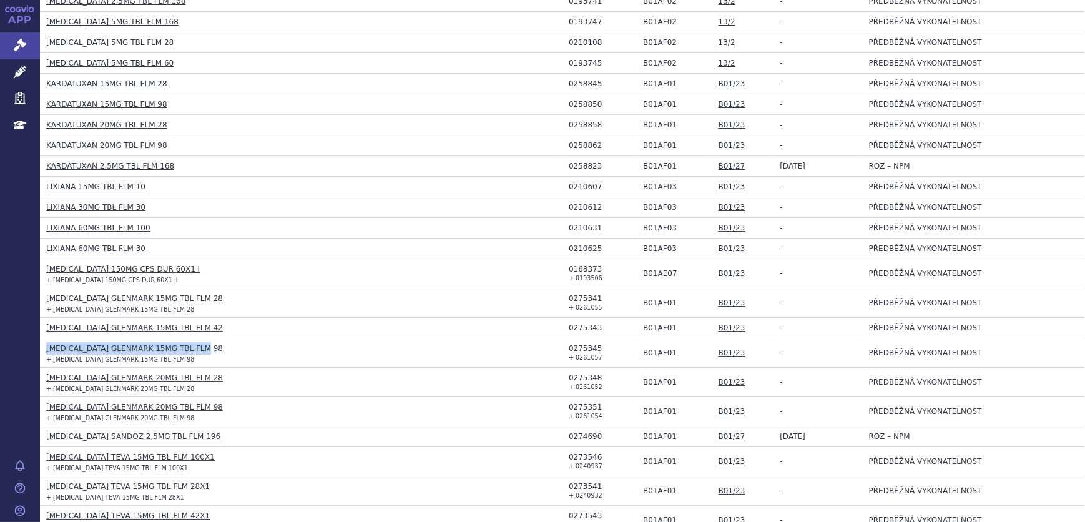
drag, startPoint x: 206, startPoint y: 345, endPoint x: 43, endPoint y: 345, distance: 162.9
click at [43, 345] on td "[MEDICAL_DATA] GLENMARK 15MG TBL FLM 98 + [MEDICAL_DATA] GLENMARK 15MG TBL FLM …" at bounding box center [301, 352] width 523 height 29
drag, startPoint x: 203, startPoint y: 376, endPoint x: 46, endPoint y: 376, distance: 157.3
click at [46, 376] on h3 "[MEDICAL_DATA] GLENMARK 20MG TBL FLM 28" at bounding box center [304, 377] width 516 height 12
drag, startPoint x: 207, startPoint y: 405, endPoint x: 46, endPoint y: 403, distance: 161.1
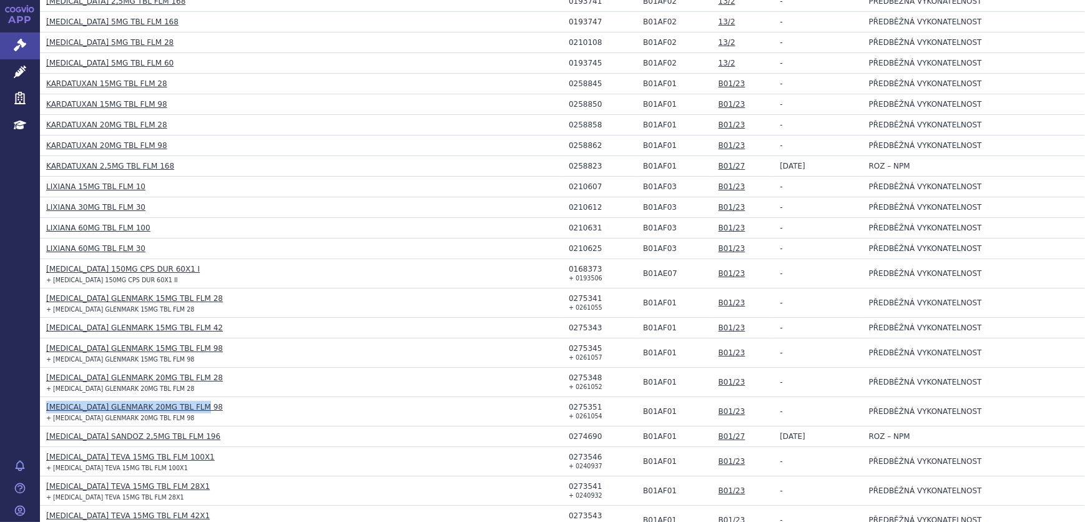
click at [46, 403] on h3 "[MEDICAL_DATA] GLENMARK 20MG TBL FLM 98" at bounding box center [304, 407] width 516 height 12
drag, startPoint x: 194, startPoint y: 456, endPoint x: 46, endPoint y: 457, distance: 148.0
click at [46, 457] on h3 "[MEDICAL_DATA] TEVA 15MG TBL FLM 100X1" at bounding box center [304, 457] width 516 height 12
drag, startPoint x: 198, startPoint y: 484, endPoint x: 46, endPoint y: 487, distance: 151.7
click at [46, 487] on h3 "[MEDICAL_DATA] TEVA 15MG TBL FLM 28X1" at bounding box center [304, 486] width 516 height 12
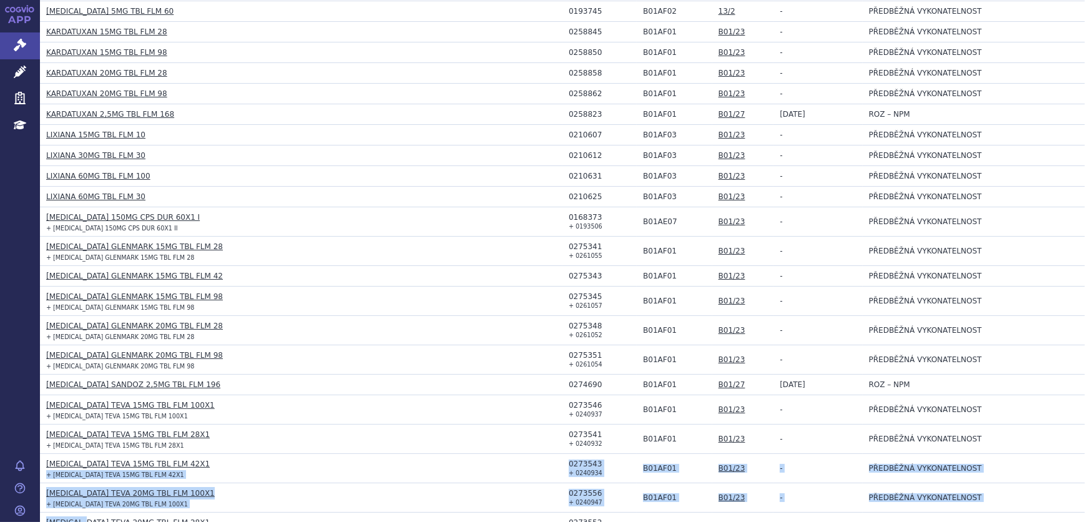
scroll to position [564, 0]
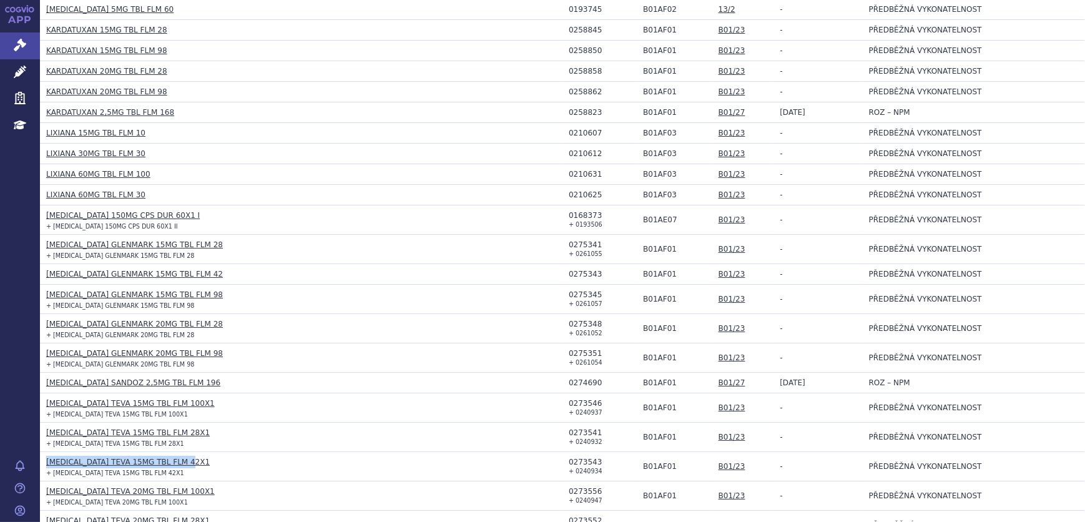
drag, startPoint x: 200, startPoint y: 512, endPoint x: 48, endPoint y: 458, distance: 161.7
click at [48, 458] on h3 "[MEDICAL_DATA] TEVA 15MG TBL FLM 42X1" at bounding box center [304, 462] width 516 height 12
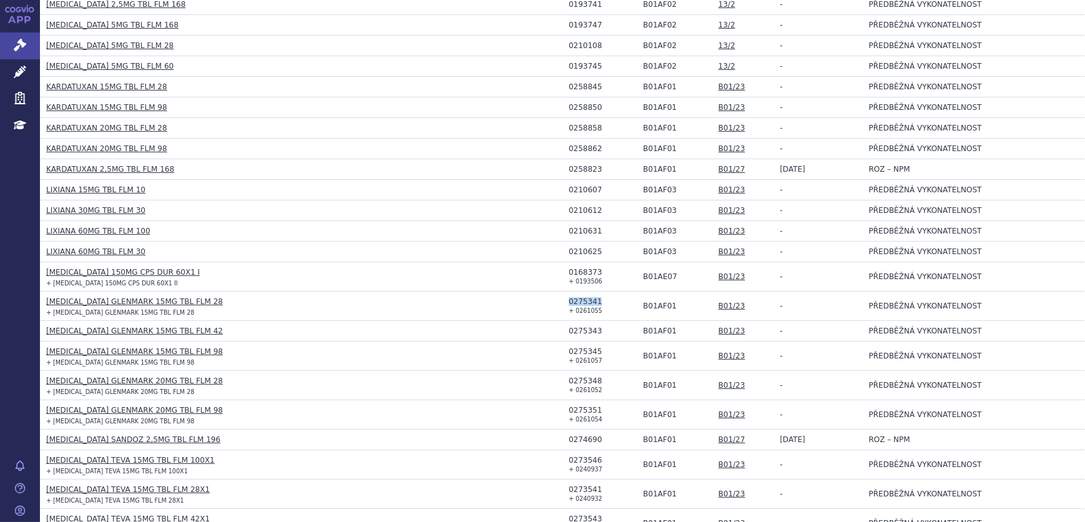
drag, startPoint x: 599, startPoint y: 300, endPoint x: 564, endPoint y: 302, distance: 34.4
click at [569, 302] on div "0275341" at bounding box center [603, 301] width 68 height 9
drag, startPoint x: 600, startPoint y: 309, endPoint x: 592, endPoint y: 310, distance: 7.6
click at [599, 309] on td "0275341 + 0261055" at bounding box center [600, 306] width 74 height 29
drag, startPoint x: 592, startPoint y: 310, endPoint x: 563, endPoint y: 303, distance: 30.9
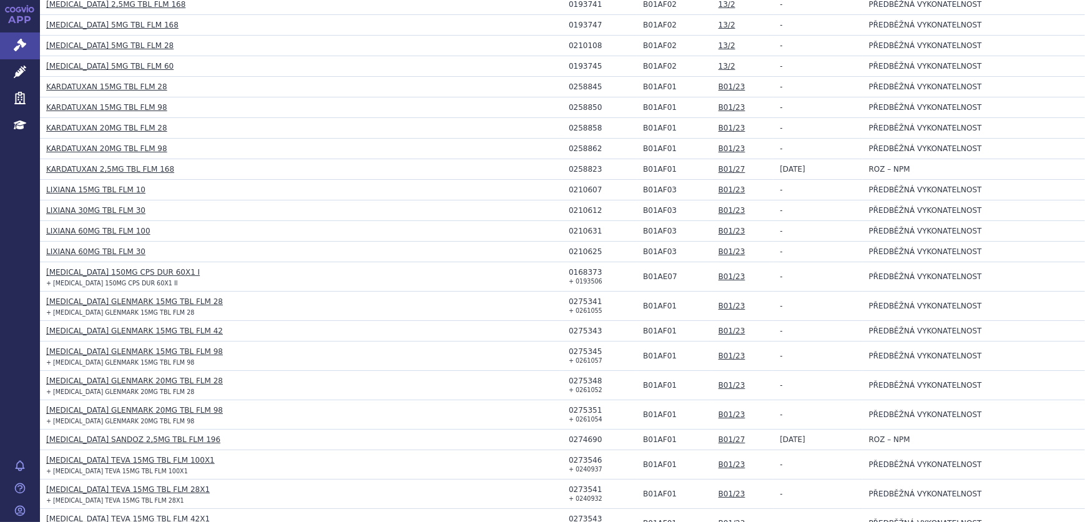
click at [563, 303] on td "0275341 + 0261055" at bounding box center [600, 306] width 74 height 29
drag, startPoint x: 818, startPoint y: 310, endPoint x: 564, endPoint y: 299, distance: 254.3
click at [810, 310] on td "-" at bounding box center [818, 306] width 89 height 29
drag, startPoint x: 592, startPoint y: 298, endPoint x: 563, endPoint y: 298, distance: 28.7
click at [563, 298] on td "0275341 + 0261055" at bounding box center [600, 306] width 74 height 29
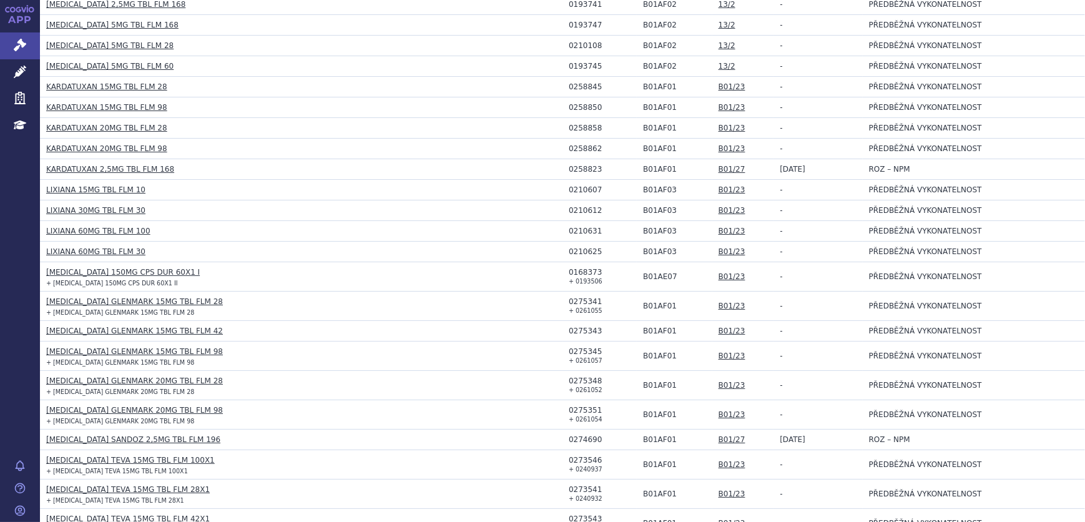
click at [586, 311] on small "+ 0261055" at bounding box center [586, 310] width 34 height 7
drag, startPoint x: 591, startPoint y: 308, endPoint x: 565, endPoint y: 309, distance: 26.2
click at [569, 309] on small "+ 0261055" at bounding box center [586, 310] width 34 height 7
drag, startPoint x: 596, startPoint y: 329, endPoint x: 565, endPoint y: 328, distance: 30.6
click at [569, 328] on div "0275343" at bounding box center [603, 331] width 68 height 9
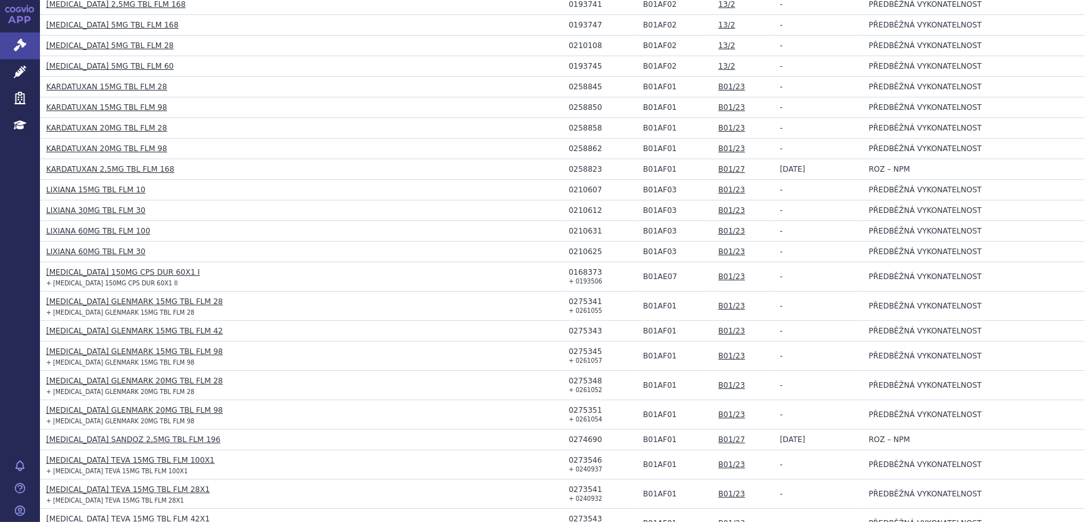
click at [596, 347] on div "0275345" at bounding box center [603, 351] width 68 height 9
drag, startPoint x: 592, startPoint y: 350, endPoint x: 564, endPoint y: 350, distance: 28.1
click at [569, 350] on div "0275345" at bounding box center [603, 351] width 68 height 9
click at [594, 357] on td "0275345 + 0261057" at bounding box center [600, 356] width 74 height 29
drag, startPoint x: 592, startPoint y: 357, endPoint x: 566, endPoint y: 362, distance: 26.1
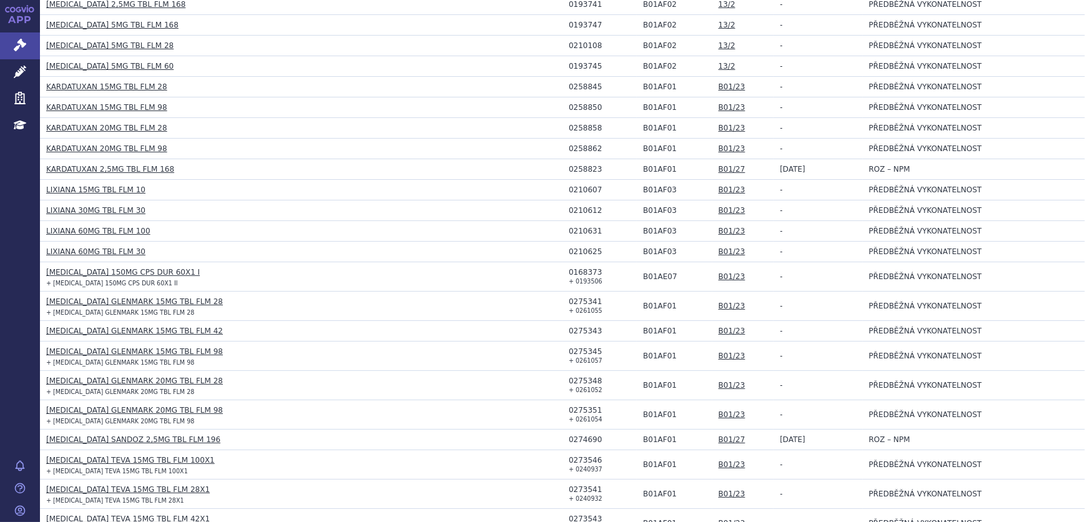
click at [569, 362] on small "+ 0261057" at bounding box center [586, 360] width 34 height 7
drag, startPoint x: 488, startPoint y: 381, endPoint x: 531, endPoint y: 381, distance: 42.5
click at [518, 383] on h3 "[MEDICAL_DATA] GLENMARK 20MG TBL FLM 28" at bounding box center [304, 381] width 516 height 12
drag, startPoint x: 592, startPoint y: 378, endPoint x: 566, endPoint y: 378, distance: 26.8
click at [569, 378] on div "0275348" at bounding box center [603, 380] width 68 height 9
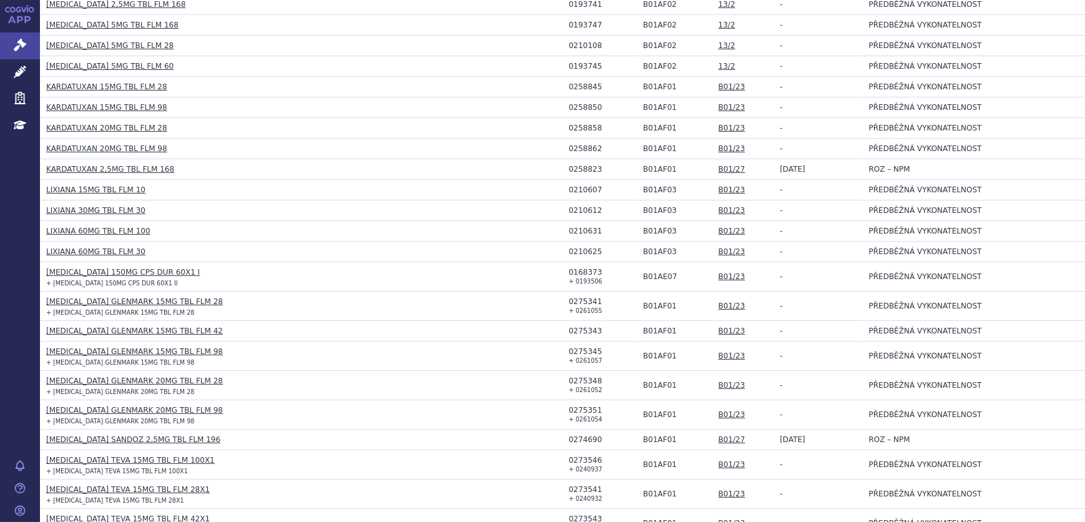
click at [577, 387] on small "+ 0261052" at bounding box center [586, 389] width 34 height 7
drag, startPoint x: 591, startPoint y: 387, endPoint x: 565, endPoint y: 387, distance: 26.2
click at [569, 387] on small "+ 0261052" at bounding box center [586, 389] width 34 height 7
drag, startPoint x: 591, startPoint y: 407, endPoint x: 565, endPoint y: 407, distance: 26.2
click at [569, 407] on div "0275351" at bounding box center [603, 410] width 68 height 9
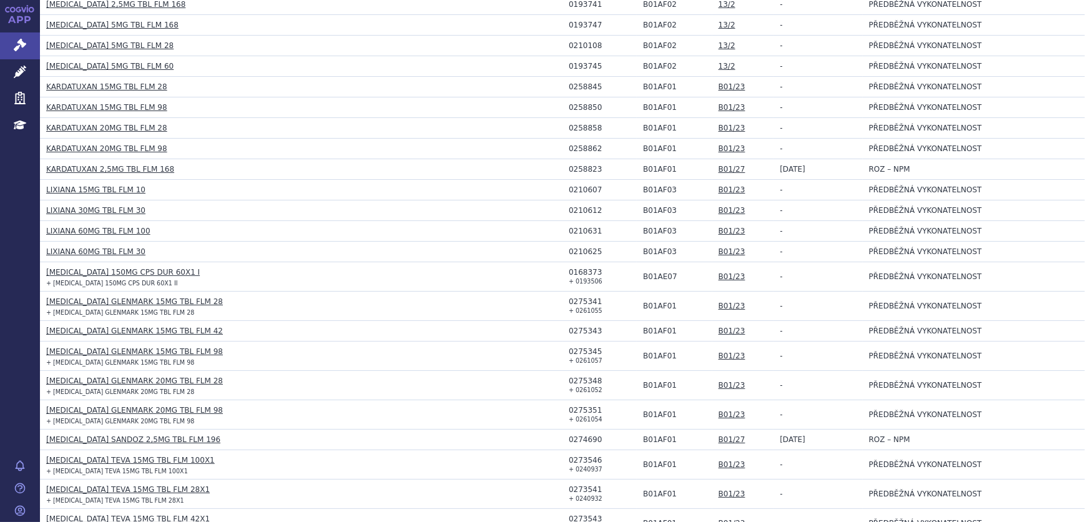
click at [599, 420] on td "0275351 + 0261054" at bounding box center [600, 414] width 74 height 29
drag, startPoint x: 592, startPoint y: 415, endPoint x: 565, endPoint y: 416, distance: 27.5
click at [569, 416] on small "+ 0261054" at bounding box center [586, 419] width 34 height 7
drag, startPoint x: 594, startPoint y: 438, endPoint x: 563, endPoint y: 436, distance: 30.6
click at [563, 436] on td "0274690" at bounding box center [600, 440] width 74 height 21
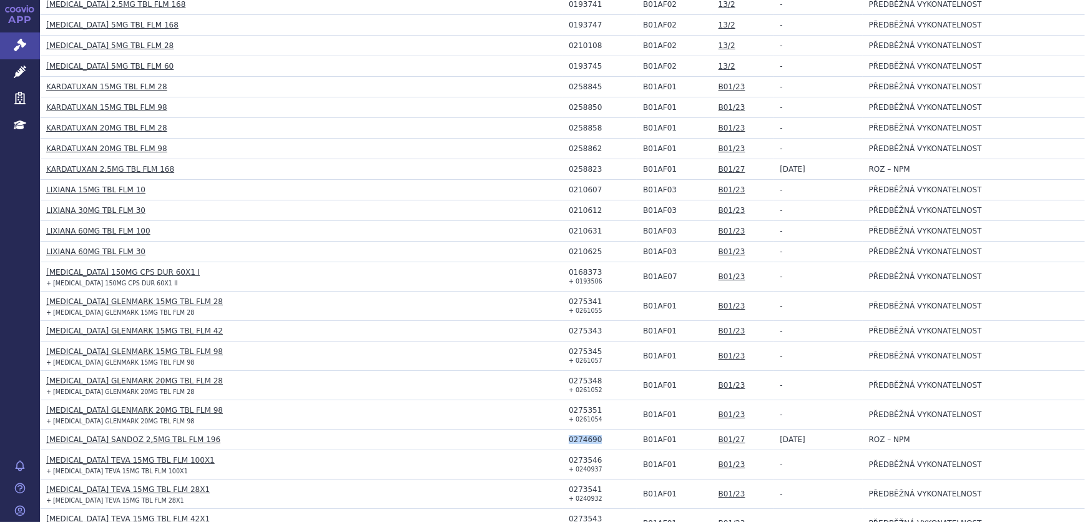
drag, startPoint x: 563, startPoint y: 436, endPoint x: 596, endPoint y: 455, distance: 37.5
click at [596, 456] on div "0273546" at bounding box center [603, 460] width 68 height 9
drag, startPoint x: 582, startPoint y: 458, endPoint x: 462, endPoint y: 454, distance: 120.6
click at [569, 459] on div "0273546" at bounding box center [603, 460] width 68 height 9
click at [579, 472] on td "0273546 + 0240937" at bounding box center [600, 464] width 74 height 29
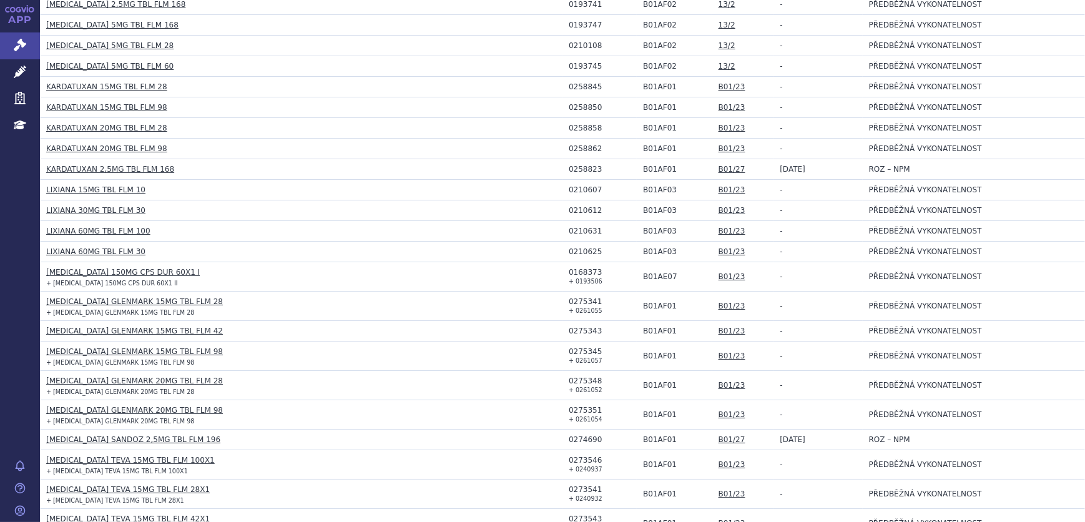
drag, startPoint x: 579, startPoint y: 472, endPoint x: 592, endPoint y: 470, distance: 12.6
click at [592, 470] on small "+ 0240937" at bounding box center [586, 469] width 34 height 7
drag, startPoint x: 592, startPoint y: 468, endPoint x: 566, endPoint y: 466, distance: 26.3
click at [569, 466] on small "+ 0240937" at bounding box center [586, 469] width 34 height 7
drag, startPoint x: 592, startPoint y: 487, endPoint x: 564, endPoint y: 489, distance: 28.2
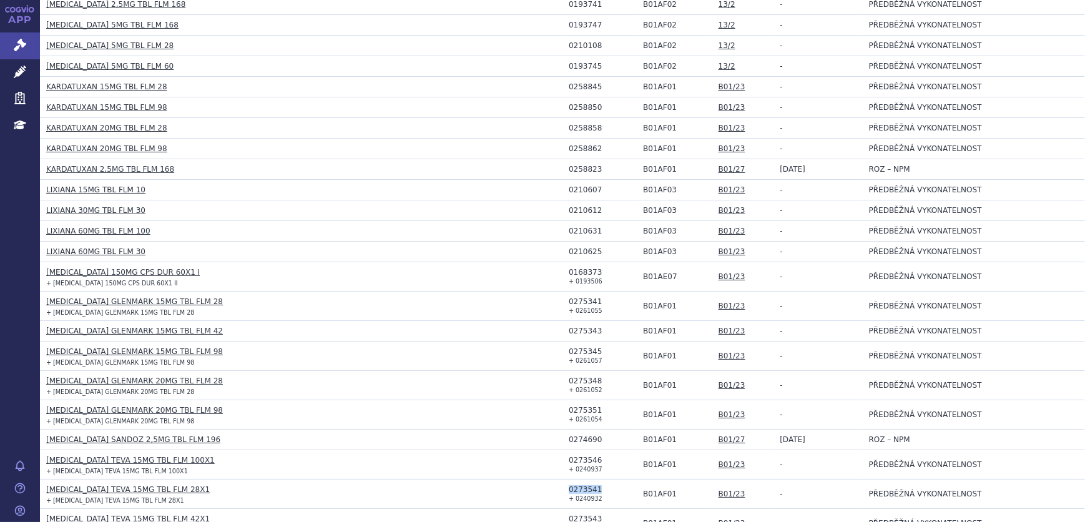
click at [569, 489] on div "0273541" at bounding box center [603, 489] width 68 height 9
drag, startPoint x: 592, startPoint y: 496, endPoint x: 565, endPoint y: 494, distance: 27.6
click at [565, 494] on td "0273541 + 0240932" at bounding box center [600, 493] width 74 height 29
click at [556, 474] on td "[MEDICAL_DATA] TEVA 15MG TBL FLM 100X1 + [MEDICAL_DATA] TEVA 15MG TBL FLM 100X1" at bounding box center [301, 464] width 523 height 29
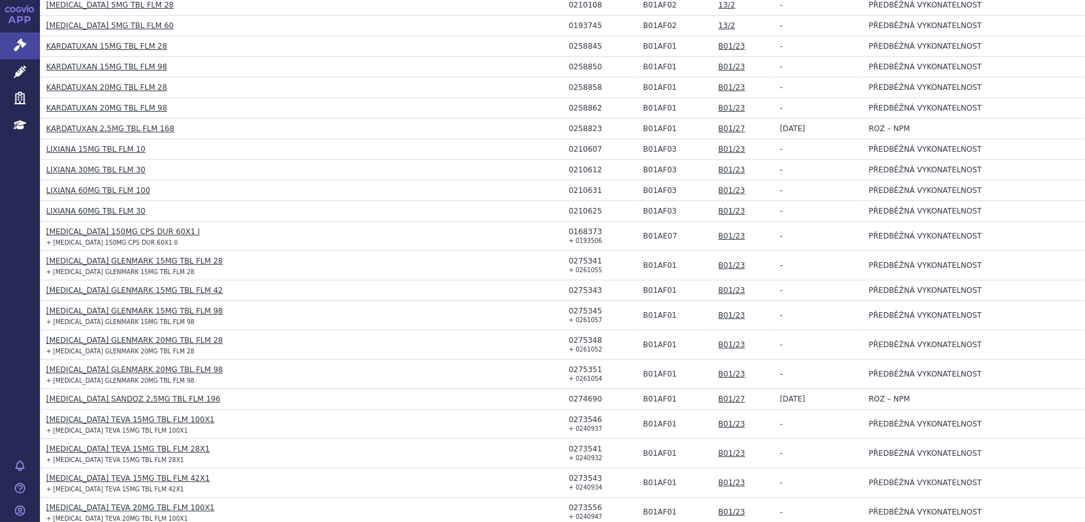
scroll to position [564, 0]
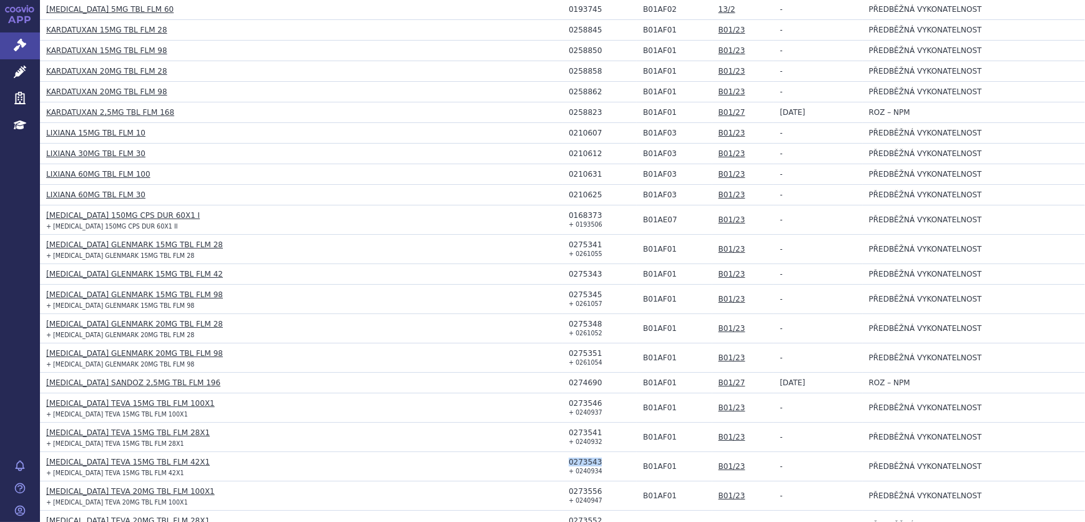
drag, startPoint x: 593, startPoint y: 458, endPoint x: 562, endPoint y: 462, distance: 31.4
click at [563, 462] on td "0273543 + 0240934" at bounding box center [600, 466] width 74 height 29
click at [595, 469] on td "0273543 + 0240934" at bounding box center [600, 466] width 74 height 29
drag, startPoint x: 592, startPoint y: 468, endPoint x: 565, endPoint y: 468, distance: 27.5
click at [565, 468] on td "0273543 + 0240934" at bounding box center [600, 466] width 74 height 29
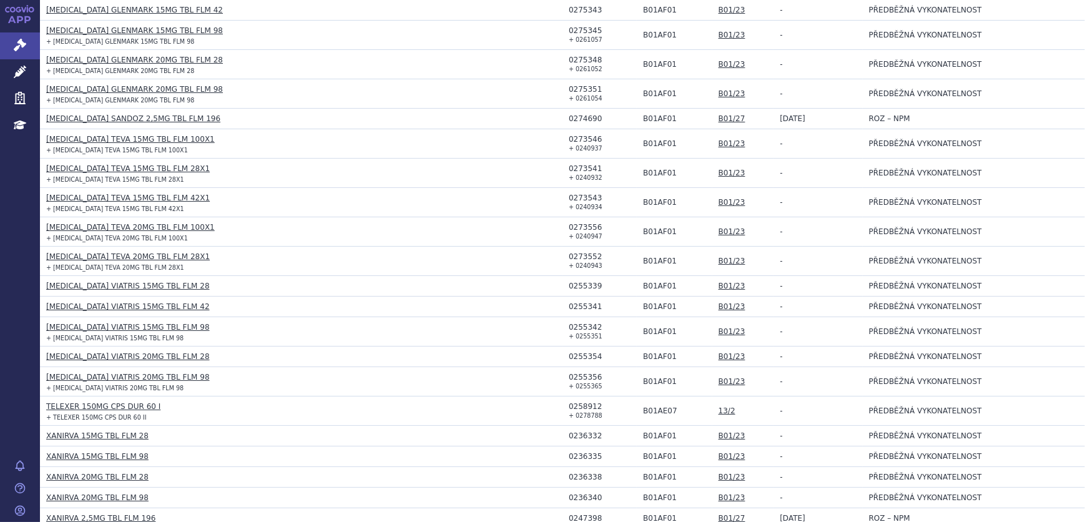
scroll to position [848, 0]
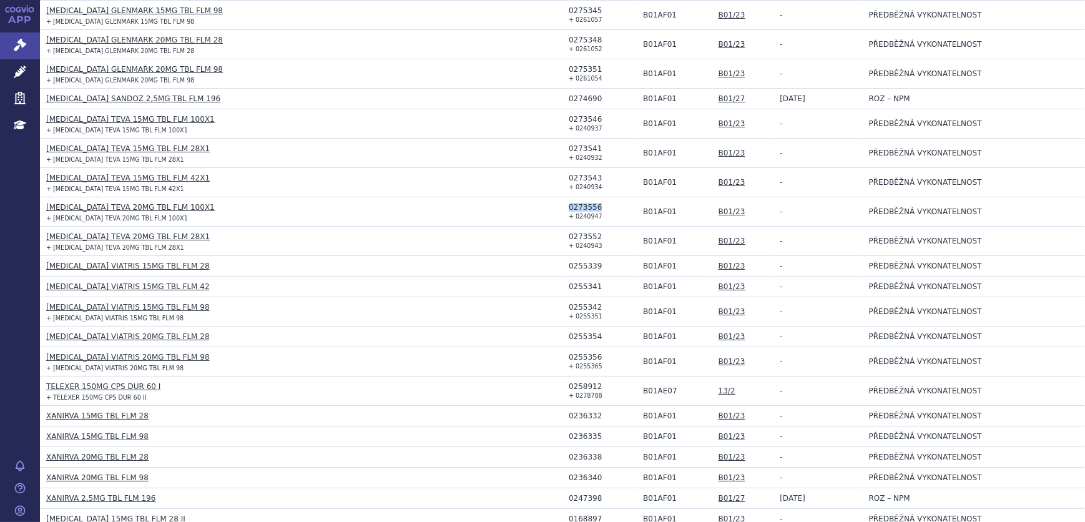
drag, startPoint x: 592, startPoint y: 205, endPoint x: 564, endPoint y: 206, distance: 28.1
click at [569, 206] on div "0273556" at bounding box center [603, 207] width 68 height 9
drag, startPoint x: 598, startPoint y: 214, endPoint x: 592, endPoint y: 212, distance: 6.4
click at [597, 213] on td "0273556 + 0240947" at bounding box center [600, 211] width 74 height 29
drag, startPoint x: 592, startPoint y: 213, endPoint x: 566, endPoint y: 215, distance: 26.3
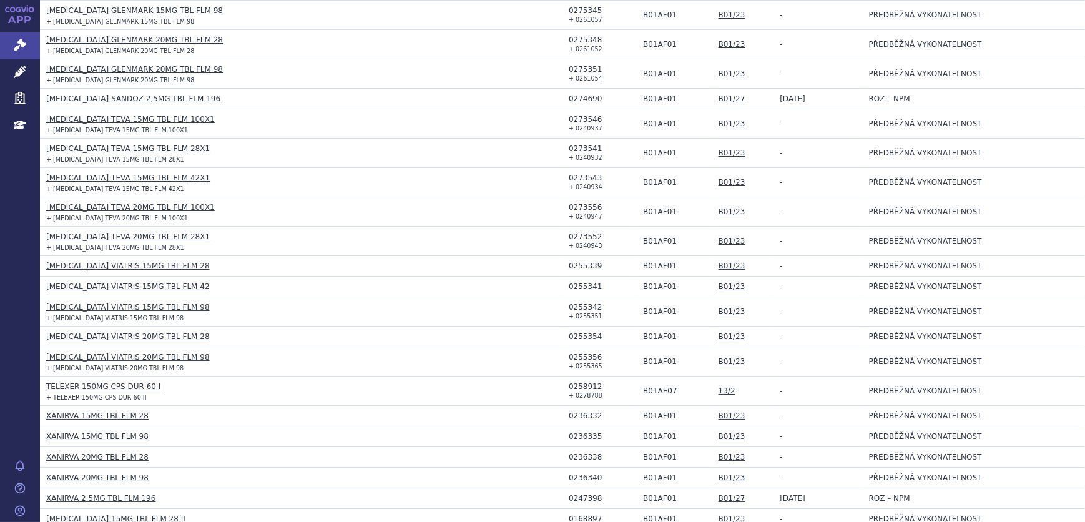
click at [569, 215] on small "+ 0240947" at bounding box center [586, 216] width 34 height 7
drag, startPoint x: 536, startPoint y: 230, endPoint x: 524, endPoint y: 227, distance: 12.1
click at [536, 230] on h3 "[MEDICAL_DATA] TEVA 20MG TBL FLM 28X1" at bounding box center [304, 236] width 516 height 12
drag, startPoint x: 191, startPoint y: 206, endPoint x: 46, endPoint y: 205, distance: 145.5
click at [46, 205] on h3 "[MEDICAL_DATA] TEVA 20MG TBL FLM 100X1" at bounding box center [304, 207] width 516 height 12
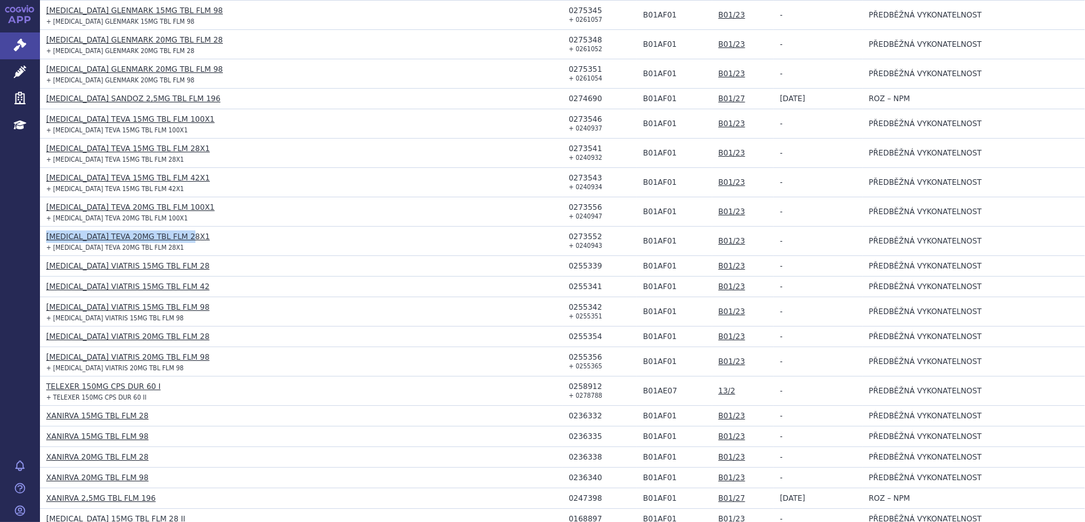
drag, startPoint x: 190, startPoint y: 232, endPoint x: 47, endPoint y: 232, distance: 143.0
click at [47, 232] on h3 "[MEDICAL_DATA] TEVA 20MG TBL FLM 28X1" at bounding box center [304, 236] width 516 height 12
drag, startPoint x: 186, startPoint y: 265, endPoint x: 44, endPoint y: 265, distance: 141.7
click at [44, 265] on td "[MEDICAL_DATA] VIATRIS 15MG TBL FLM 28" at bounding box center [301, 266] width 523 height 21
drag, startPoint x: 187, startPoint y: 283, endPoint x: 47, endPoint y: 283, distance: 139.8
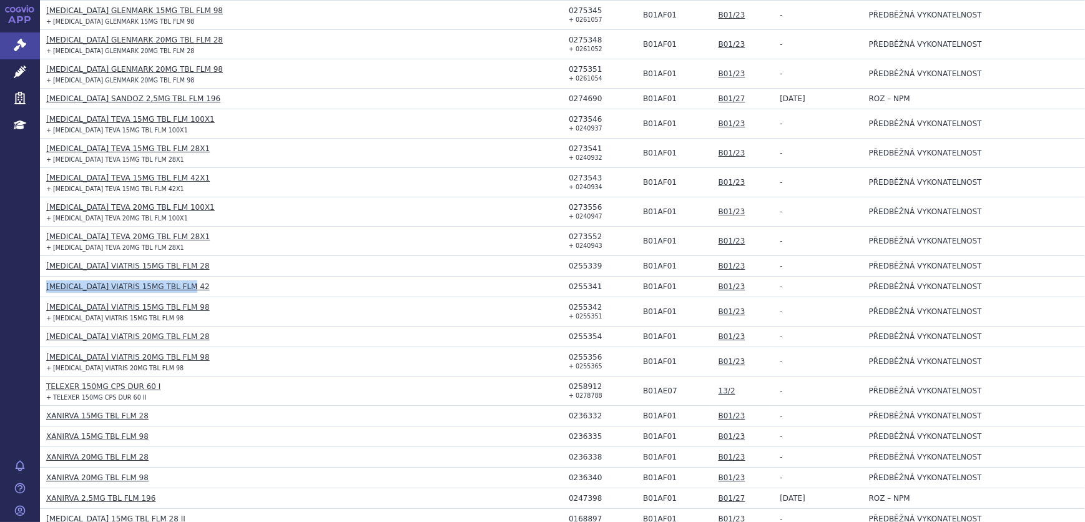
click at [47, 283] on h3 "[MEDICAL_DATA] VIATRIS 15MG TBL FLM 42" at bounding box center [304, 286] width 516 height 12
drag, startPoint x: 186, startPoint y: 303, endPoint x: 46, endPoint y: 305, distance: 140.5
click at [46, 305] on h3 "[MEDICAL_DATA] VIATRIS 15MG TBL FLM 98" at bounding box center [304, 307] width 516 height 12
drag, startPoint x: 188, startPoint y: 332, endPoint x: 48, endPoint y: 331, distance: 139.9
click at [48, 331] on h3 "[MEDICAL_DATA] VIATRIS 20MG TBL FLM 28" at bounding box center [304, 336] width 516 height 12
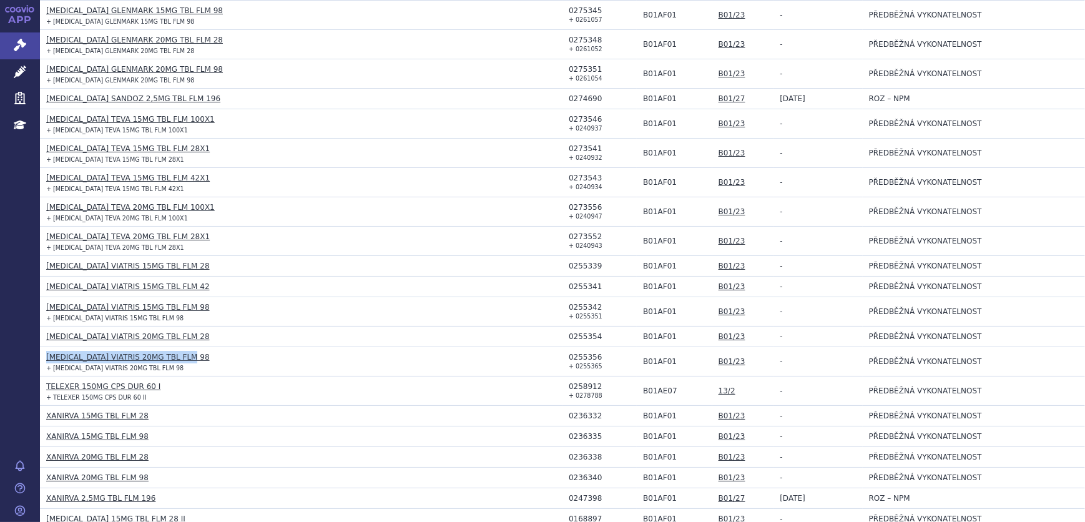
drag, startPoint x: 190, startPoint y: 356, endPoint x: 45, endPoint y: 355, distance: 144.8
click at [45, 355] on td "[MEDICAL_DATA] VIATRIS 20MG TBL FLM 98 + [MEDICAL_DATA] VIATRIS 20MG TBL FLM 98" at bounding box center [301, 361] width 523 height 29
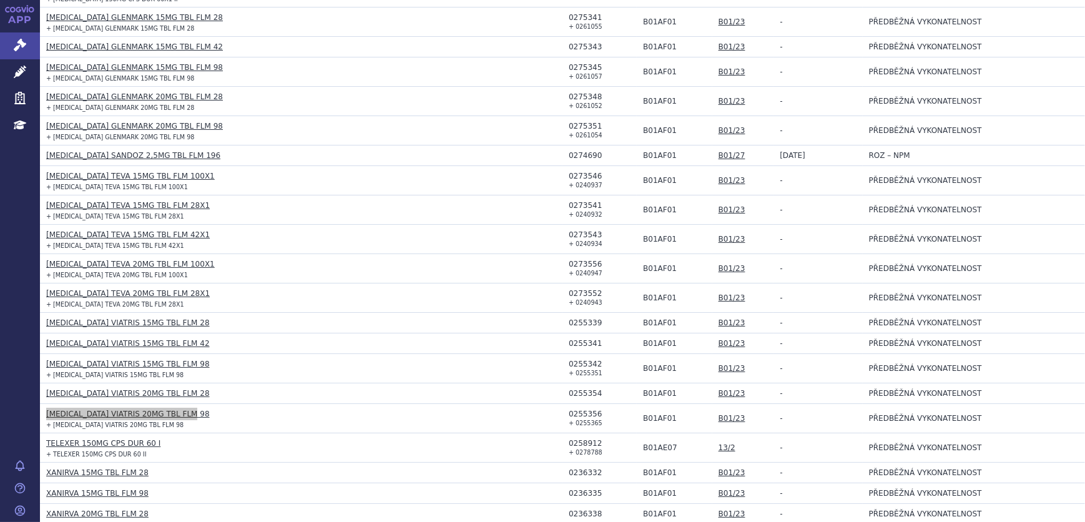
scroll to position [735, 0]
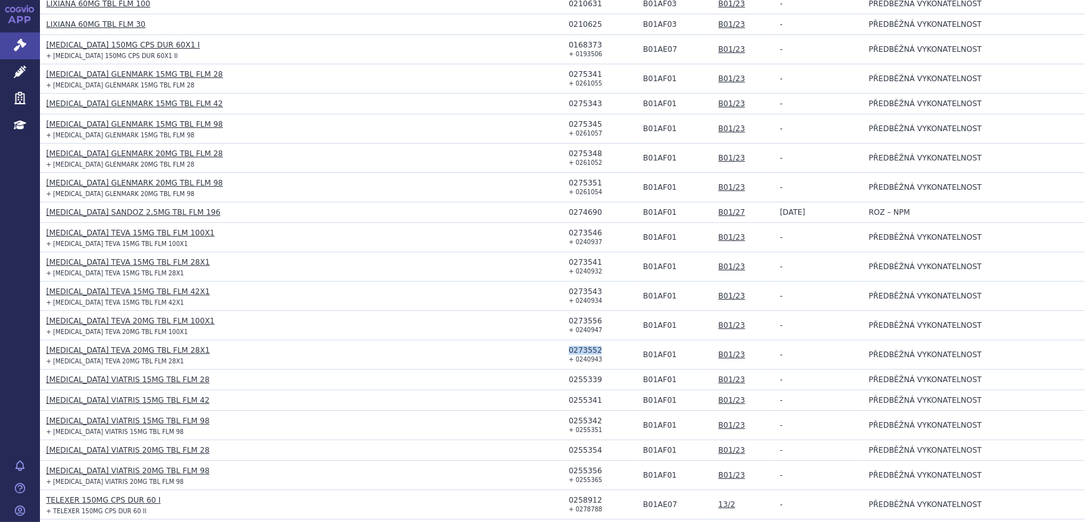
drag, startPoint x: 593, startPoint y: 350, endPoint x: 565, endPoint y: 349, distance: 28.1
click at [569, 349] on div "0273552" at bounding box center [603, 350] width 68 height 9
click at [586, 356] on small "+ 0240943" at bounding box center [586, 359] width 34 height 7
drag, startPoint x: 592, startPoint y: 358, endPoint x: 566, endPoint y: 358, distance: 25.6
click at [569, 358] on small "+ 0240943" at bounding box center [586, 359] width 34 height 7
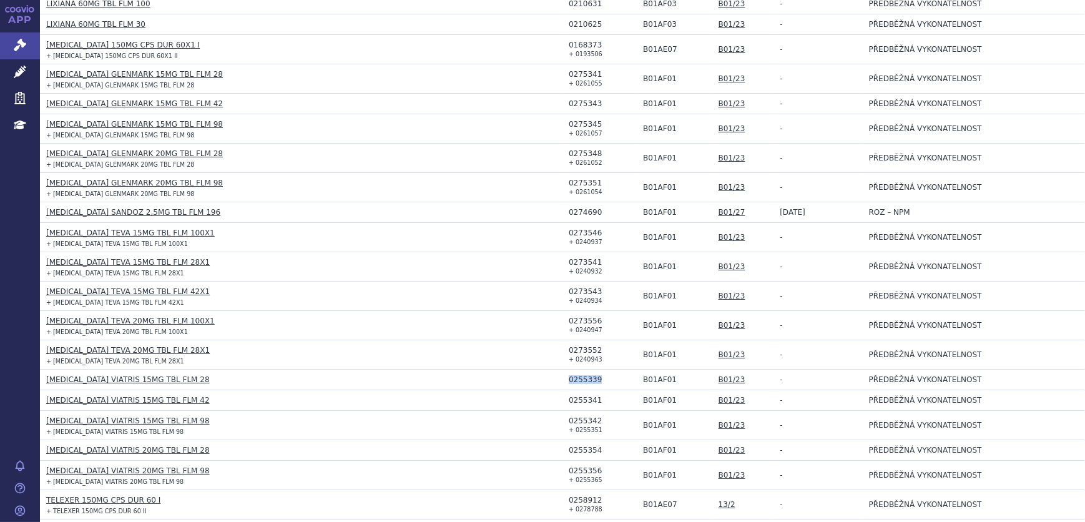
drag, startPoint x: 594, startPoint y: 380, endPoint x: 562, endPoint y: 380, distance: 32.5
click at [563, 380] on td "0255339" at bounding box center [600, 380] width 74 height 21
click at [596, 398] on div "0255341" at bounding box center [603, 400] width 68 height 9
drag, startPoint x: 592, startPoint y: 396, endPoint x: 566, endPoint y: 395, distance: 26.3
click at [569, 396] on div "0255341" at bounding box center [603, 400] width 68 height 9
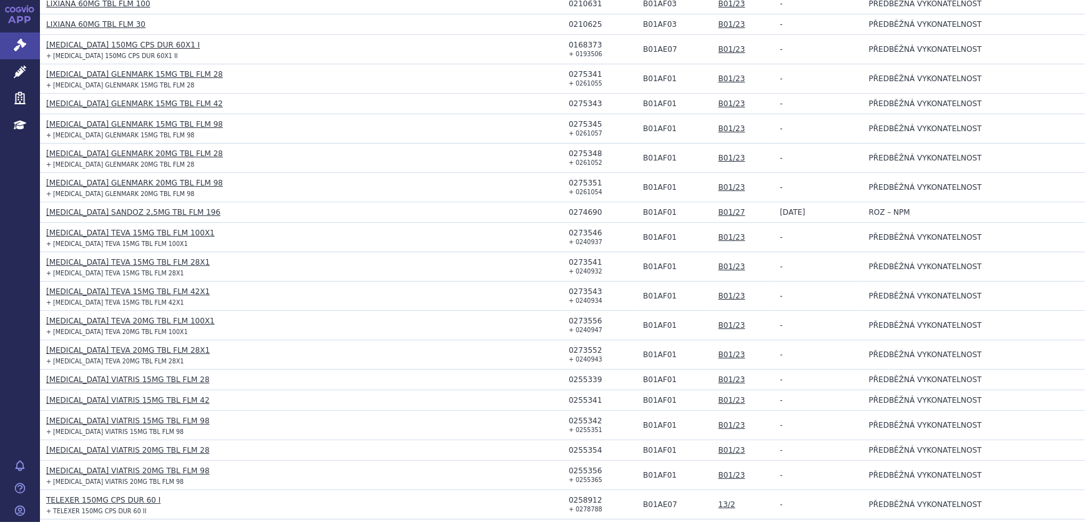
click at [579, 431] on td "0255342 + 0255351" at bounding box center [600, 425] width 74 height 29
drag, startPoint x: 579, startPoint y: 431, endPoint x: 589, endPoint y: 441, distance: 13.7
click at [597, 440] on td "0255354" at bounding box center [600, 450] width 74 height 21
click at [488, 321] on h3 "[MEDICAL_DATA] TEVA 20MG TBL FLM 100X1" at bounding box center [304, 321] width 516 height 12
drag, startPoint x: 597, startPoint y: 397, endPoint x: 580, endPoint y: 398, distance: 17.5
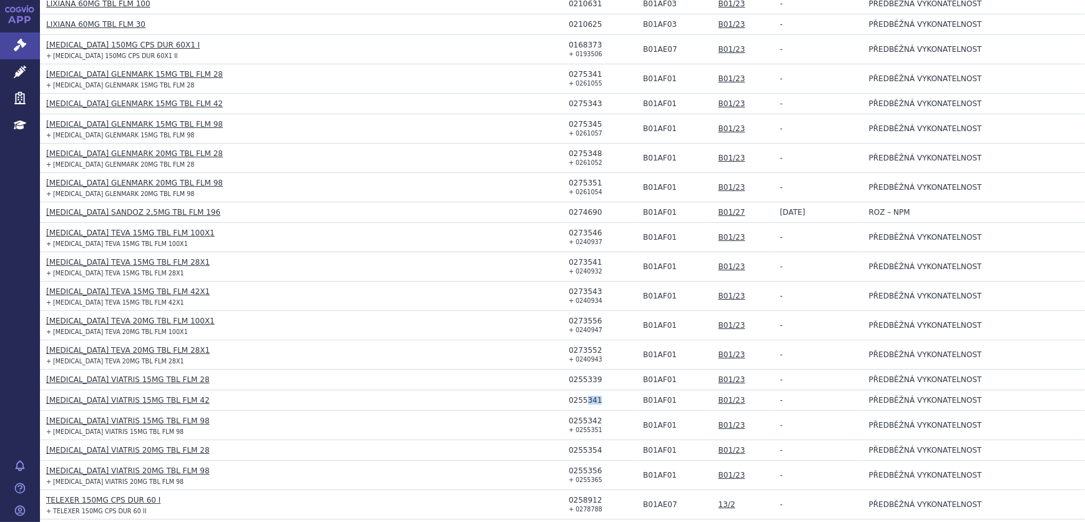
click at [580, 398] on div "0255341" at bounding box center [603, 400] width 68 height 9
drag, startPoint x: 580, startPoint y: 398, endPoint x: 566, endPoint y: 416, distance: 23.6
click at [569, 416] on div "0255342" at bounding box center [603, 420] width 68 height 9
drag, startPoint x: 592, startPoint y: 428, endPoint x: 566, endPoint y: 428, distance: 25.6
click at [569, 428] on small "+ 0255351" at bounding box center [586, 429] width 34 height 7
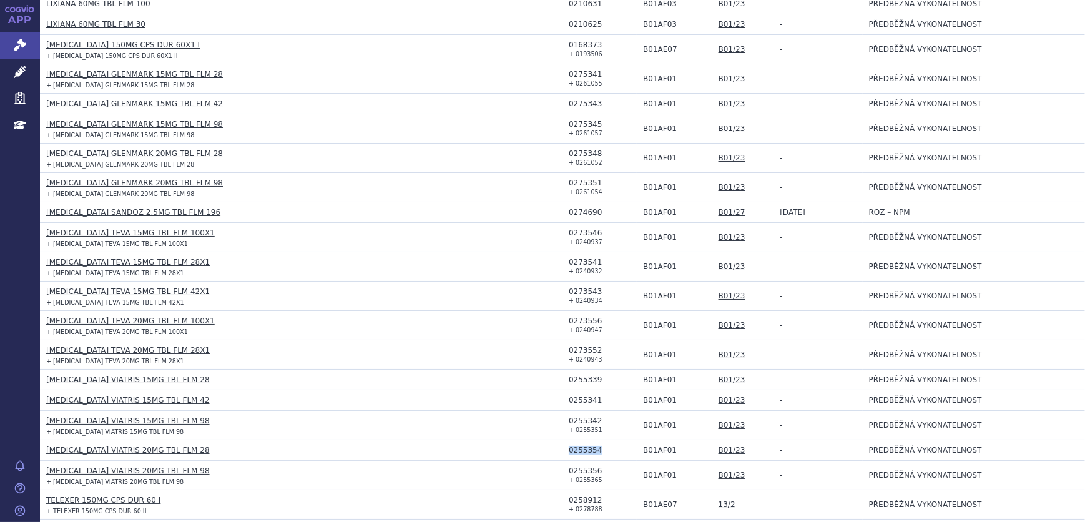
drag, startPoint x: 599, startPoint y: 449, endPoint x: 566, endPoint y: 448, distance: 33.1
click at [569, 448] on div "0255354" at bounding box center [603, 450] width 68 height 9
drag, startPoint x: 592, startPoint y: 468, endPoint x: 564, endPoint y: 466, distance: 27.6
click at [569, 466] on div "0255356" at bounding box center [603, 470] width 68 height 9
drag, startPoint x: 591, startPoint y: 476, endPoint x: 569, endPoint y: 476, distance: 21.9
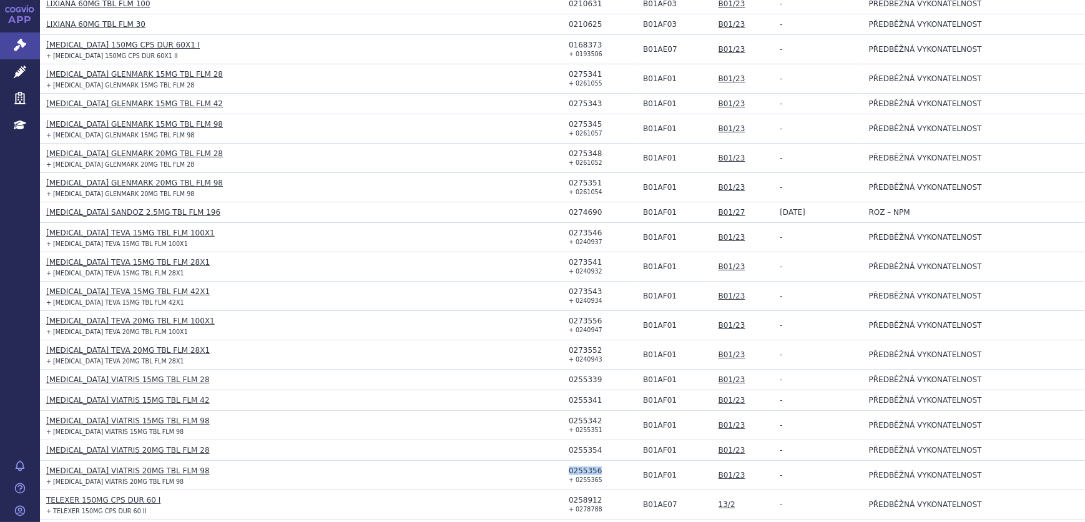
click at [569, 476] on small "+ 0255365" at bounding box center [586, 479] width 34 height 7
drag, startPoint x: 569, startPoint y: 476, endPoint x: 594, endPoint y: 479, distance: 25.8
click at [594, 479] on td "0255356 + 0255365" at bounding box center [600, 475] width 74 height 29
drag, startPoint x: 592, startPoint y: 477, endPoint x: 566, endPoint y: 477, distance: 26.2
click at [569, 477] on small "+ 0255365" at bounding box center [586, 479] width 34 height 7
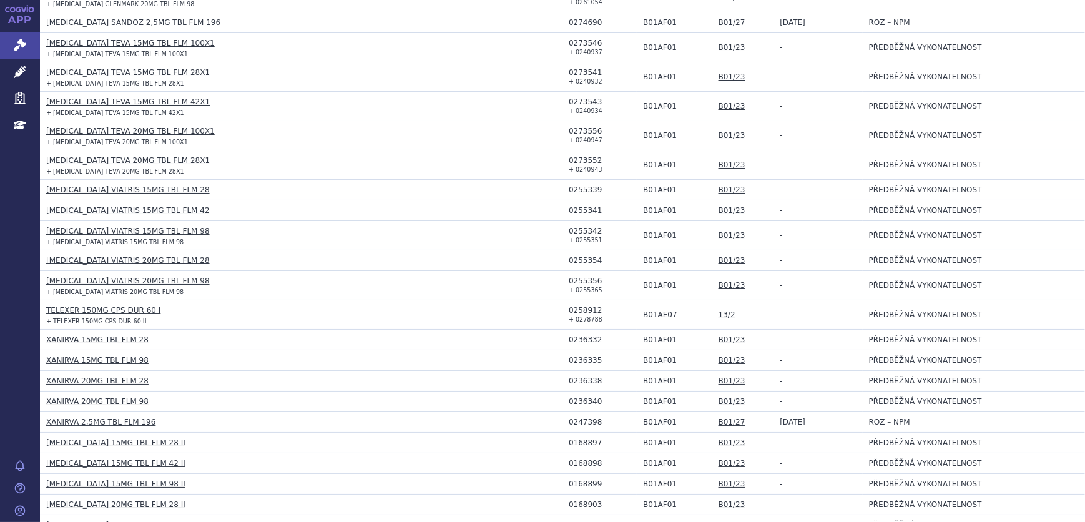
scroll to position [961, 0]
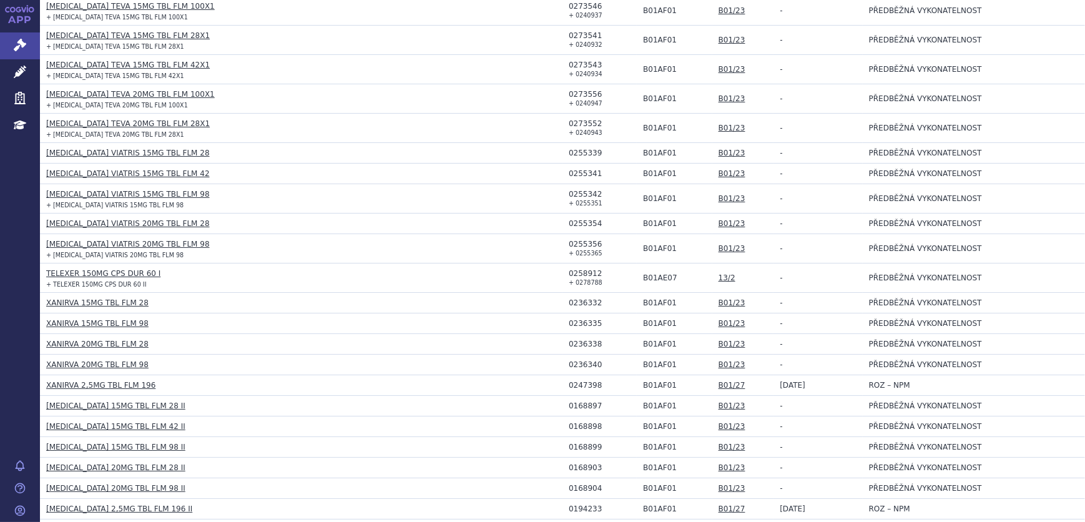
click at [152, 297] on h3 "XANIRVA 15MG TBL FLM 28" at bounding box center [304, 303] width 516 height 12
drag, startPoint x: 144, startPoint y: 298, endPoint x: 79, endPoint y: 298, distance: 65.6
click at [79, 298] on h3 "XANIRVA 15MG TBL FLM 28" at bounding box center [304, 303] width 516 height 12
drag, startPoint x: 144, startPoint y: 318, endPoint x: 81, endPoint y: 320, distance: 63.1
click at [81, 320] on h3 "XANIRVA 15MG TBL FLM 98" at bounding box center [304, 323] width 516 height 12
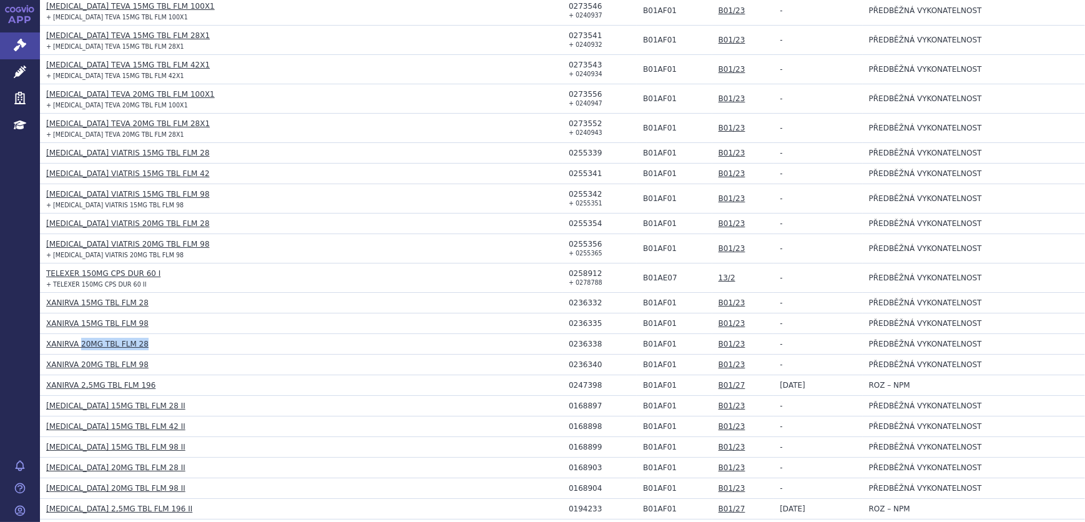
drag, startPoint x: 138, startPoint y: 340, endPoint x: 79, endPoint y: 337, distance: 59.4
click at [79, 338] on h3 "XANIRVA 20MG TBL FLM 28" at bounding box center [304, 344] width 516 height 12
drag, startPoint x: 138, startPoint y: 361, endPoint x: 80, endPoint y: 356, distance: 58.3
click at [80, 358] on h3 "XANIRVA 20MG TBL FLM 98" at bounding box center [304, 364] width 516 height 12
drag, startPoint x: 87, startPoint y: 400, endPoint x: 46, endPoint y: 400, distance: 40.6
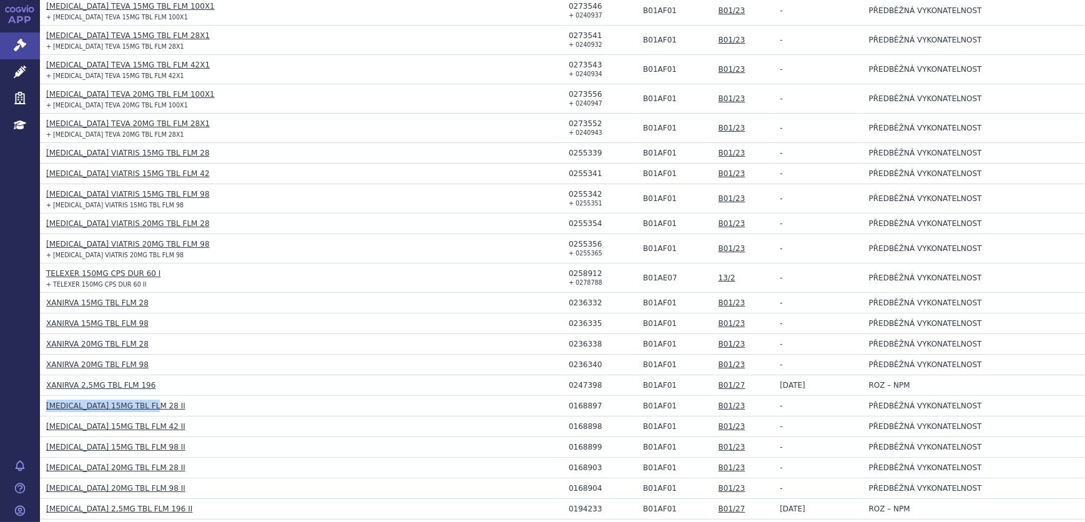
click at [46, 400] on h3 "[MEDICAL_DATA] 15MG TBL FLM 28 II" at bounding box center [304, 406] width 516 height 12
drag, startPoint x: 147, startPoint y: 420, endPoint x: 47, endPoint y: 418, distance: 99.9
click at [47, 420] on h3 "[MEDICAL_DATA] 15MG TBL FLM 42 II" at bounding box center [304, 426] width 516 height 12
click at [149, 461] on h3 "[MEDICAL_DATA] 20MG TBL FLM 28 II" at bounding box center [304, 467] width 516 height 12
drag, startPoint x: 139, startPoint y: 443, endPoint x: 46, endPoint y: 443, distance: 92.4
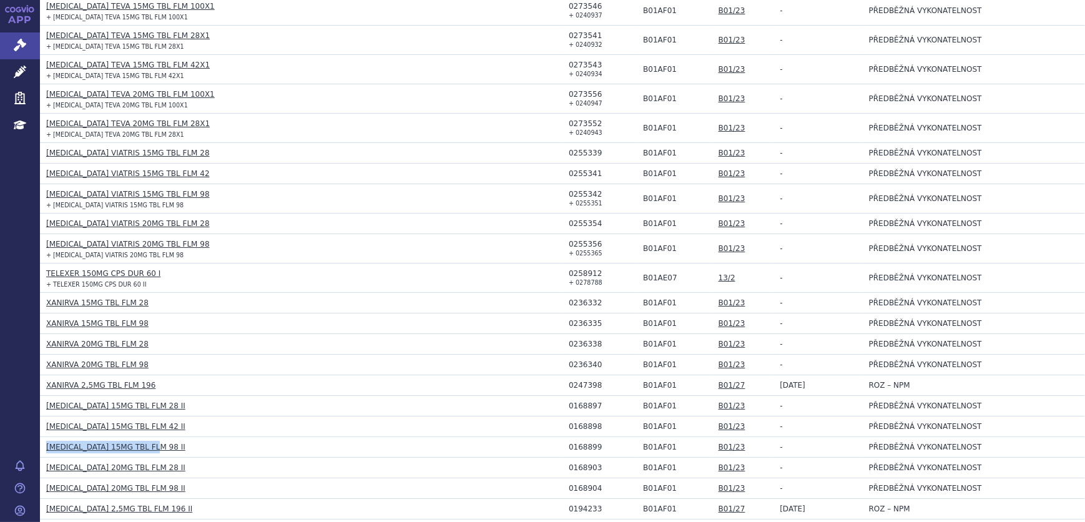
click at [46, 443] on h3 "[MEDICAL_DATA] 15MG TBL FLM 98 II" at bounding box center [304, 447] width 516 height 12
click at [215, 461] on h3 "[MEDICAL_DATA] 20MG TBL FLM 28 II" at bounding box center [304, 467] width 516 height 12
drag, startPoint x: 154, startPoint y: 461, endPoint x: 23, endPoint y: 458, distance: 130.5
click at [44, 462] on td "[MEDICAL_DATA] 20MG TBL FLM 28 II" at bounding box center [301, 468] width 523 height 21
drag, startPoint x: 149, startPoint y: 486, endPoint x: 46, endPoint y: 485, distance: 103.6
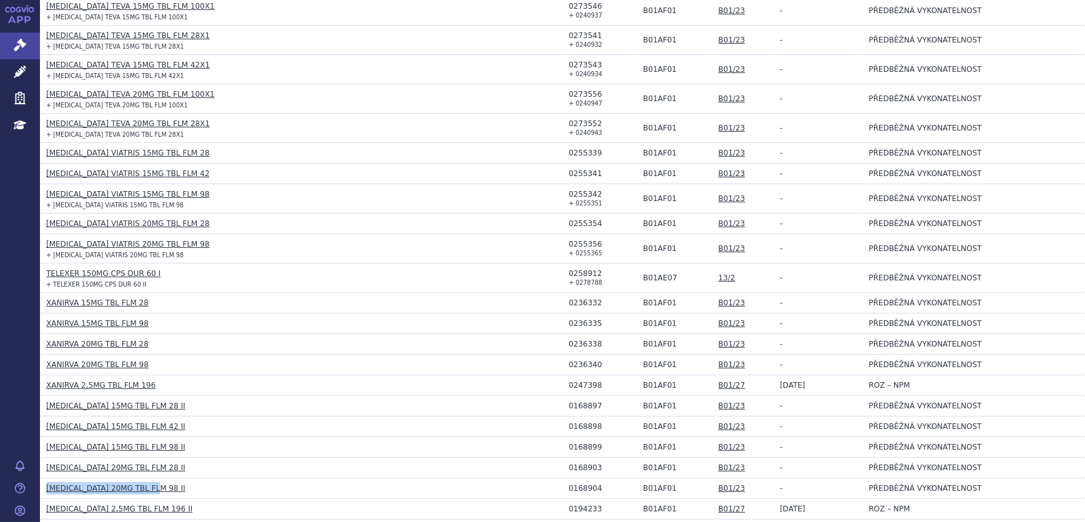
click at [46, 485] on h3 "[MEDICAL_DATA] 20MG TBL FLM 98 II" at bounding box center [304, 488] width 516 height 12
drag, startPoint x: 595, startPoint y: 401, endPoint x: 564, endPoint y: 403, distance: 30.6
click at [569, 403] on div "0168897" at bounding box center [603, 405] width 68 height 9
drag, startPoint x: 588, startPoint y: 424, endPoint x: 561, endPoint y: 424, distance: 26.8
click at [563, 424] on td "0168898" at bounding box center [600, 426] width 74 height 21
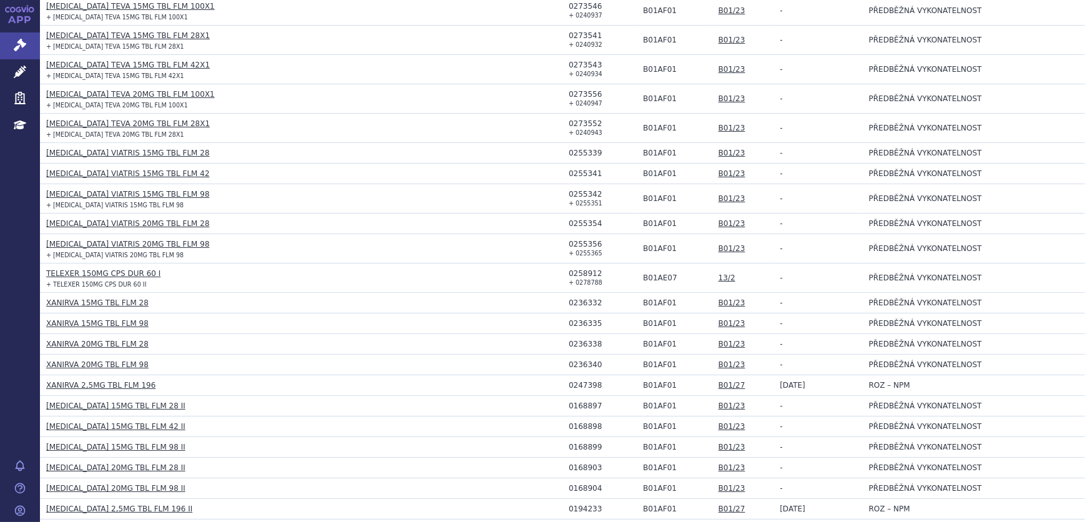
drag, startPoint x: 561, startPoint y: 424, endPoint x: 600, endPoint y: 425, distance: 38.7
click at [601, 425] on div "0168898" at bounding box center [603, 426] width 68 height 9
drag, startPoint x: 596, startPoint y: 423, endPoint x: 565, endPoint y: 425, distance: 30.6
click at [569, 425] on div "0168898" at bounding box center [603, 426] width 68 height 9
drag, startPoint x: 596, startPoint y: 442, endPoint x: 564, endPoint y: 442, distance: 31.2
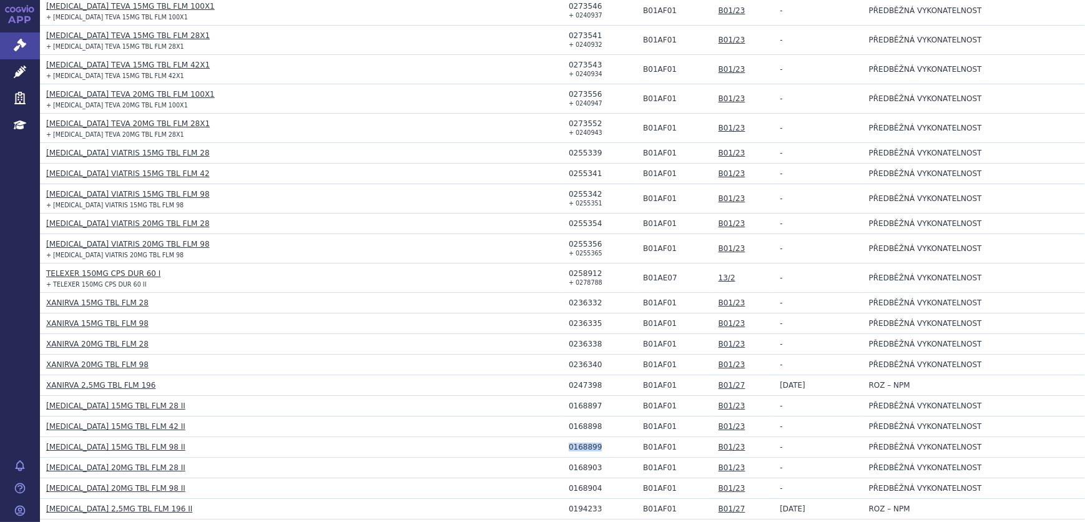
click at [569, 443] on div "0168899" at bounding box center [603, 447] width 68 height 9
click at [592, 463] on div "0168903" at bounding box center [603, 467] width 68 height 9
click at [595, 464] on div "0168903" at bounding box center [603, 467] width 68 height 9
drag, startPoint x: 595, startPoint y: 464, endPoint x: 566, endPoint y: 464, distance: 28.7
click at [569, 464] on div "0168903" at bounding box center [603, 467] width 68 height 9
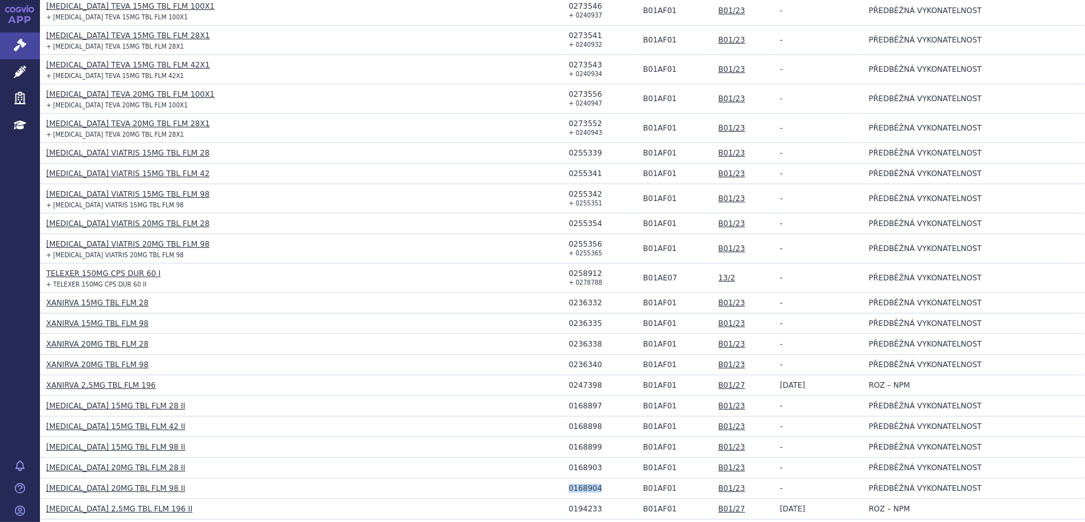
drag, startPoint x: 602, startPoint y: 486, endPoint x: 556, endPoint y: 484, distance: 45.6
click at [556, 484] on tr "[MEDICAL_DATA] 20MG TBL FLM 98 II 0168904 B01AF01 B01/23 - PŘEDBĚŽNÁ VYKONATELN…" at bounding box center [562, 488] width 1045 height 21
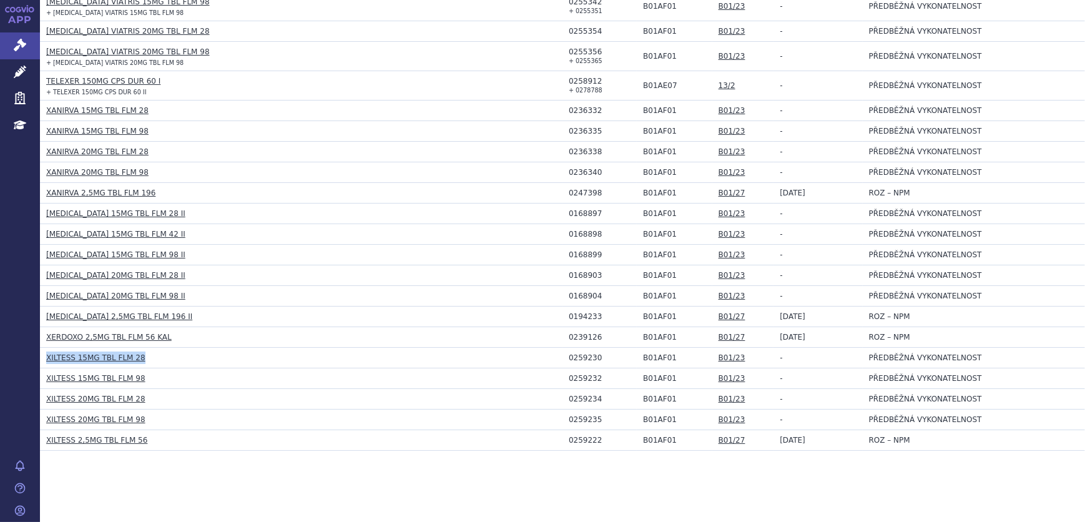
drag, startPoint x: 127, startPoint y: 356, endPoint x: 46, endPoint y: 351, distance: 81.3
click at [46, 351] on h3 "XILTESS 15MG TBL FLM 28" at bounding box center [304, 357] width 516 height 12
drag, startPoint x: 141, startPoint y: 373, endPoint x: 44, endPoint y: 372, distance: 96.8
click at [44, 372] on td "XILTESS 15MG TBL FLM 98" at bounding box center [301, 378] width 523 height 21
drag, startPoint x: 138, startPoint y: 395, endPoint x: 46, endPoint y: 391, distance: 91.9
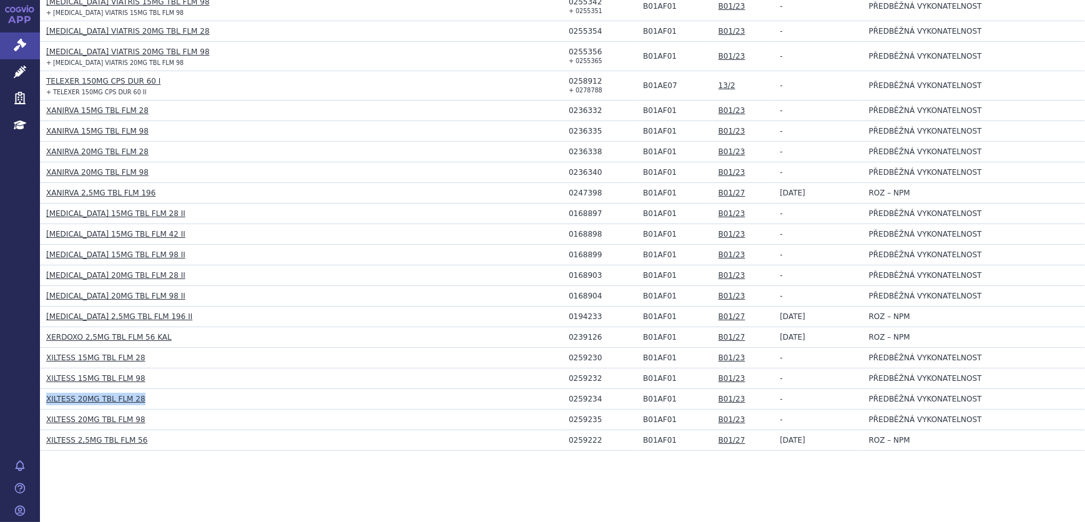
click at [46, 393] on h3 "XILTESS 20MG TBL FLM 28" at bounding box center [304, 399] width 516 height 12
drag, startPoint x: 137, startPoint y: 415, endPoint x: 46, endPoint y: 416, distance: 91.2
click at [46, 416] on h3 "XILTESS 20MG TBL FLM 98" at bounding box center [304, 419] width 516 height 12
drag, startPoint x: 594, startPoint y: 355, endPoint x: 563, endPoint y: 354, distance: 31.2
click at [563, 354] on td "0259230" at bounding box center [600, 358] width 74 height 21
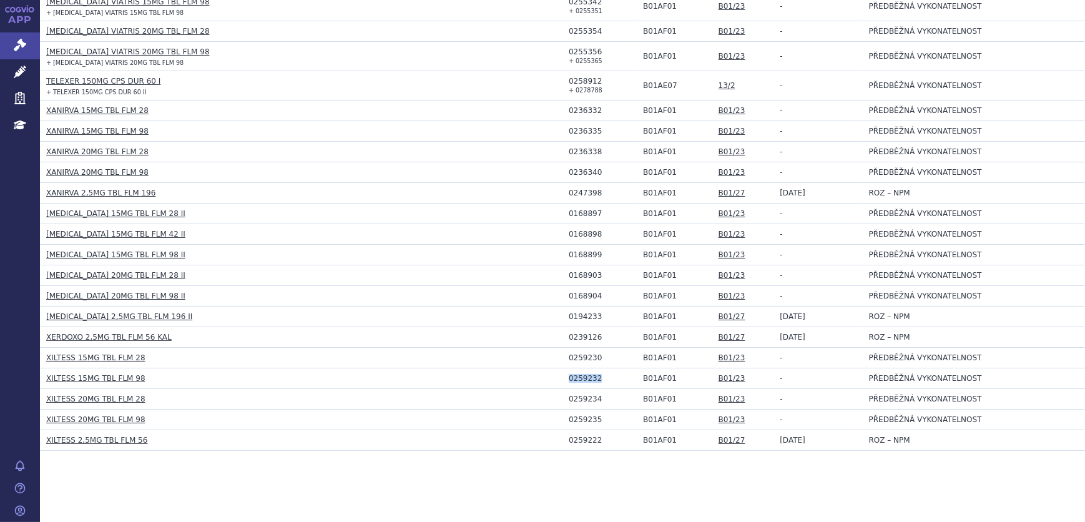
drag, startPoint x: 596, startPoint y: 374, endPoint x: 559, endPoint y: 375, distance: 36.9
click at [563, 375] on td "0259232" at bounding box center [600, 378] width 74 height 21
drag, startPoint x: 596, startPoint y: 393, endPoint x: 562, endPoint y: 395, distance: 34.4
click at [563, 395] on td "0259234" at bounding box center [600, 399] width 74 height 21
drag, startPoint x: 598, startPoint y: 418, endPoint x: 369, endPoint y: 423, distance: 229.2
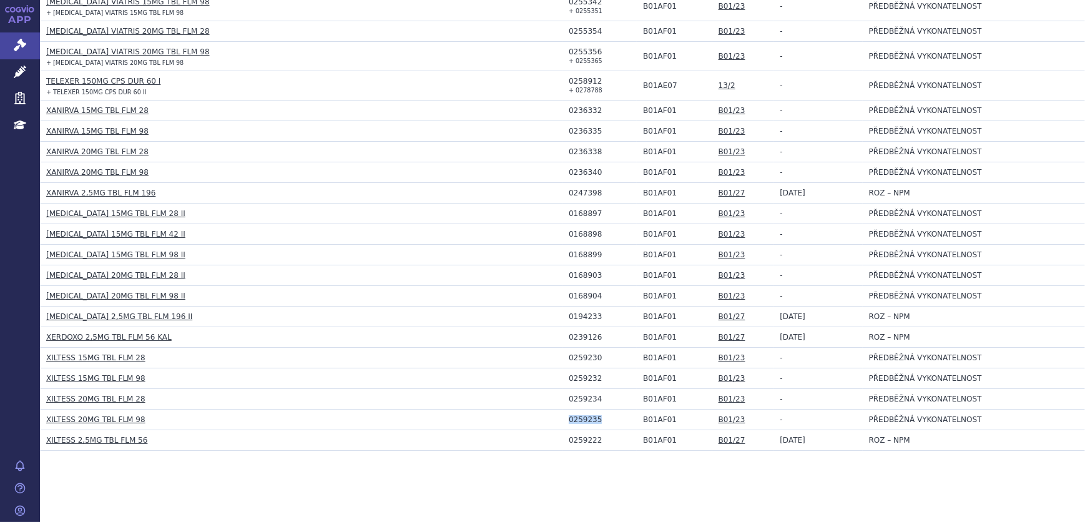
click at [563, 423] on td "0259235" at bounding box center [600, 420] width 74 height 21
click at [572, 340] on td "0239126" at bounding box center [600, 337] width 74 height 21
